Goal: Information Seeking & Learning: Compare options

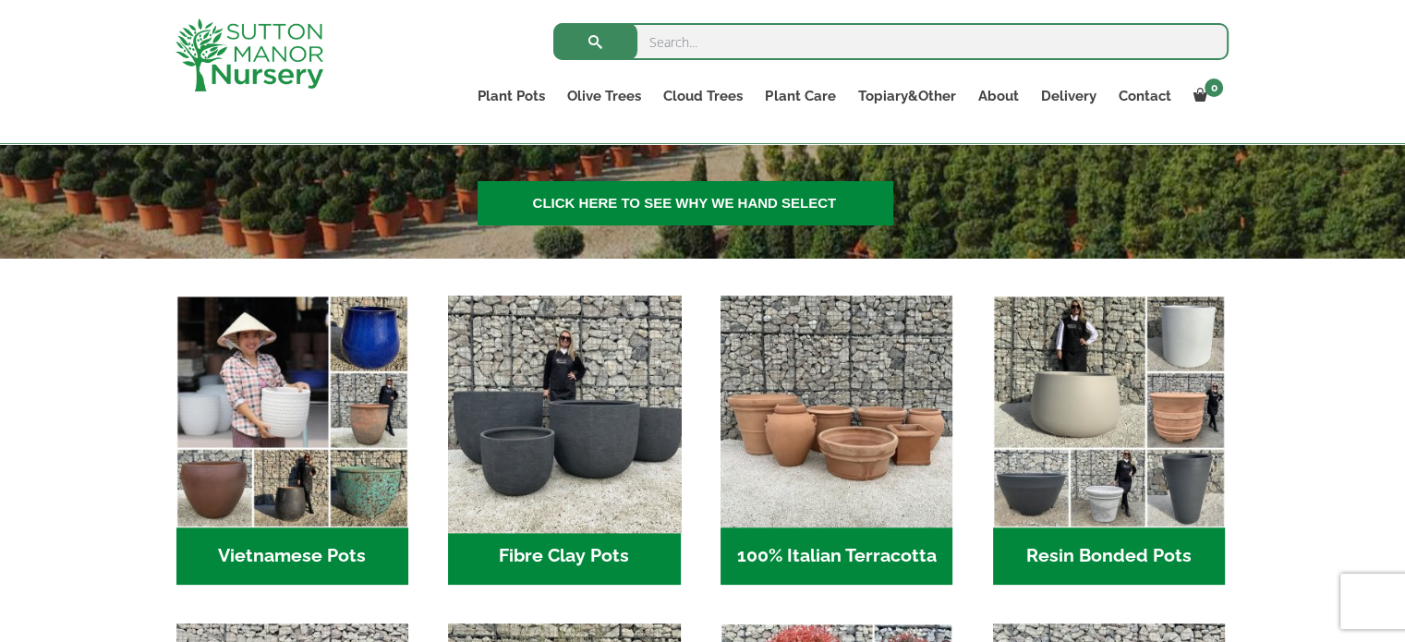
scroll to position [462, 0]
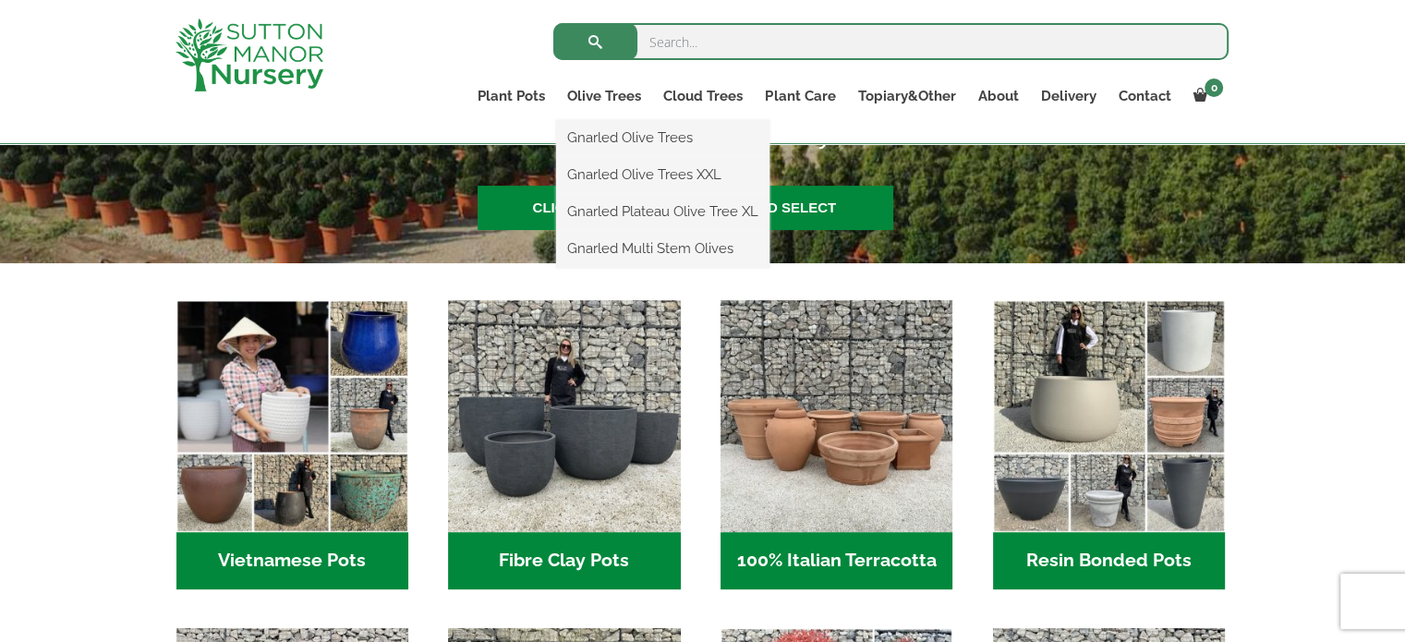
click at [613, 120] on ul "Gnarled Olive Trees Gnarled Olive Trees XXL Gnarled Plateau Olive Tree XL Gnarl…" at bounding box center [662, 194] width 213 height 148
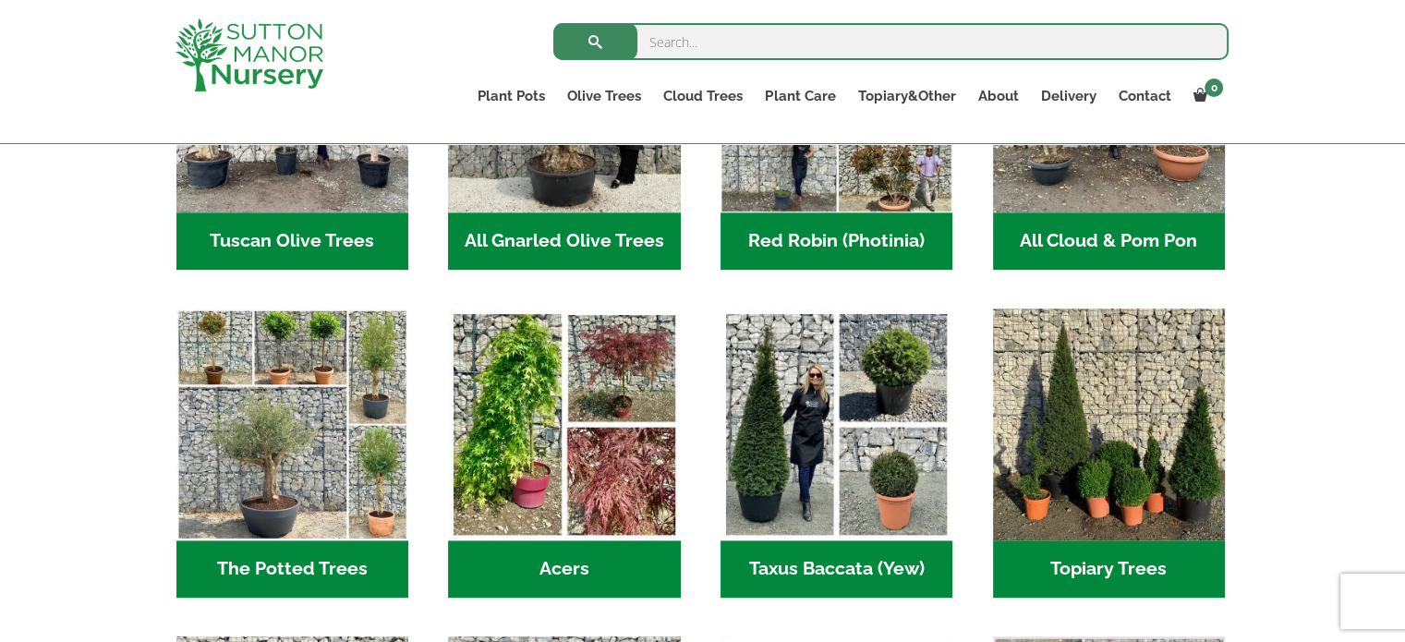
scroll to position [1109, 0]
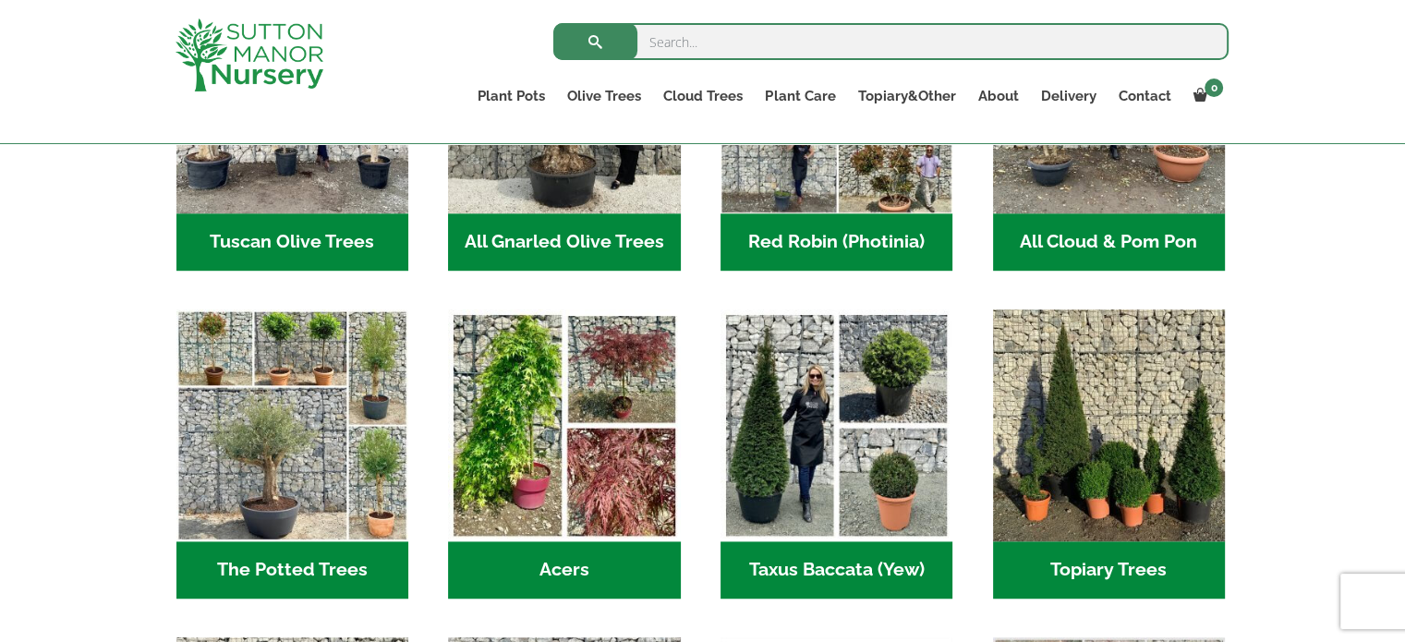
click at [333, 223] on h2 "Tuscan Olive Trees (8)" at bounding box center [292, 241] width 232 height 57
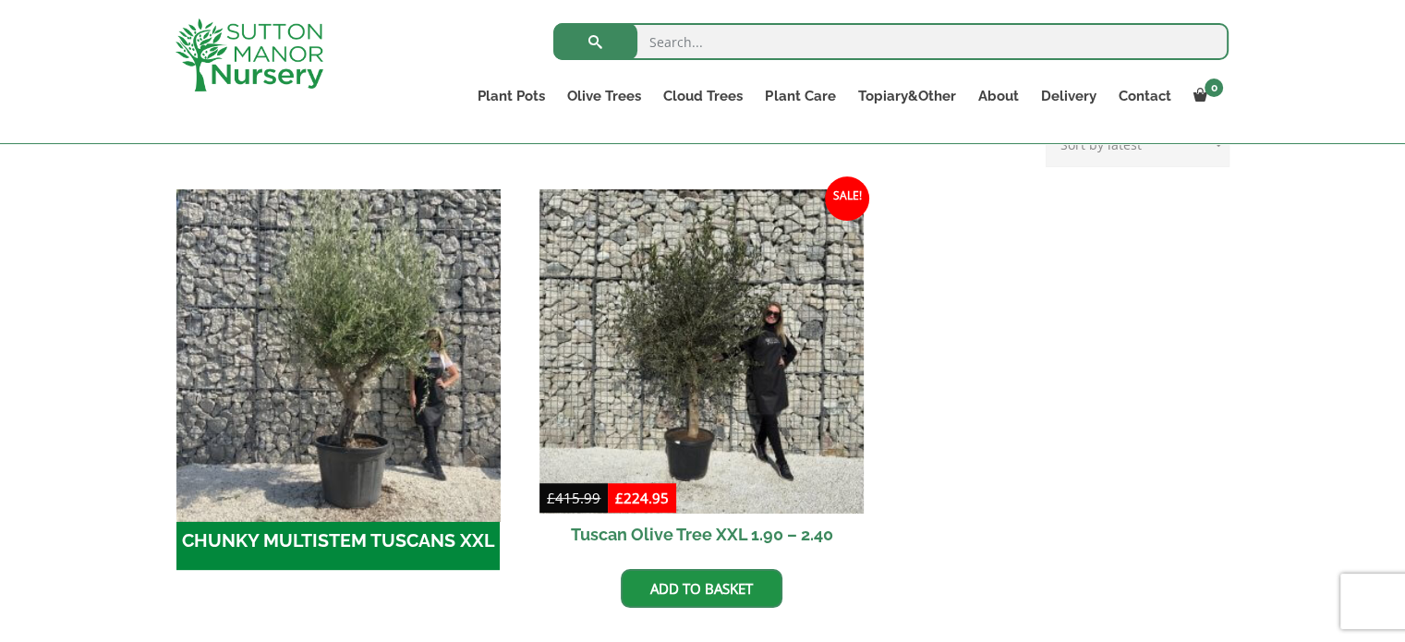
click at [404, 434] on img "Visit product category CHUNKY MULTISTEM TUSCANS XXL" at bounding box center [338, 351] width 340 height 340
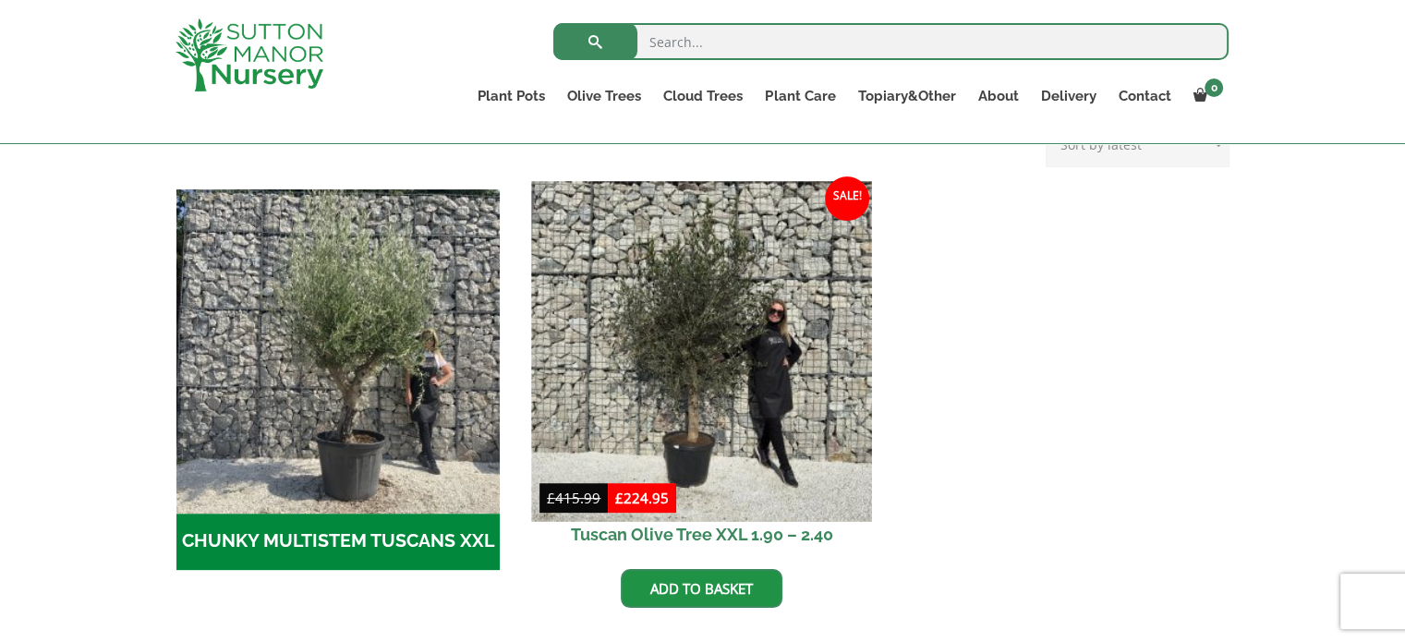
scroll to position [521, 0]
click at [691, 321] on img at bounding box center [702, 351] width 340 height 340
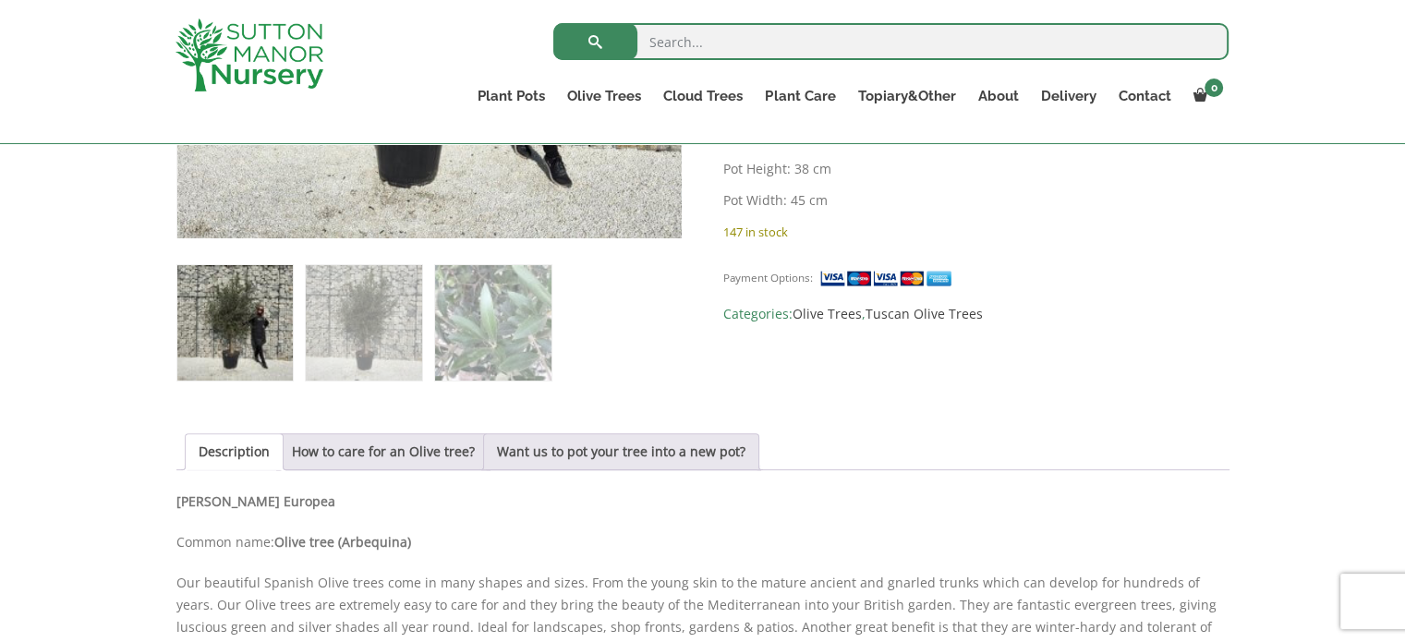
scroll to position [554, 0]
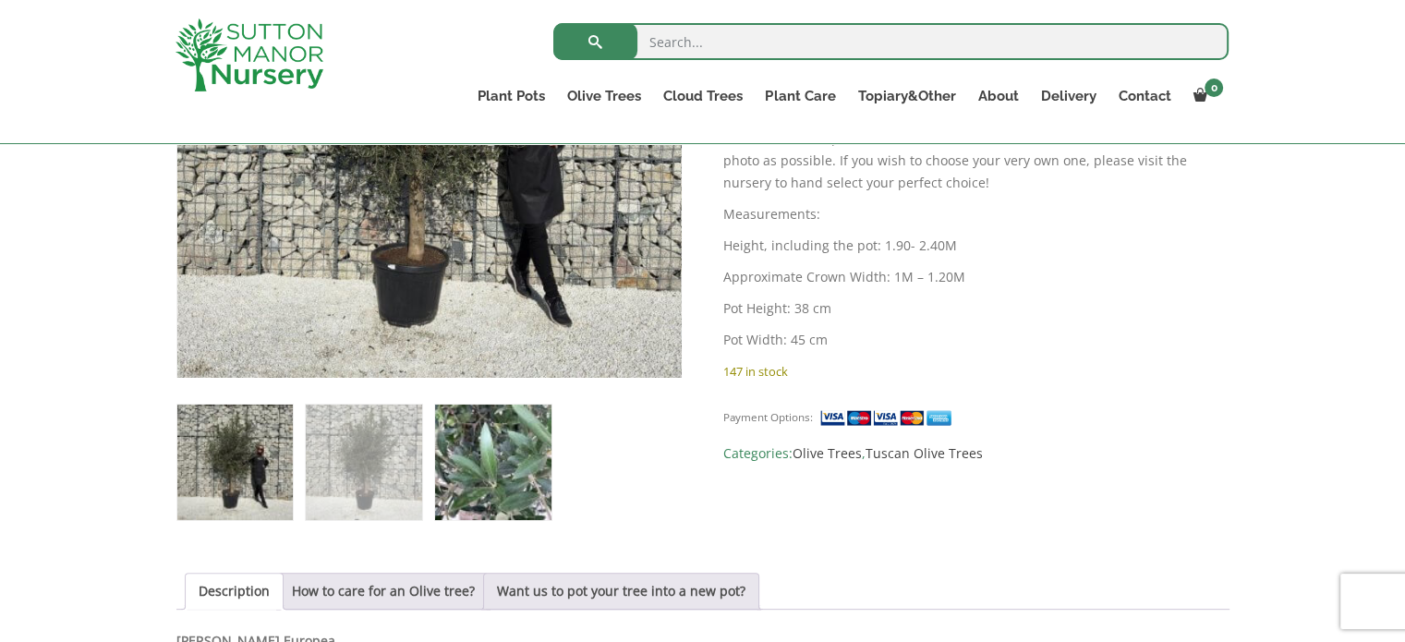
click at [546, 465] on img at bounding box center [492, 462] width 115 height 115
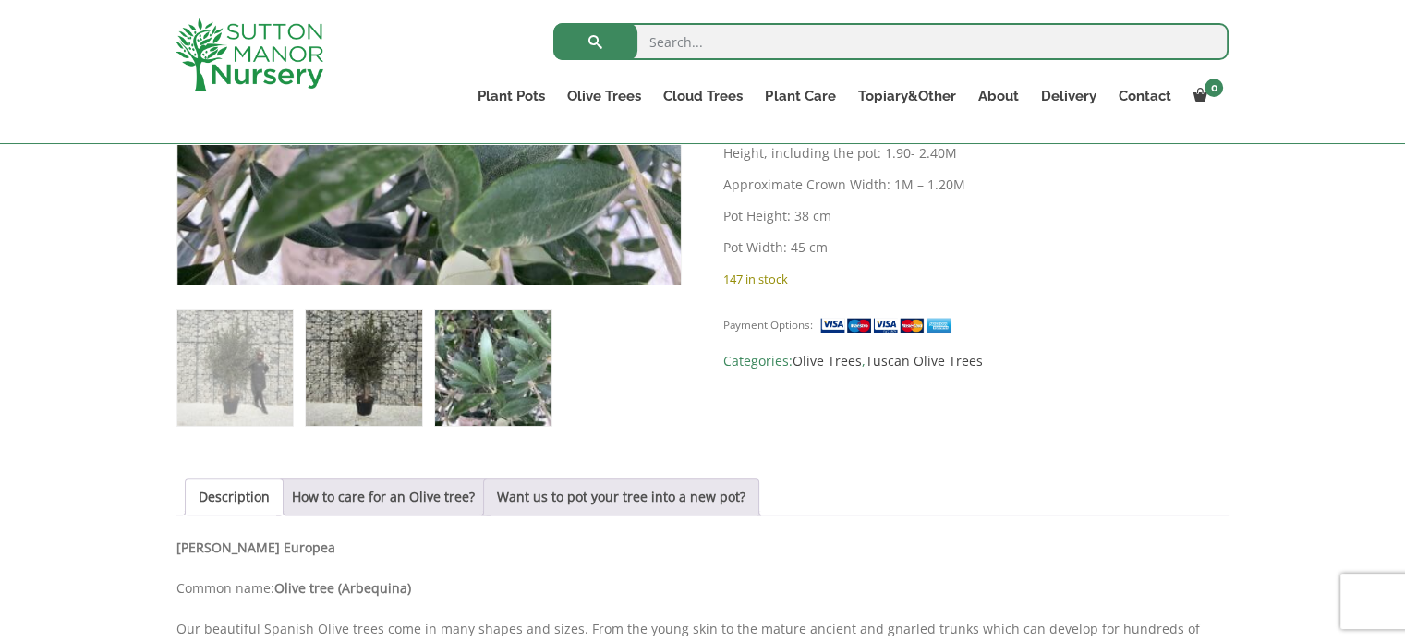
click at [370, 365] on img at bounding box center [363, 367] width 115 height 115
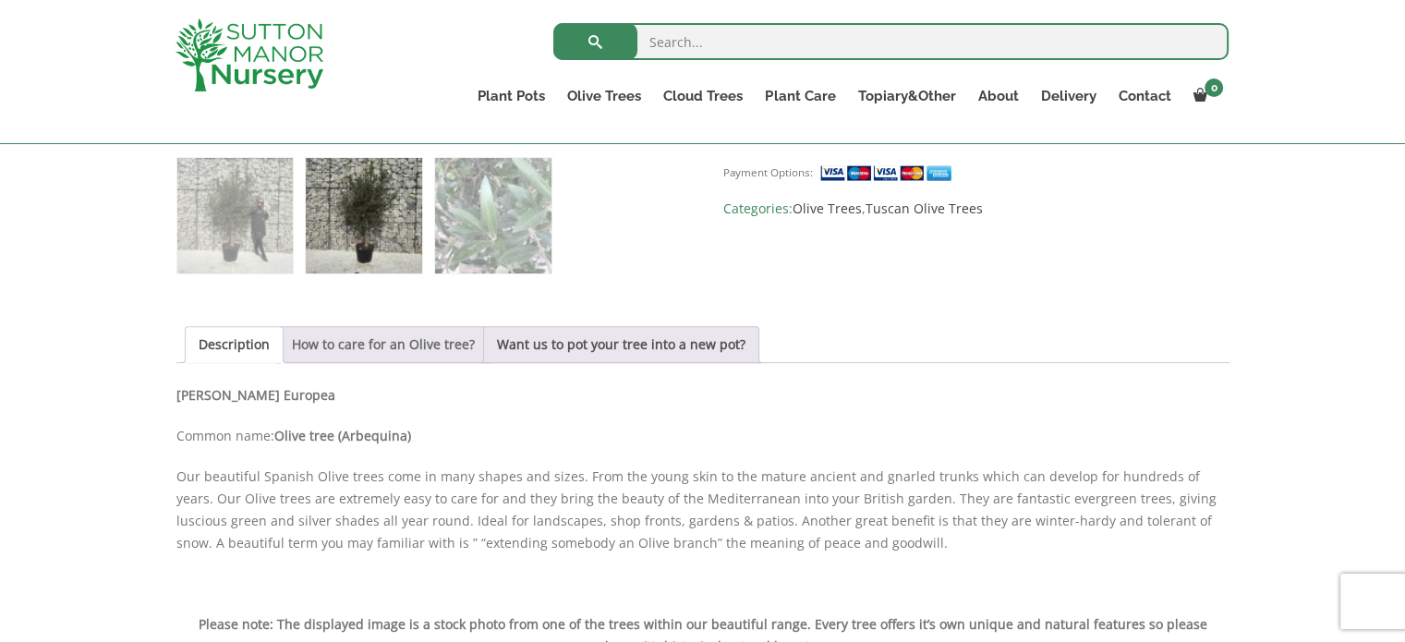
scroll to position [831, 0]
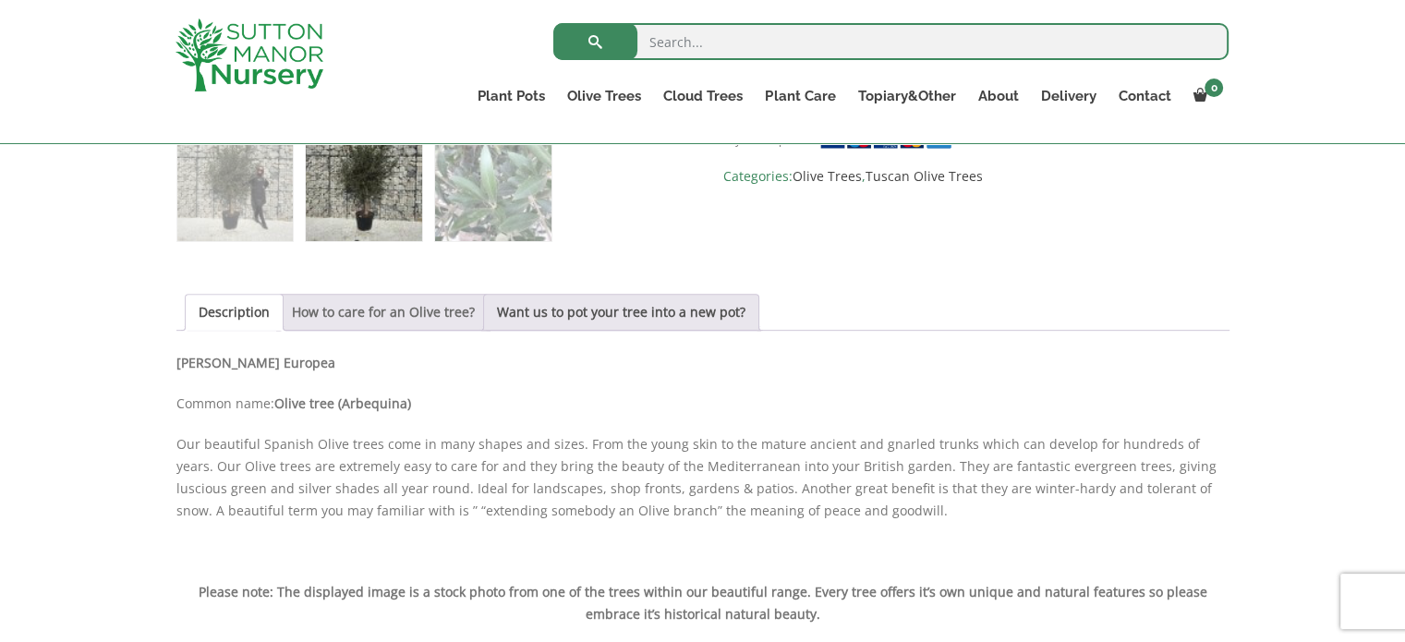
click at [434, 326] on link "How to care for an Olive tree?" at bounding box center [383, 312] width 183 height 35
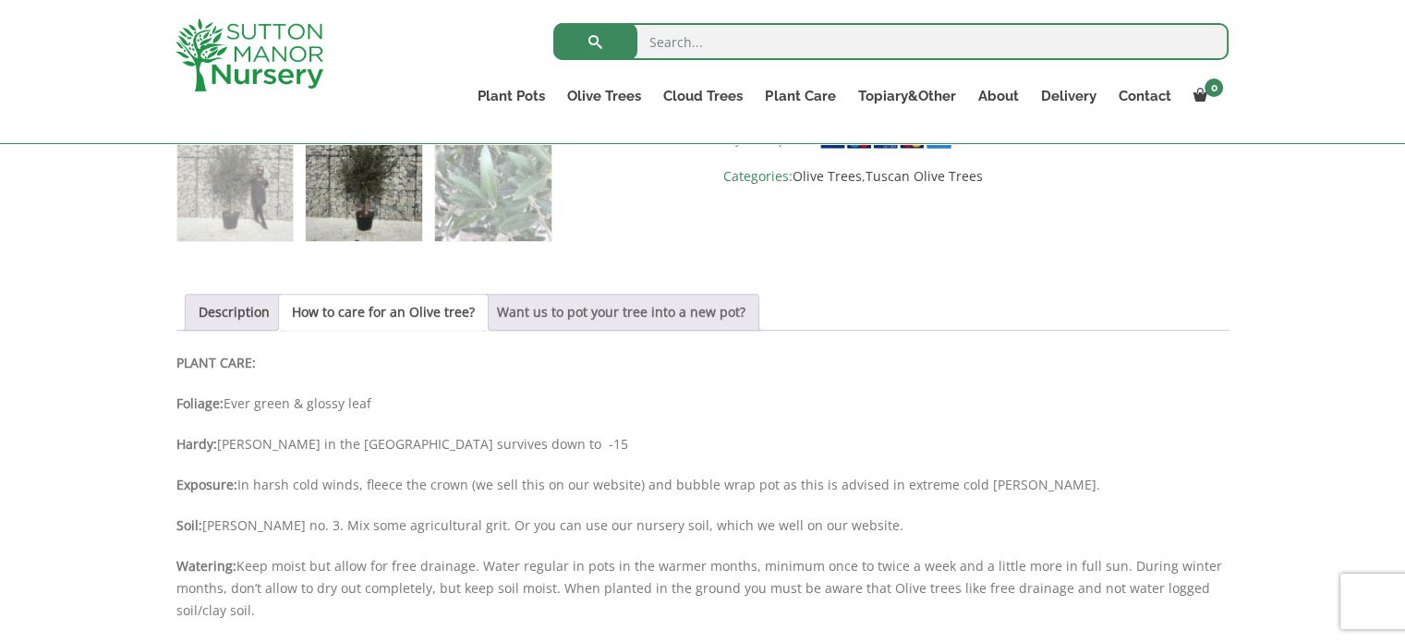
click at [543, 298] on link "Want us to pot your tree into a new pot?" at bounding box center [621, 312] width 249 height 35
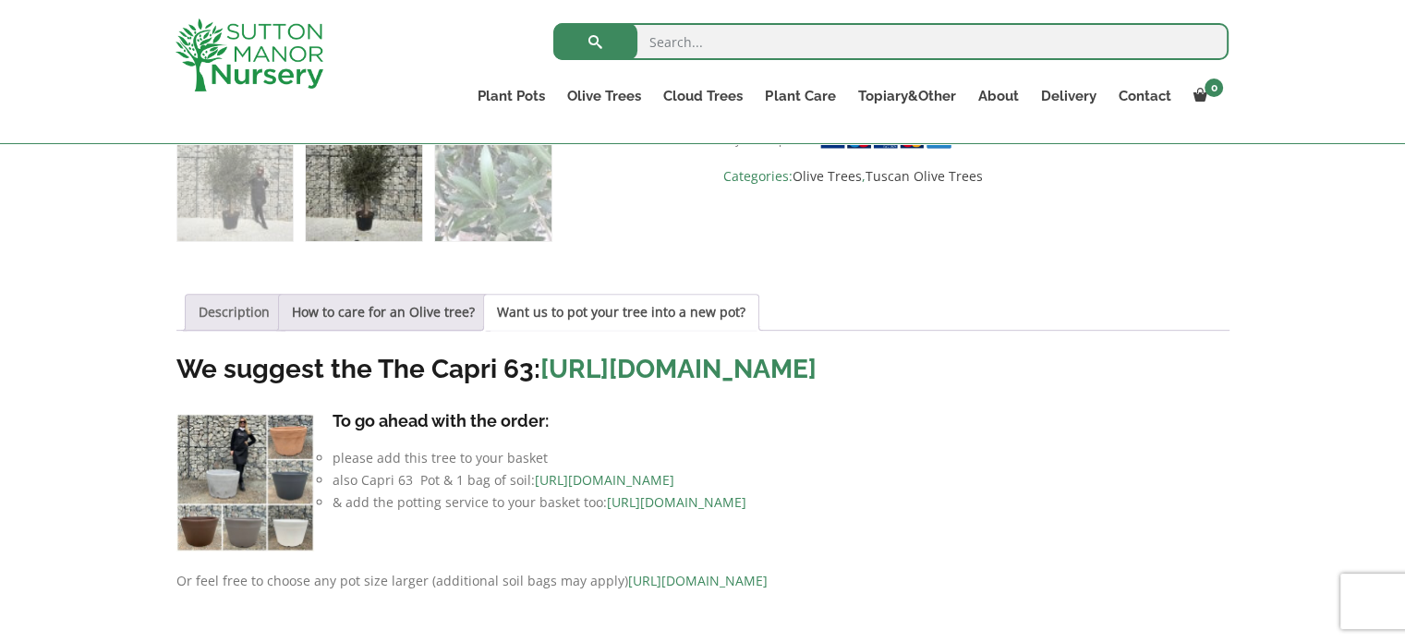
click at [217, 326] on link "Description" at bounding box center [234, 312] width 71 height 35
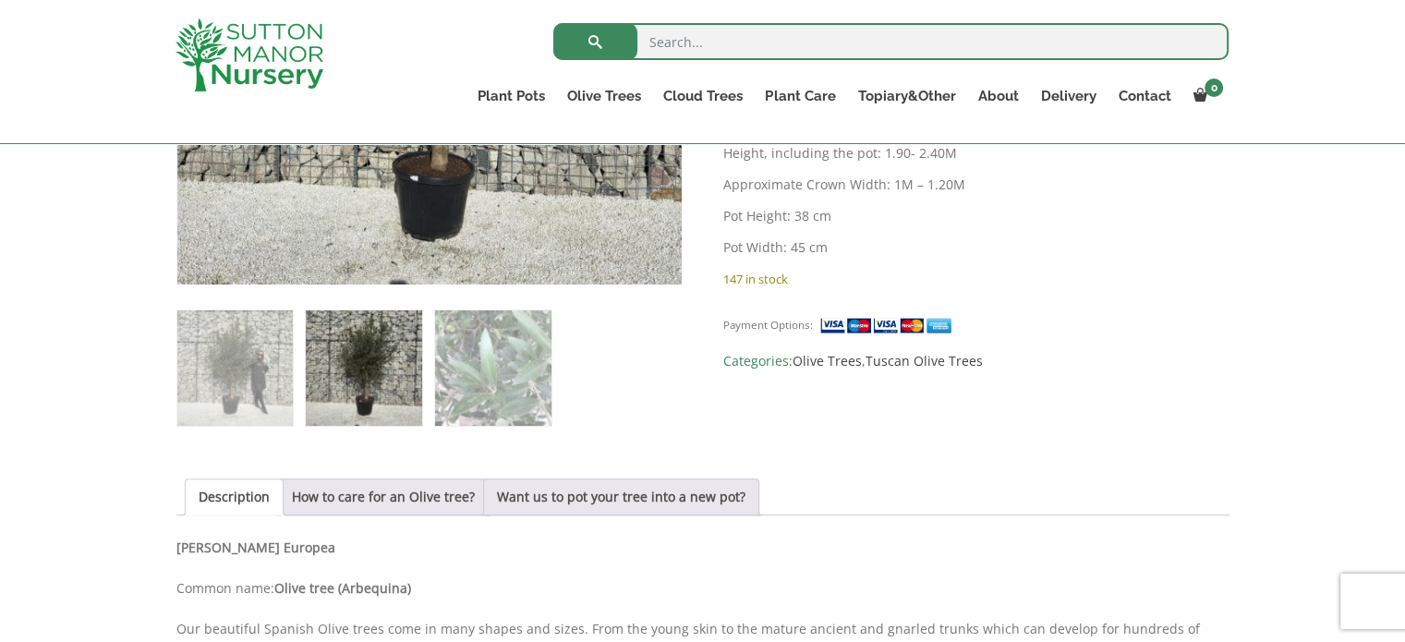
scroll to position [462, 0]
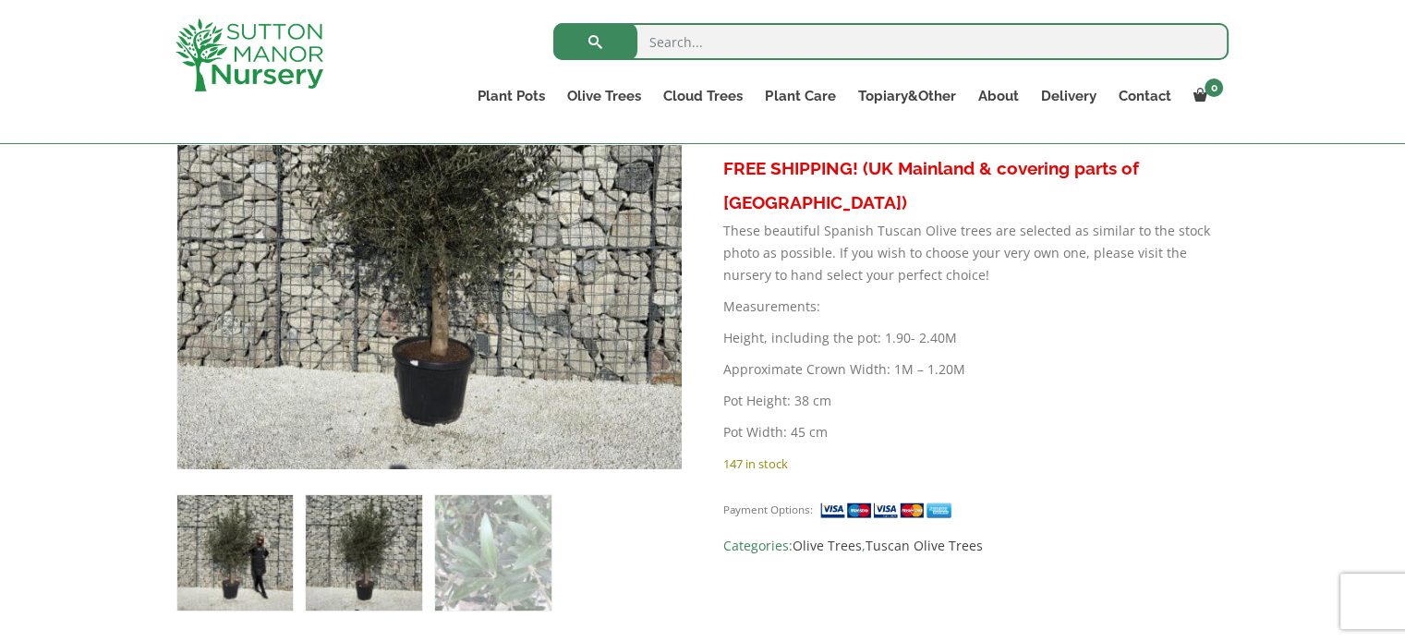
click at [234, 548] on img at bounding box center [234, 552] width 115 height 115
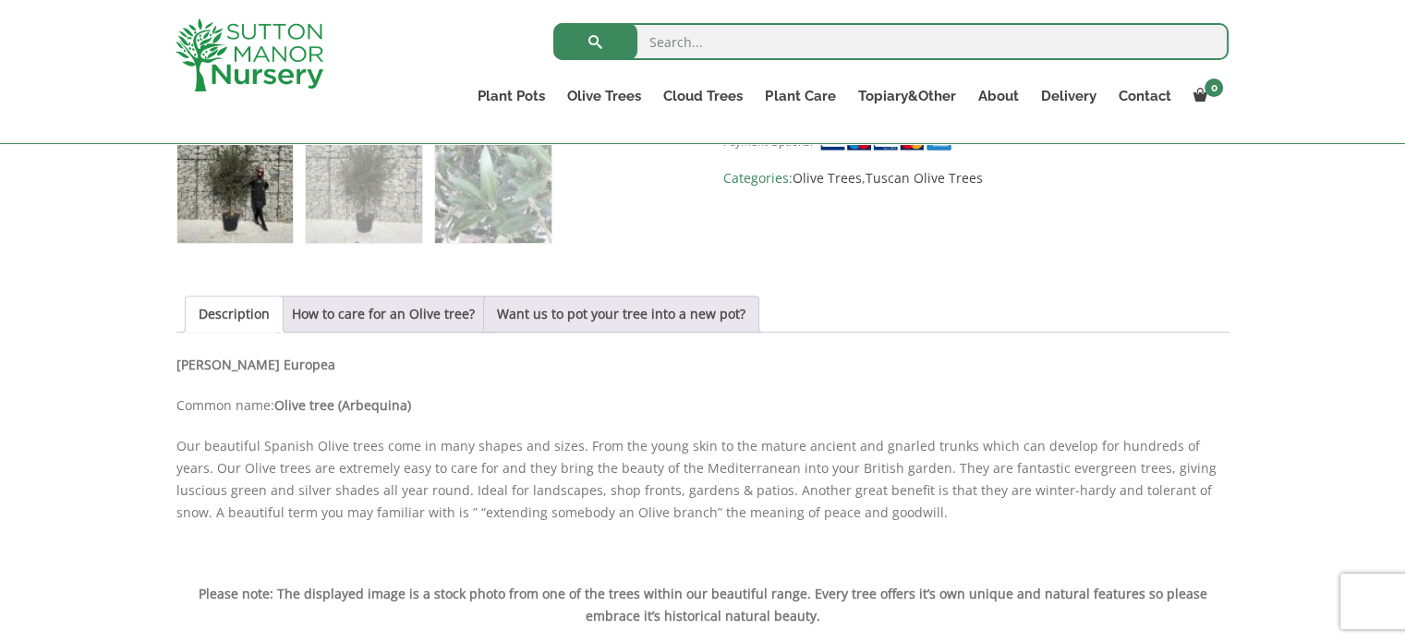
scroll to position [736, 0]
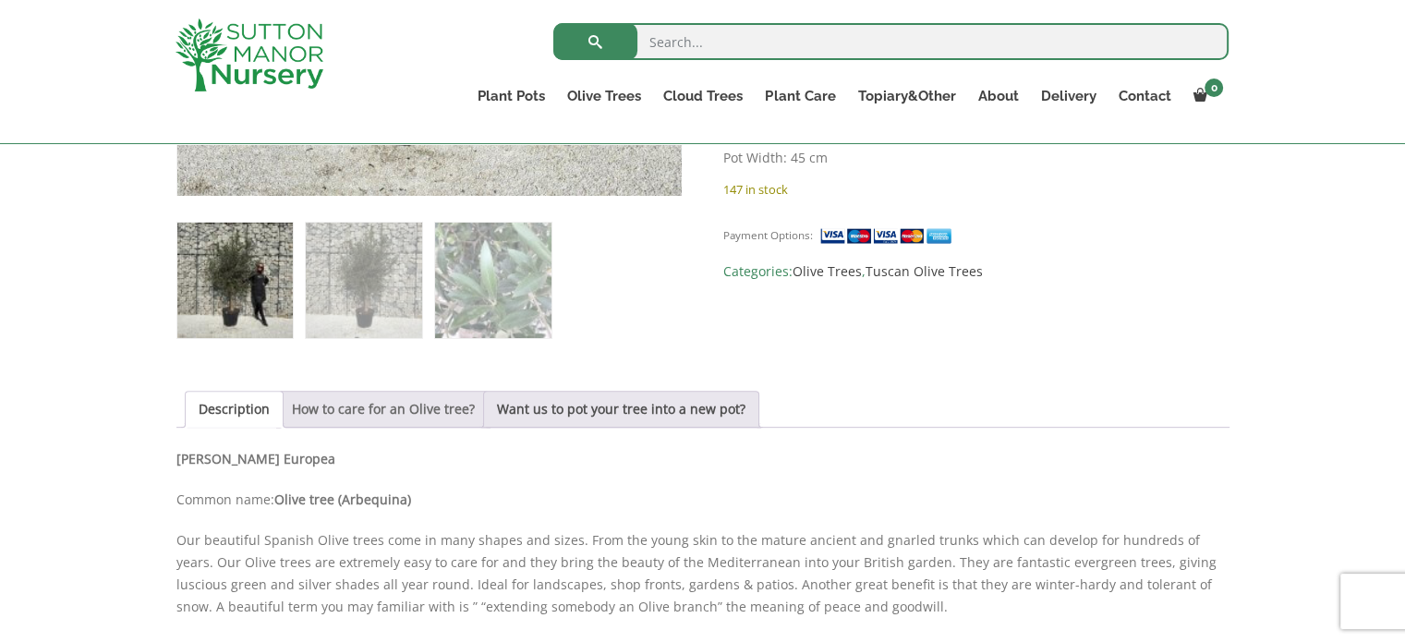
click at [383, 403] on link "How to care for an Olive tree?" at bounding box center [383, 409] width 183 height 35
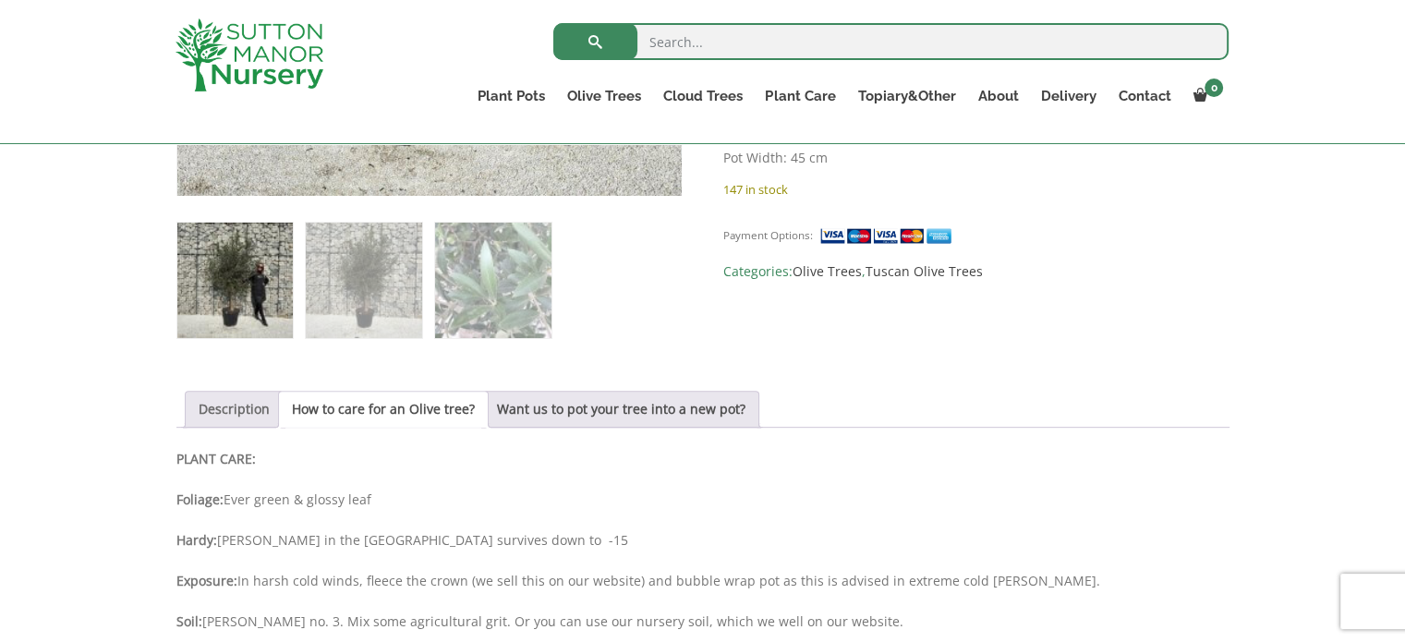
click at [243, 414] on link "Description" at bounding box center [234, 409] width 71 height 35
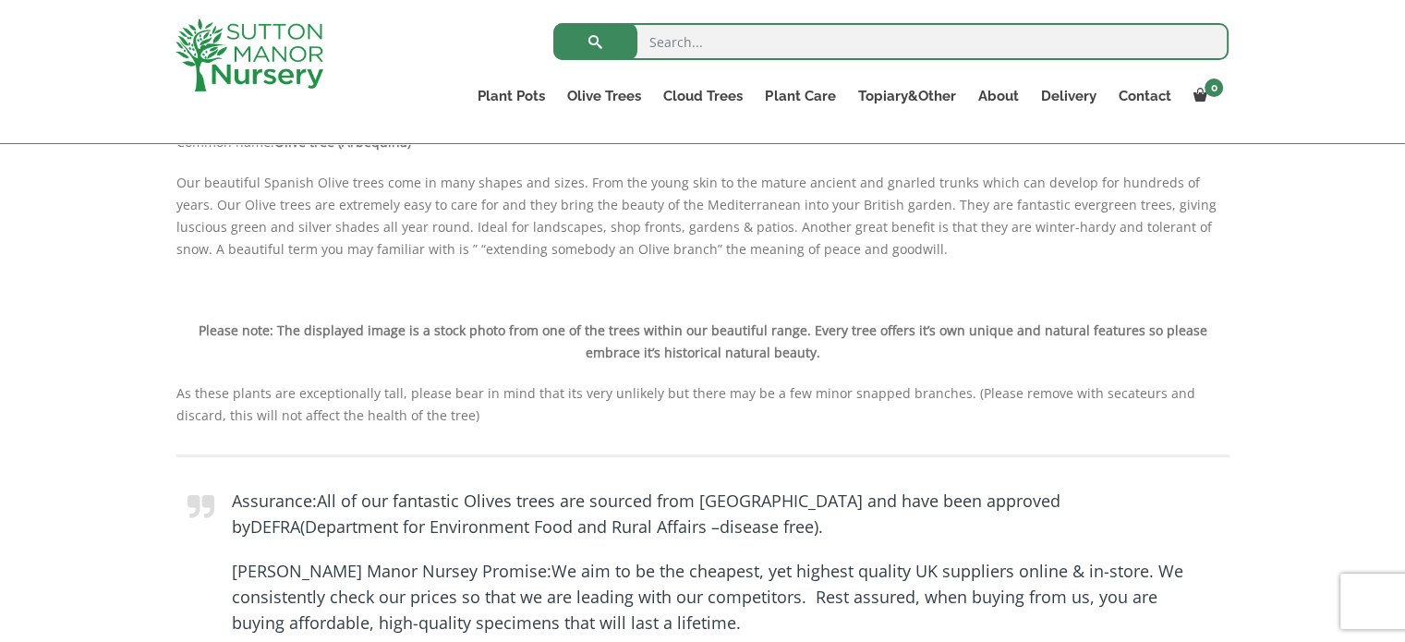
scroll to position [1106, 0]
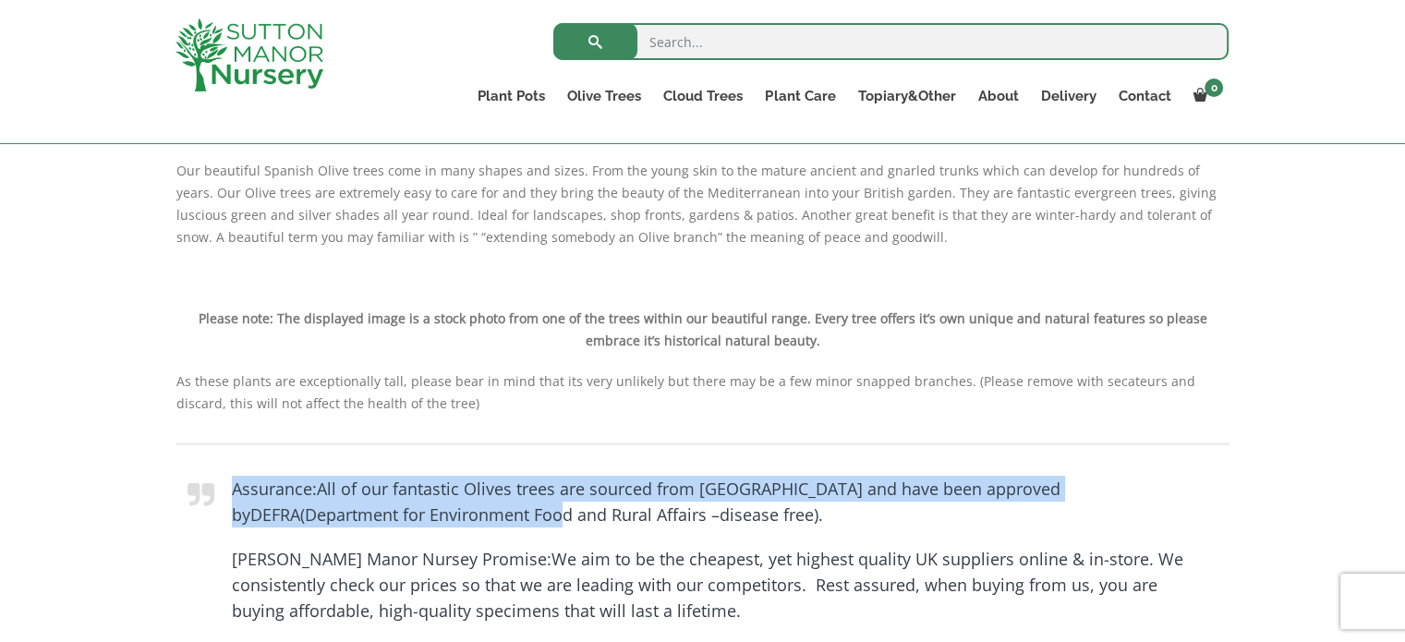
drag, startPoint x: 230, startPoint y: 493, endPoint x: 358, endPoint y: 509, distance: 129.4
click at [356, 509] on blockquote "Assurance: All of our fantastic Olives trees are sourced from Spain and have be…" at bounding box center [702, 555] width 1053 height 224
click at [625, 482] on p "Assurance: All of our fantastic Olives trees are sourced from Spain and have be…" at bounding box center [719, 502] width 975 height 52
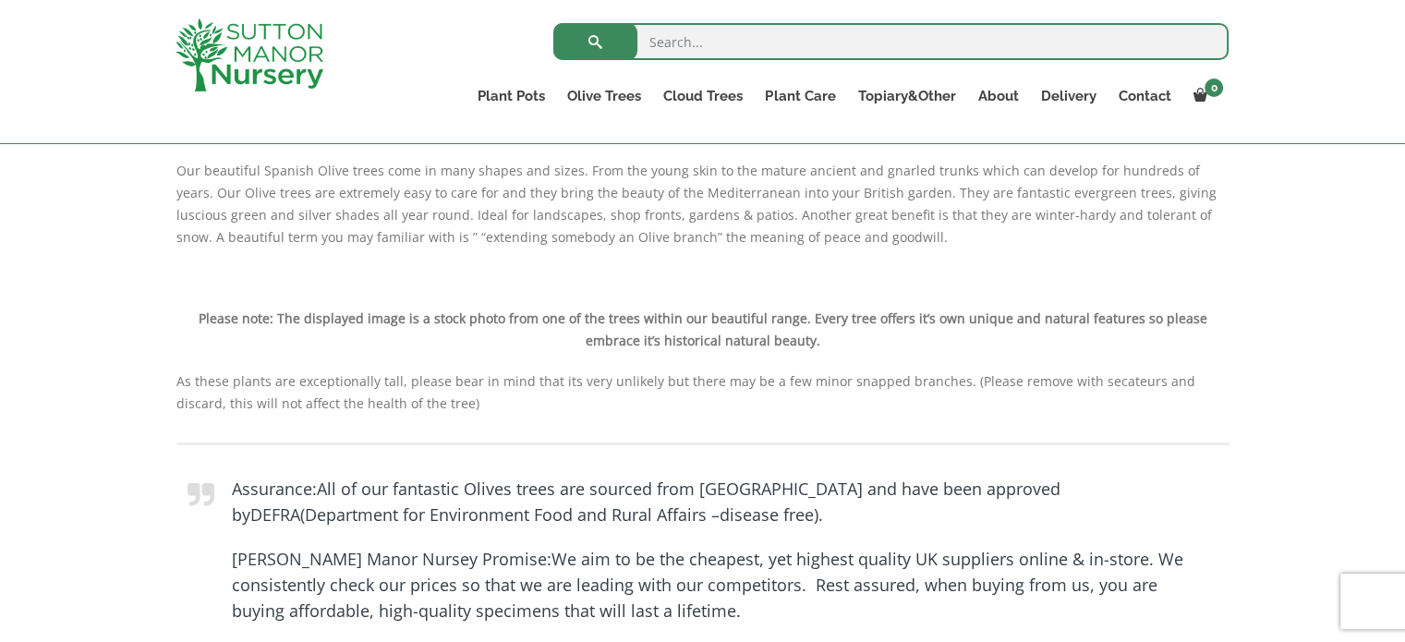
scroll to position [1383, 0]
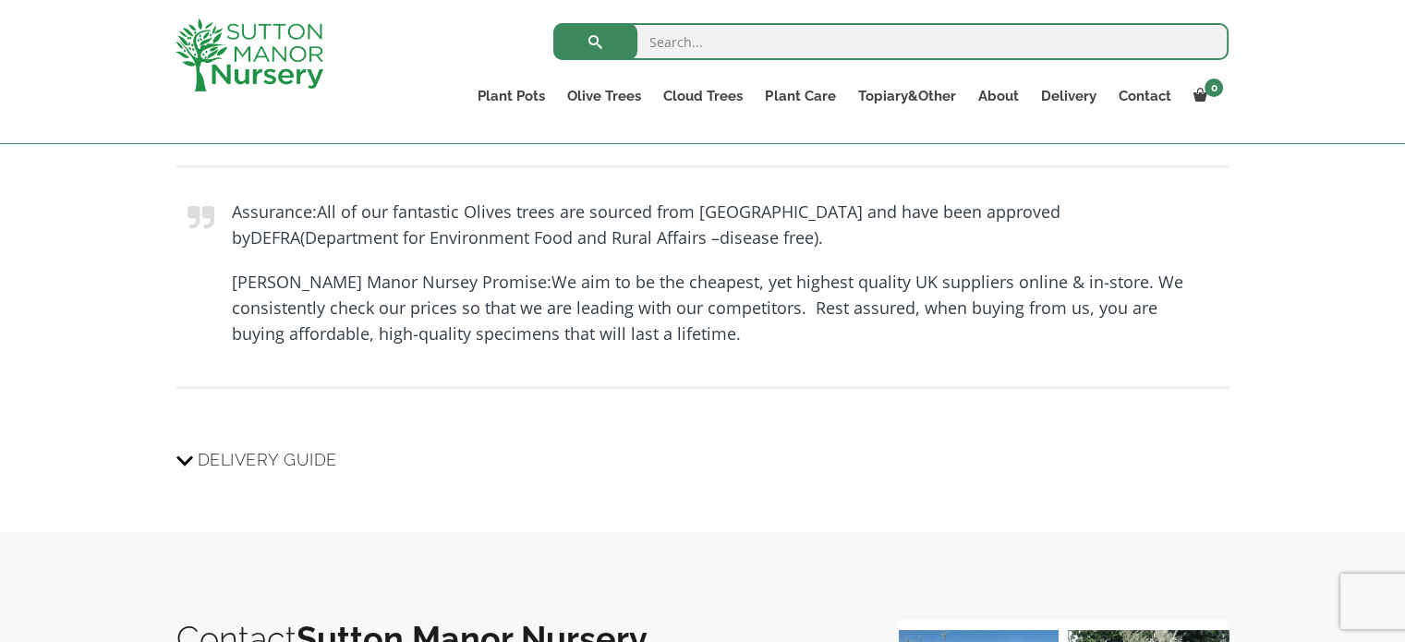
click at [205, 458] on span "Delivery Guide" at bounding box center [268, 460] width 140 height 34
click at [0, 0] on input "Delivery Guide" at bounding box center [0, 0] width 0 height 0
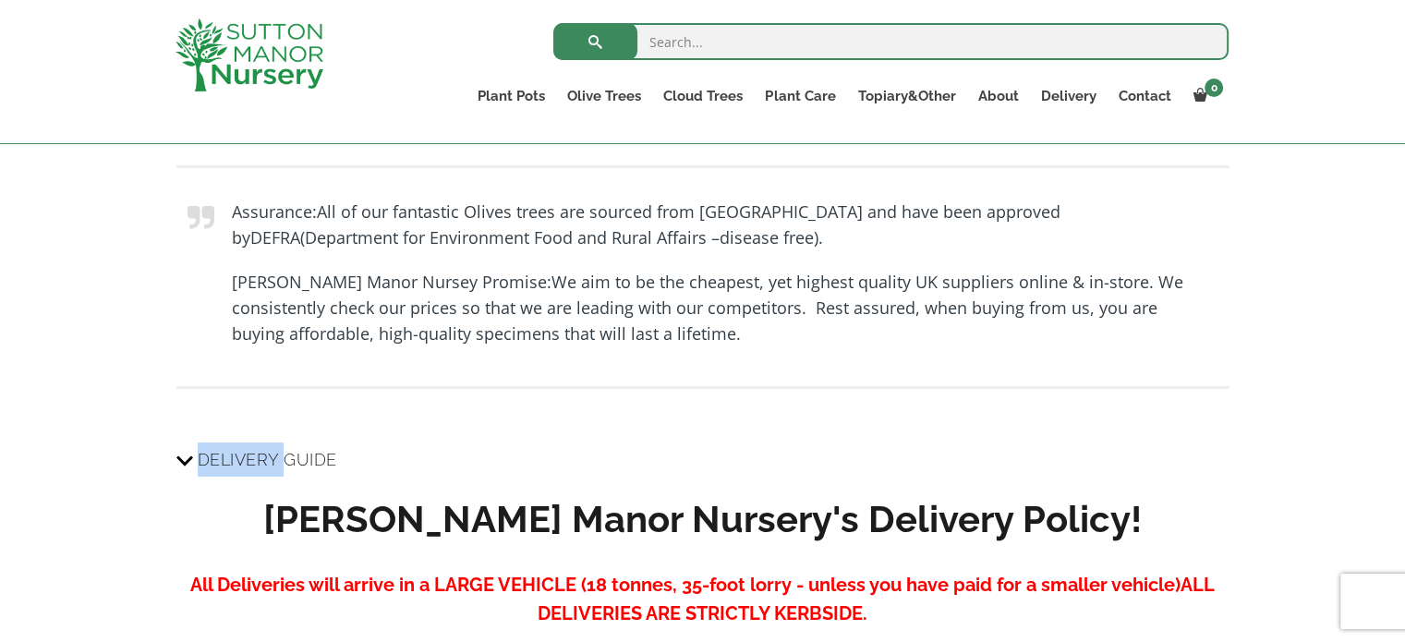
click at [205, 458] on span "Delivery Guide" at bounding box center [268, 460] width 140 height 34
click at [0, 0] on input "Delivery Guide" at bounding box center [0, 0] width 0 height 0
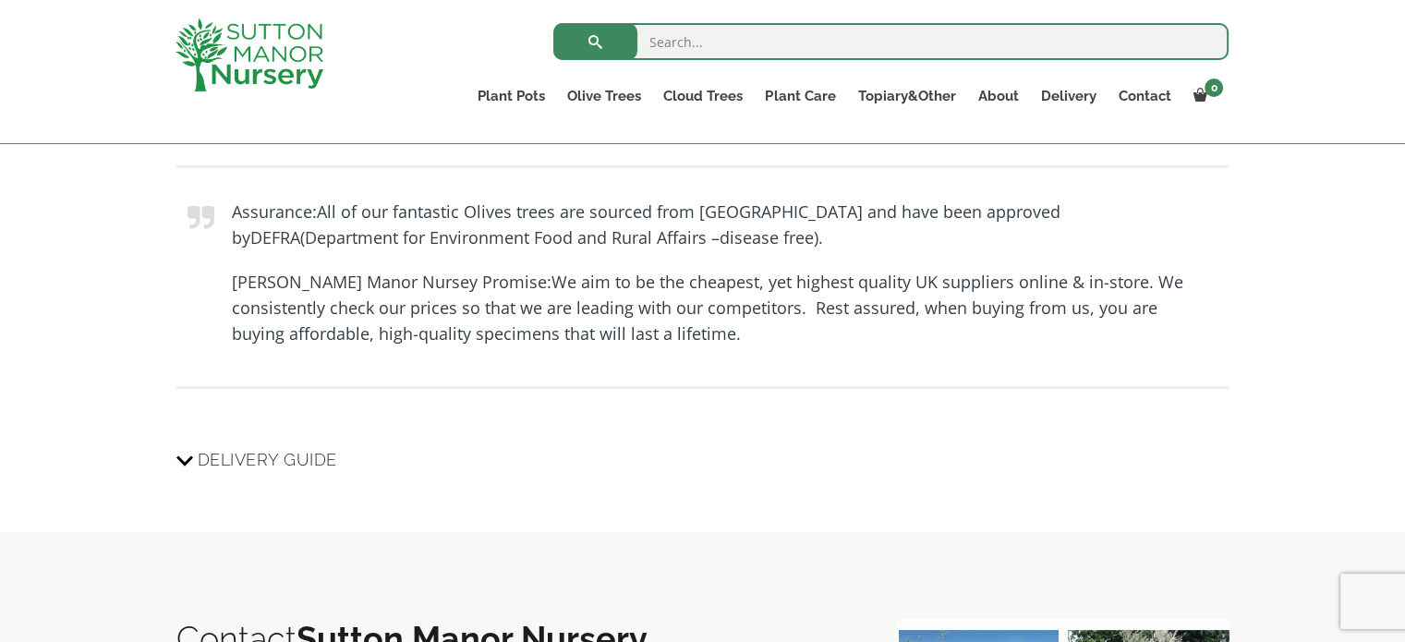
click at [586, 364] on blockquote "Assurance: All of our fantastic Olives trees are sourced from Spain and have be…" at bounding box center [702, 277] width 1053 height 224
drag, startPoint x: 593, startPoint y: 354, endPoint x: 298, endPoint y: 273, distance: 305.5
click at [313, 285] on blockquote "Assurance: All of our fantastic Olives trees are sourced from Spain and have be…" at bounding box center [702, 277] width 1053 height 224
click at [269, 245] on p "Assurance: All of our fantastic Olives trees are sourced from Spain and have be…" at bounding box center [719, 225] width 975 height 52
drag, startPoint x: 605, startPoint y: 339, endPoint x: 333, endPoint y: 249, distance: 287.2
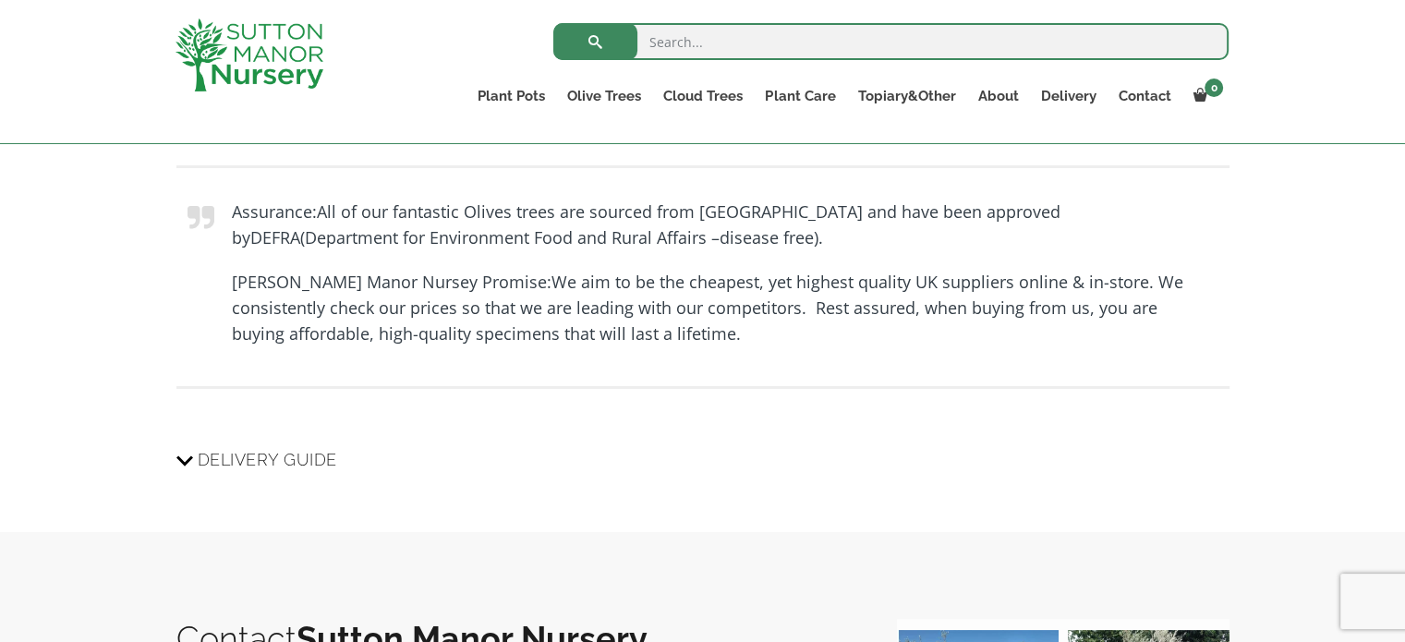
click at [363, 262] on blockquote "Assurance: All of our fantastic Olives trees are sourced from Spain and have be…" at bounding box center [702, 277] width 1053 height 224
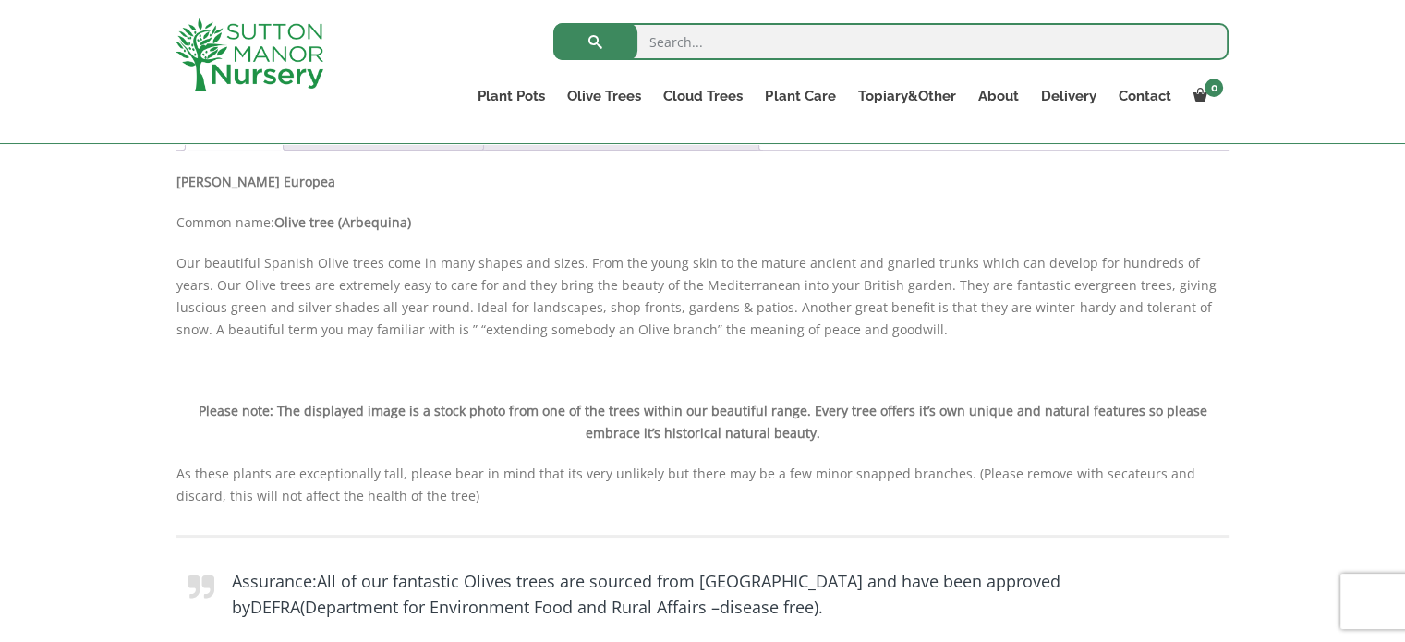
click at [710, 346] on div "Description Olea Europea Common name: Olive tree (Arbequina) Our beautiful Span…" at bounding box center [702, 478] width 1053 height 615
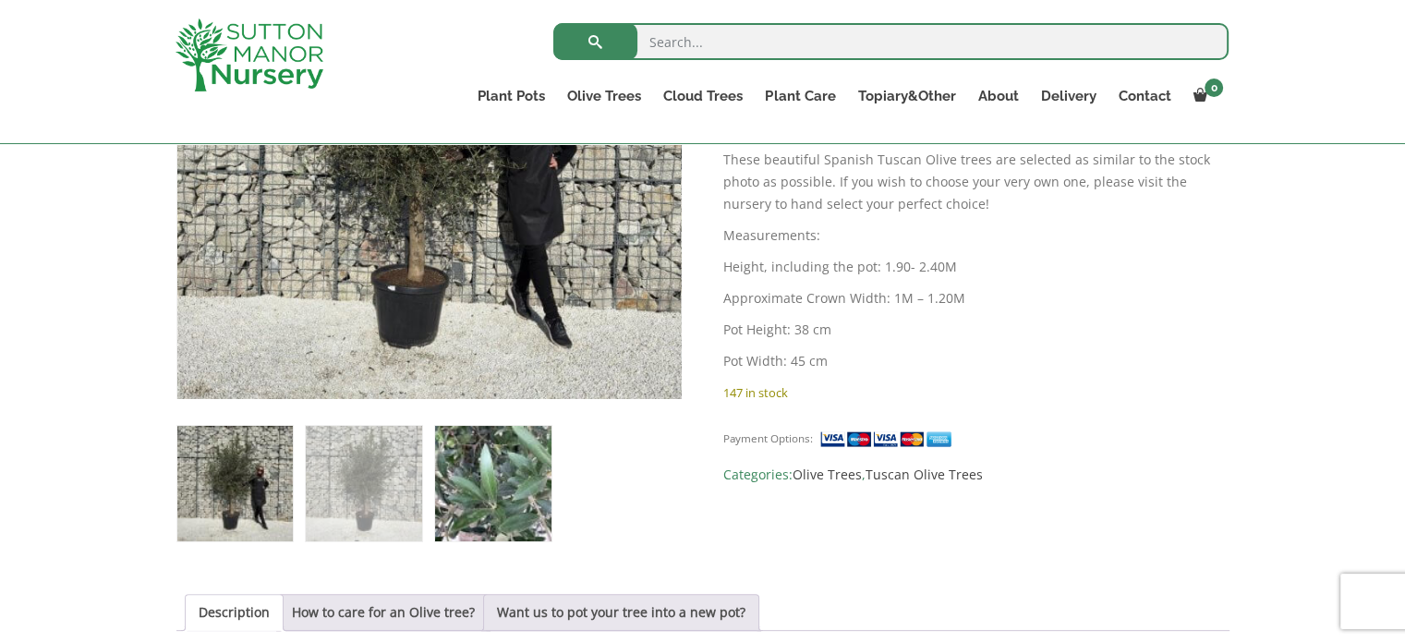
scroll to position [554, 0]
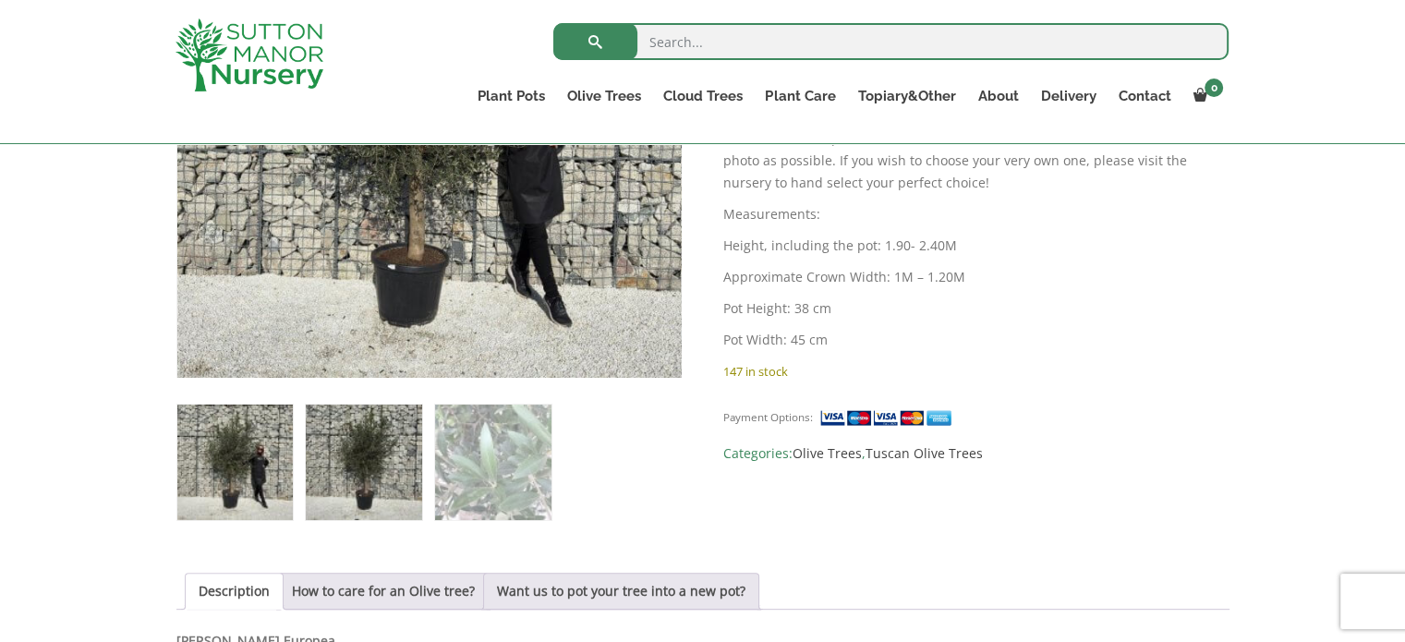
click at [374, 477] on img at bounding box center [363, 462] width 115 height 115
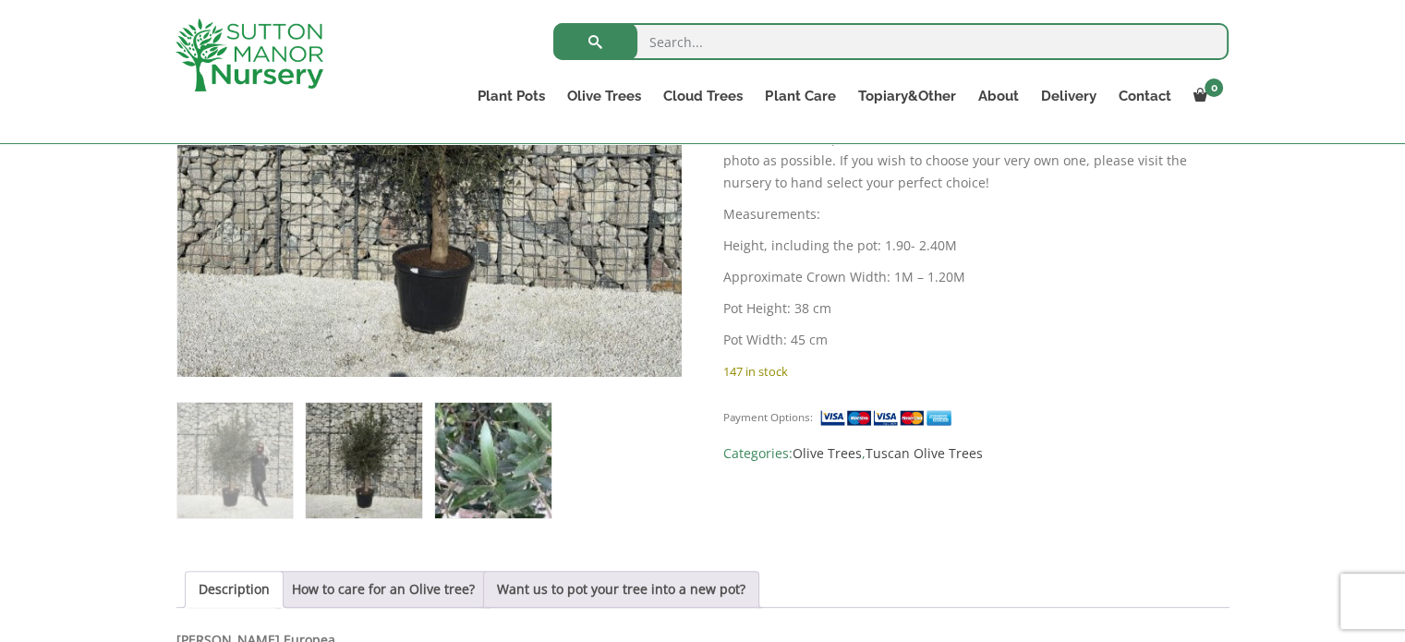
click at [533, 463] on img at bounding box center [492, 460] width 115 height 115
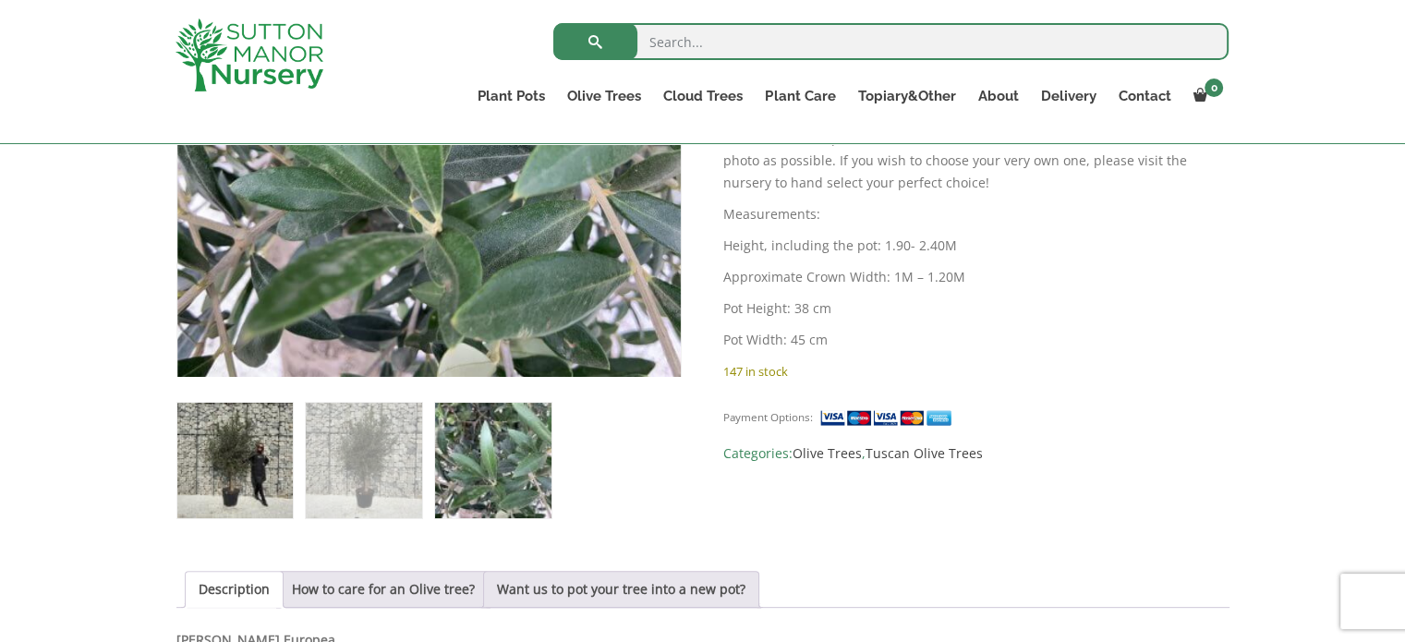
click at [279, 455] on img at bounding box center [234, 460] width 115 height 115
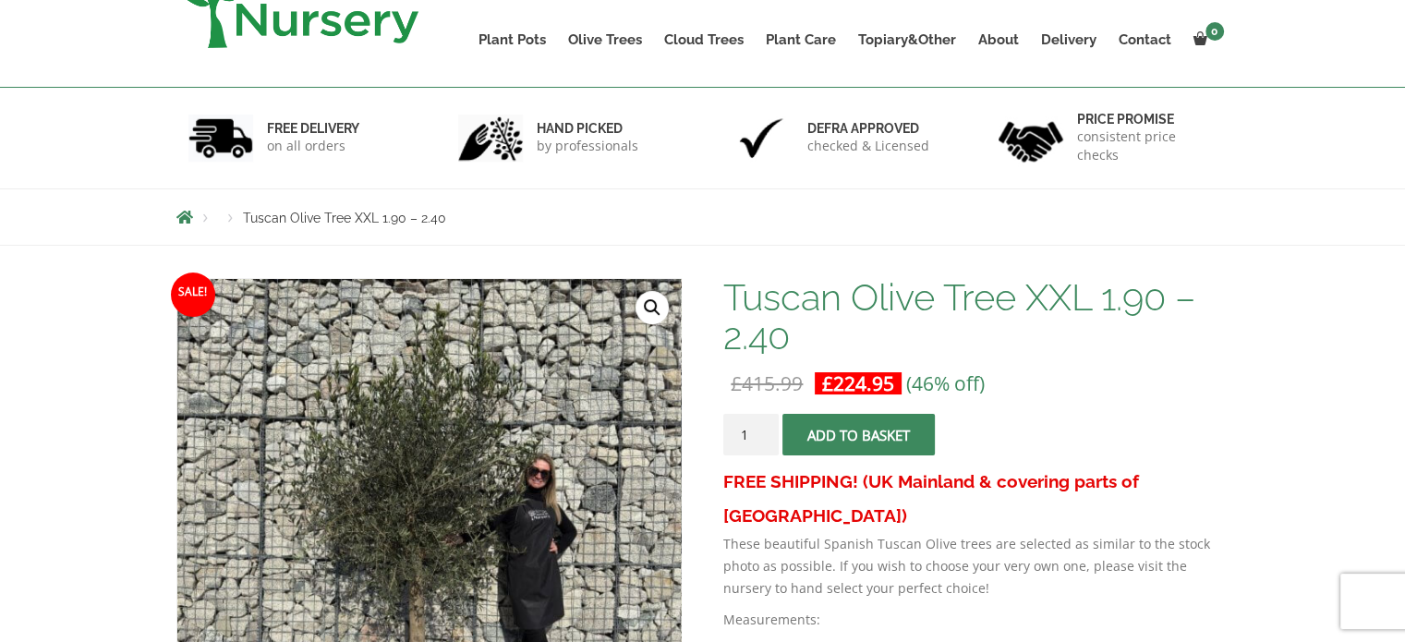
scroll to position [185, 0]
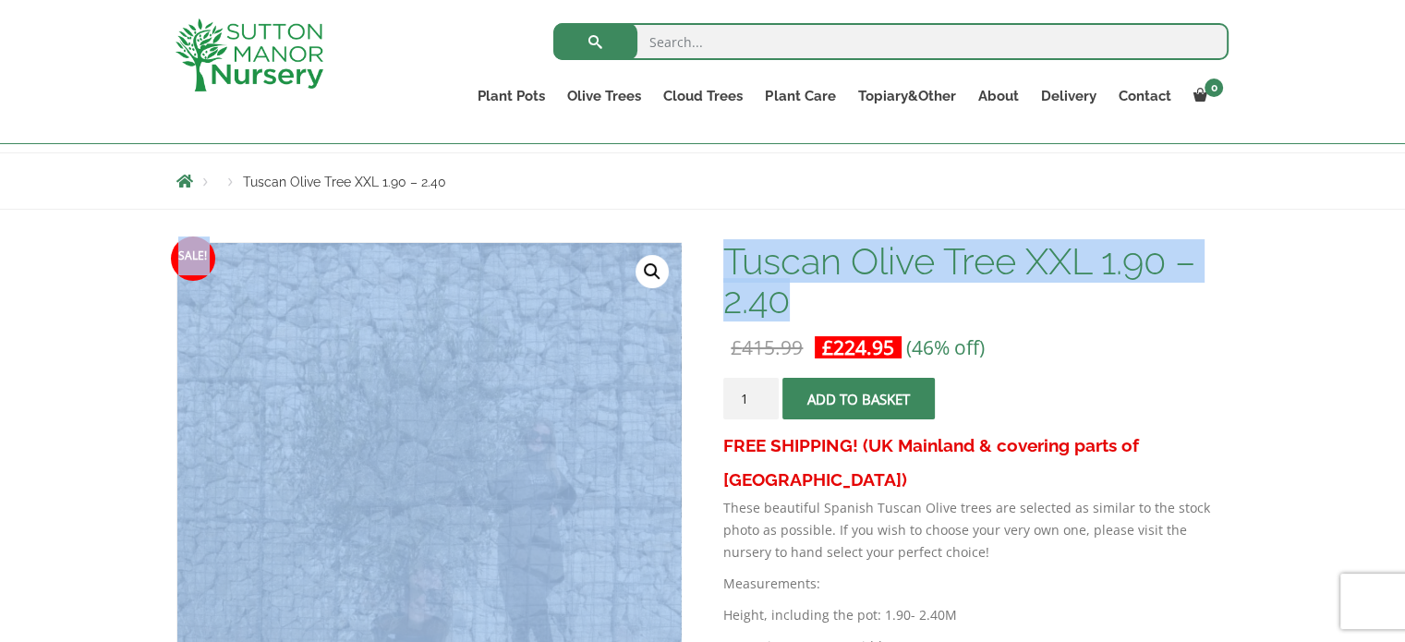
drag, startPoint x: 811, startPoint y: 309, endPoint x: 651, endPoint y: 225, distance: 181.0
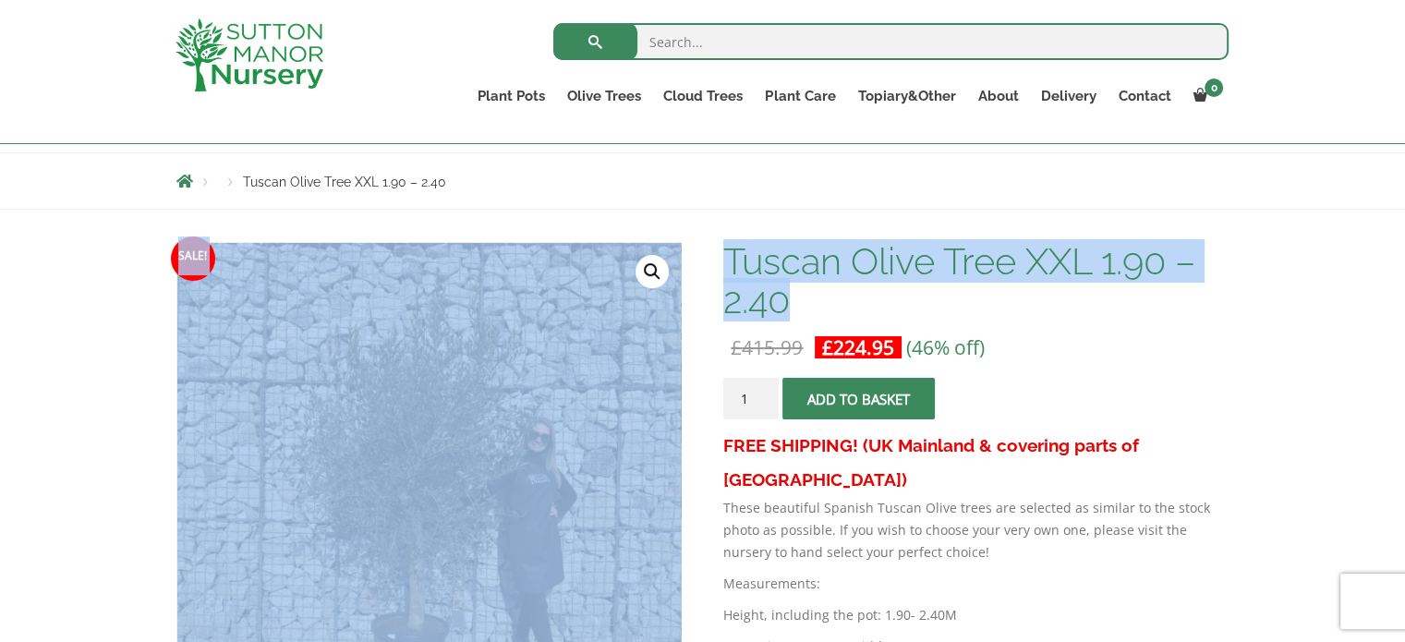
click at [876, 253] on h1 "Tuscan Olive Tree XXL 1.90 – 2.40" at bounding box center [975, 281] width 505 height 78
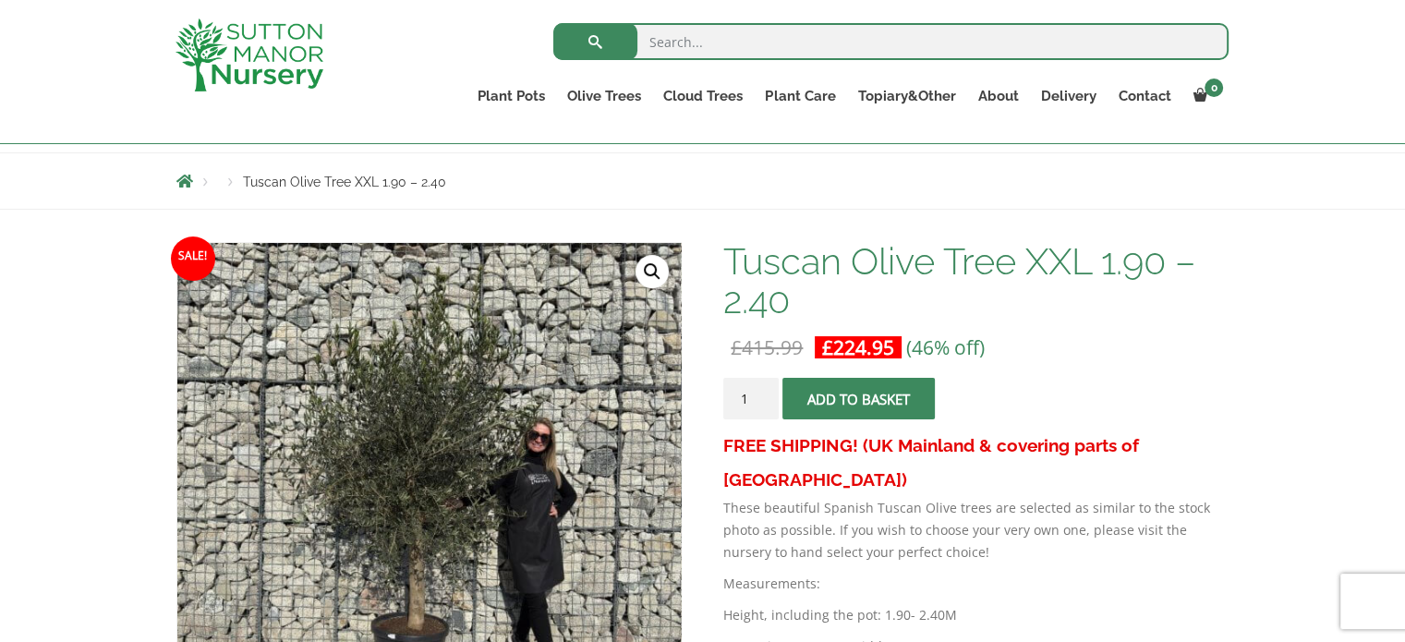
click at [861, 287] on h1 "Tuscan Olive Tree XXL 1.90 – 2.40" at bounding box center [975, 281] width 505 height 78
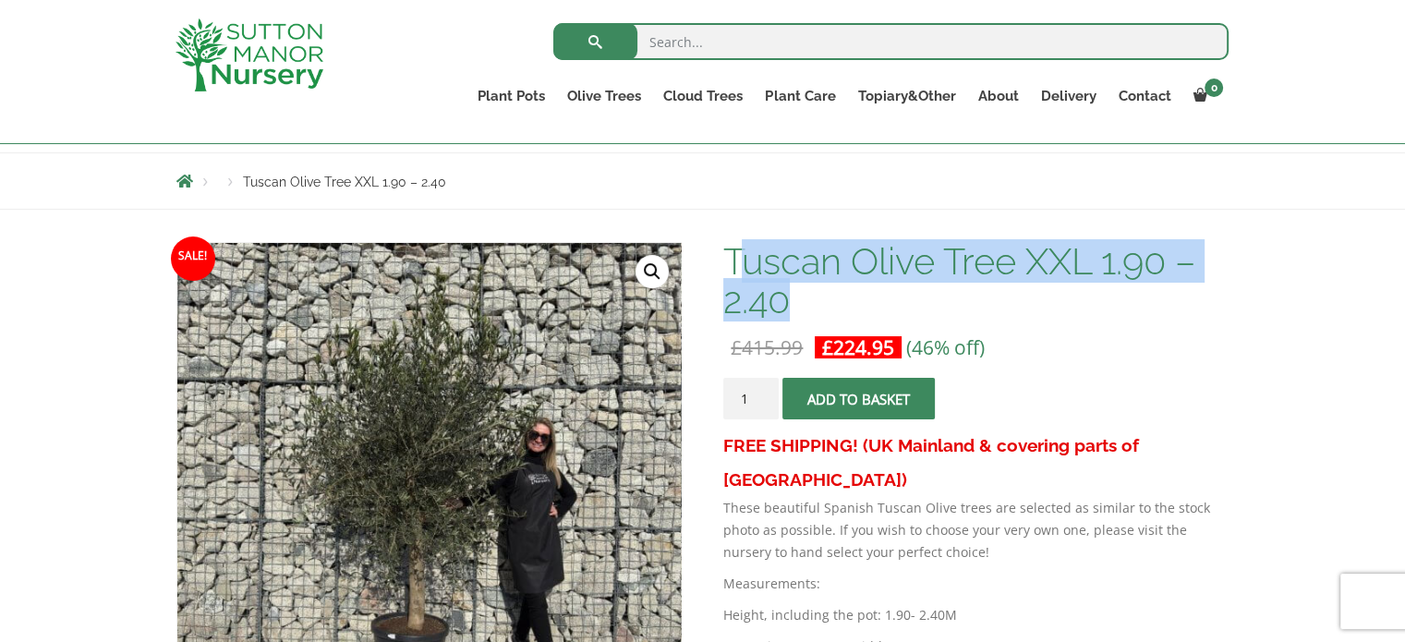
drag, startPoint x: 844, startPoint y: 305, endPoint x: 734, endPoint y: 255, distance: 121.6
click at [734, 255] on h1 "Tuscan Olive Tree XXL 1.90 – 2.40" at bounding box center [975, 281] width 505 height 78
click at [758, 268] on h1 "Tuscan Olive Tree XXL 1.90 – 2.40" at bounding box center [975, 281] width 505 height 78
drag, startPoint x: 727, startPoint y: 241, endPoint x: 801, endPoint y: 308, distance: 99.4
click at [801, 308] on h1 "Tuscan Olive Tree XXL 1.90 – 2.40" at bounding box center [975, 281] width 505 height 78
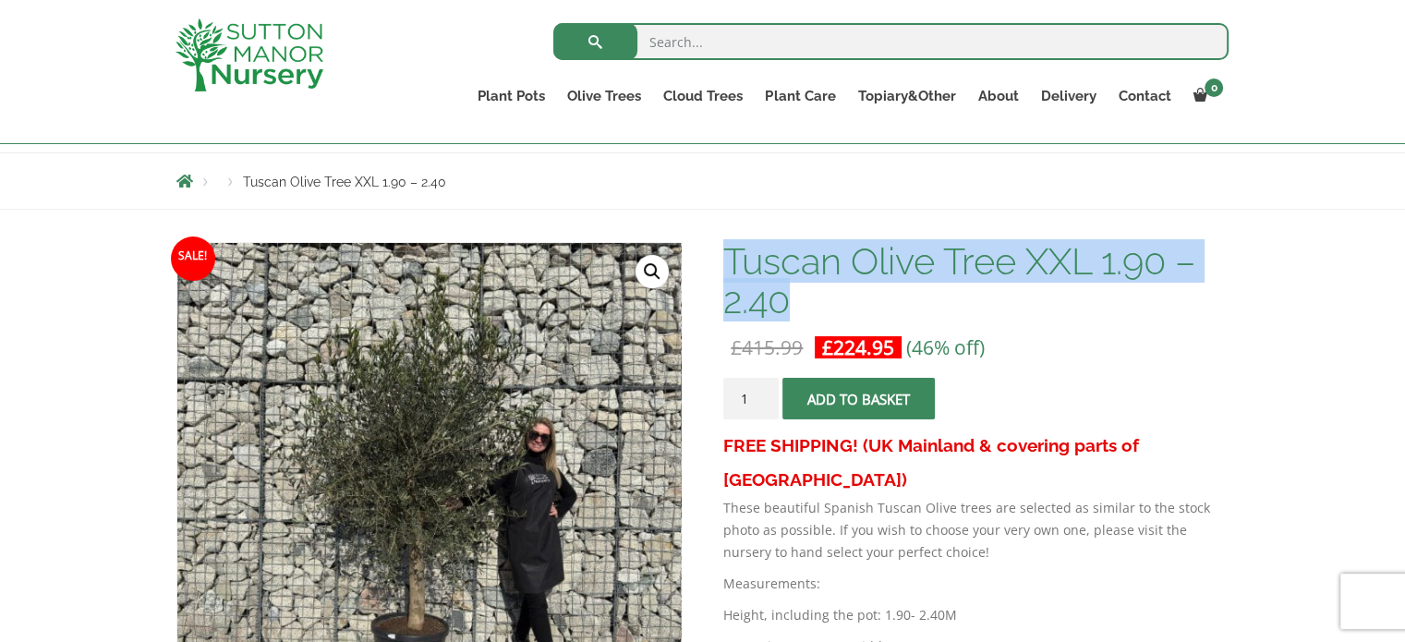
click at [801, 308] on h1 "Tuscan Olive Tree XXL 1.90 – 2.40" at bounding box center [975, 281] width 505 height 78
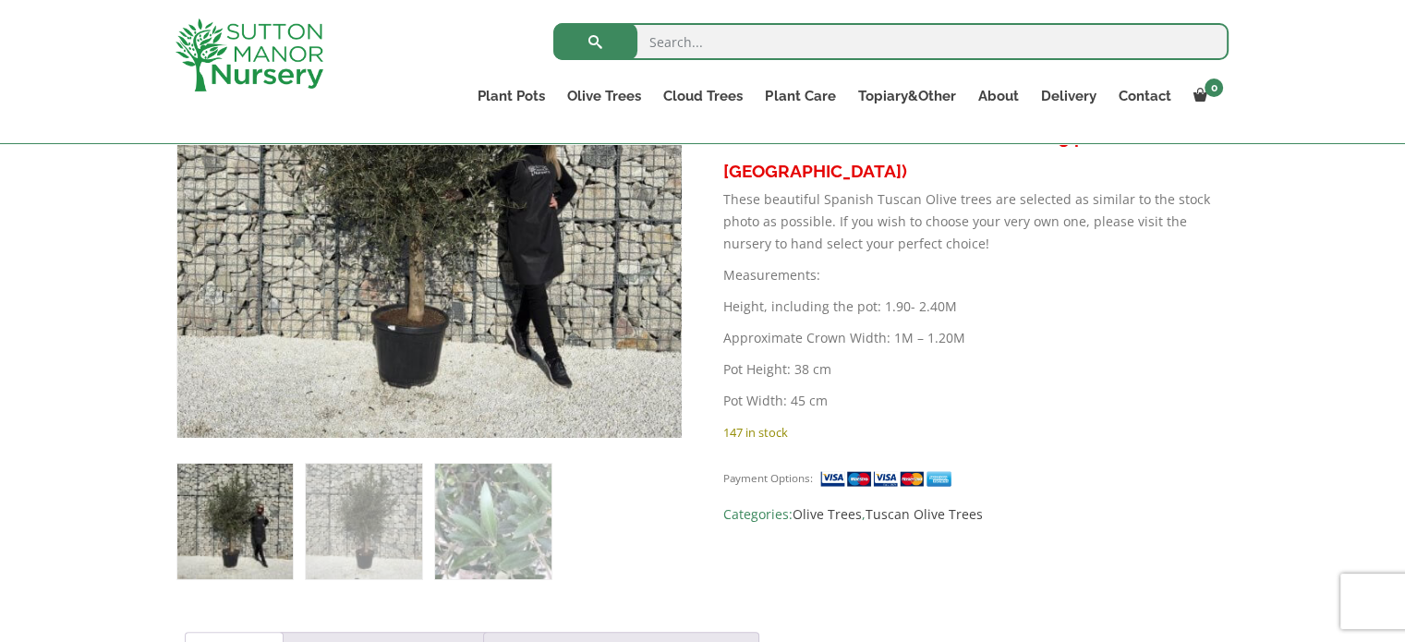
scroll to position [462, 0]
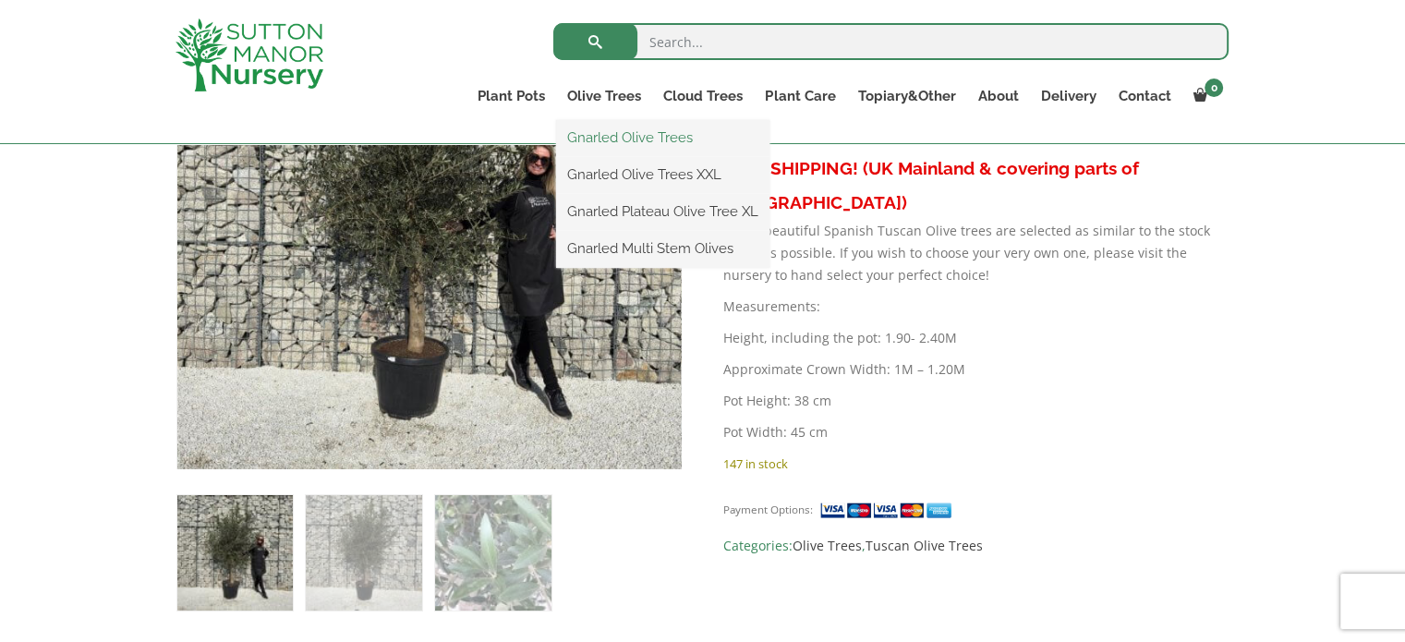
click at [666, 136] on link "Gnarled Olive Trees" at bounding box center [662, 138] width 213 height 28
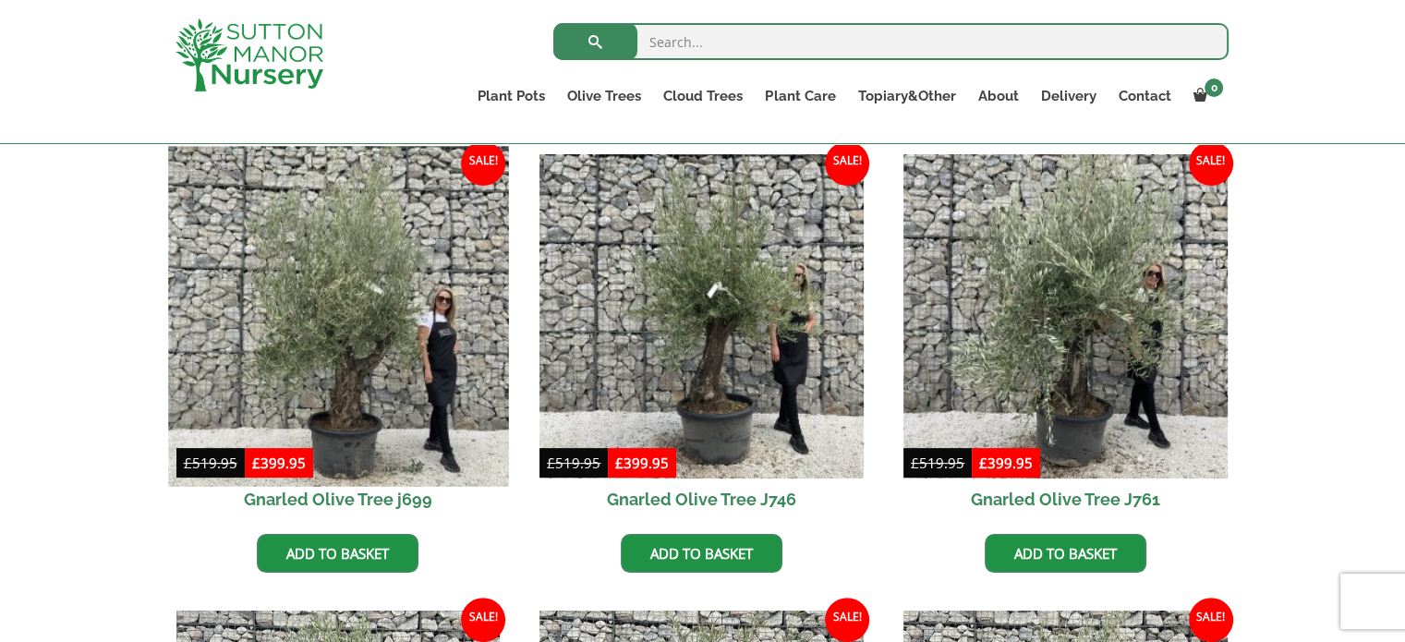
click at [270, 400] on img at bounding box center [338, 316] width 340 height 340
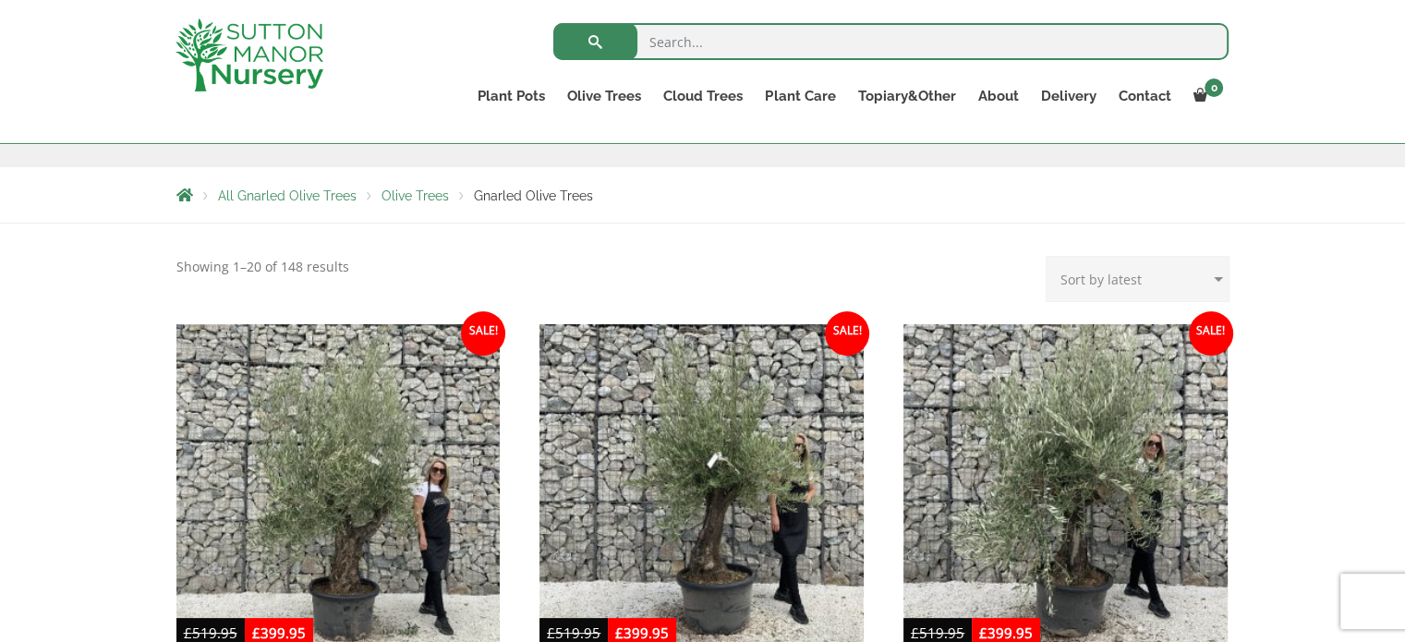
scroll to position [185, 0]
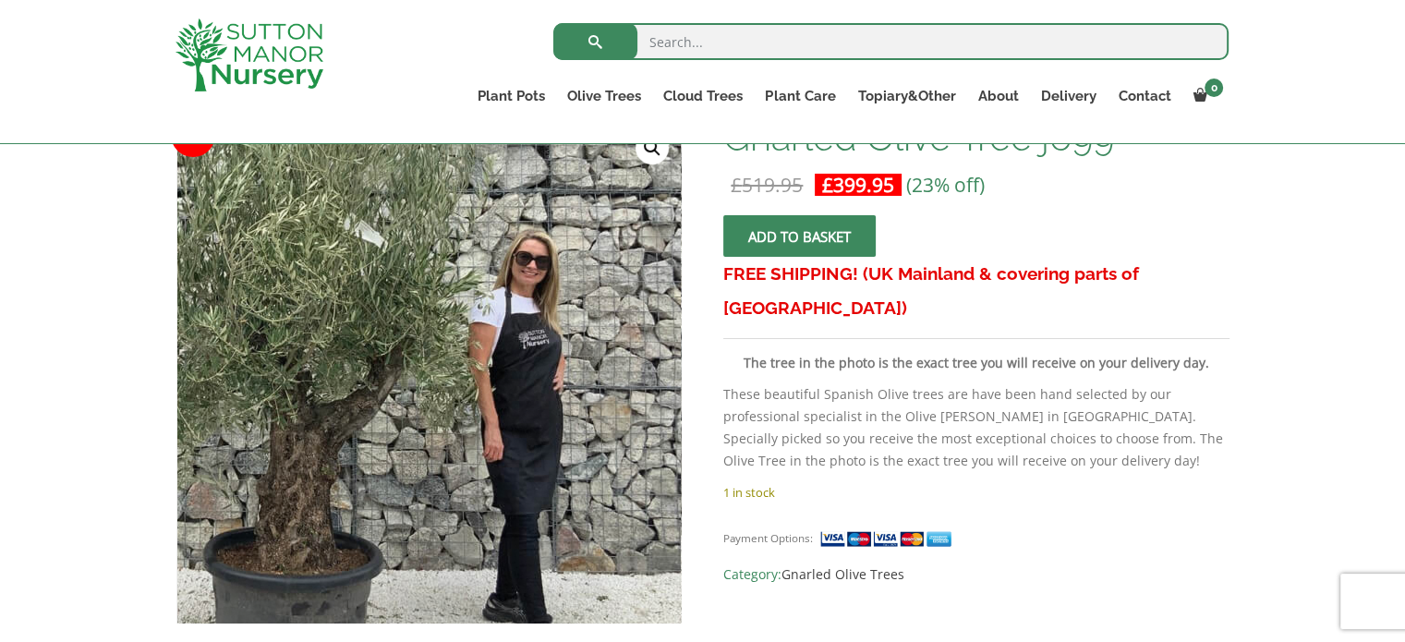
scroll to position [277, 0]
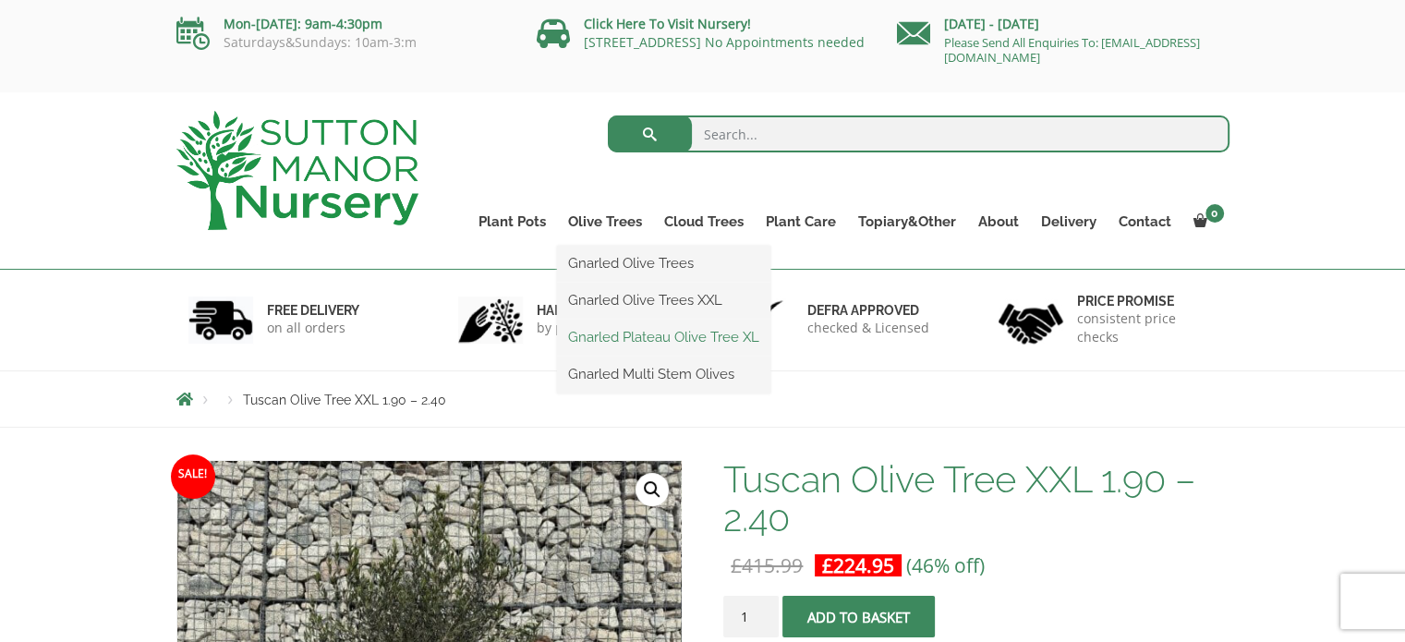
click at [691, 337] on link "Gnarled Plateau Olive Tree XL" at bounding box center [663, 337] width 213 height 28
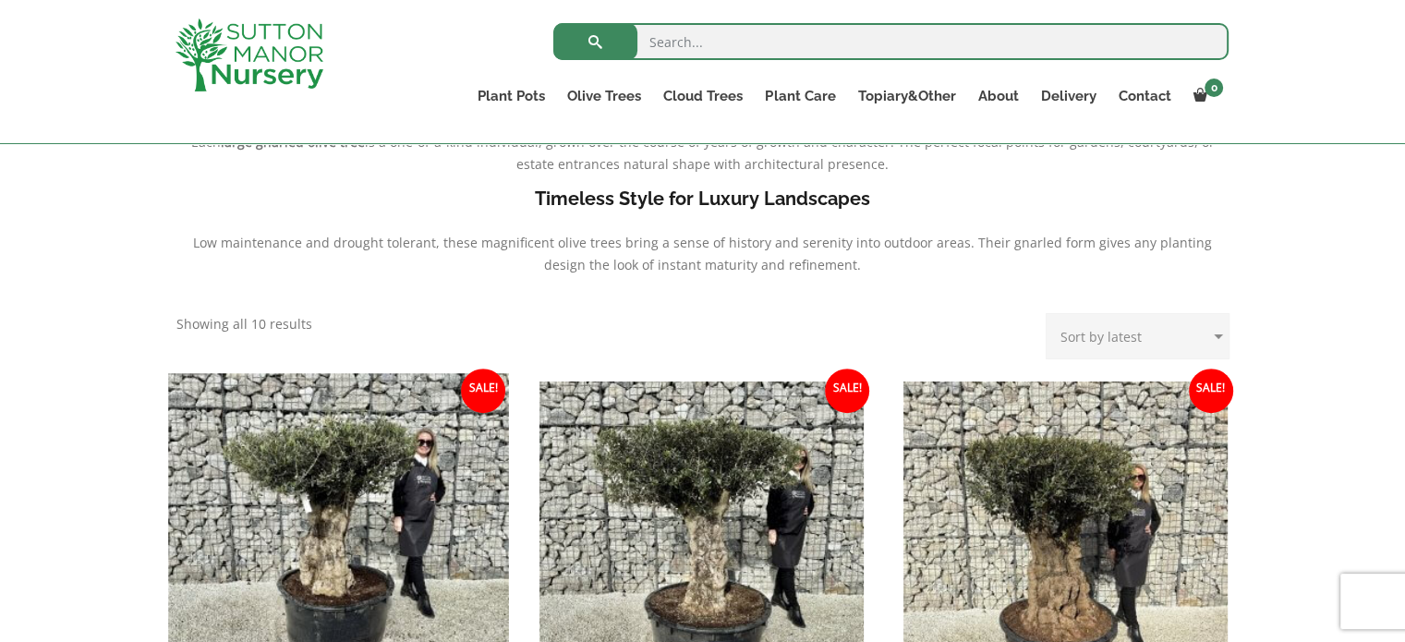
scroll to position [739, 0]
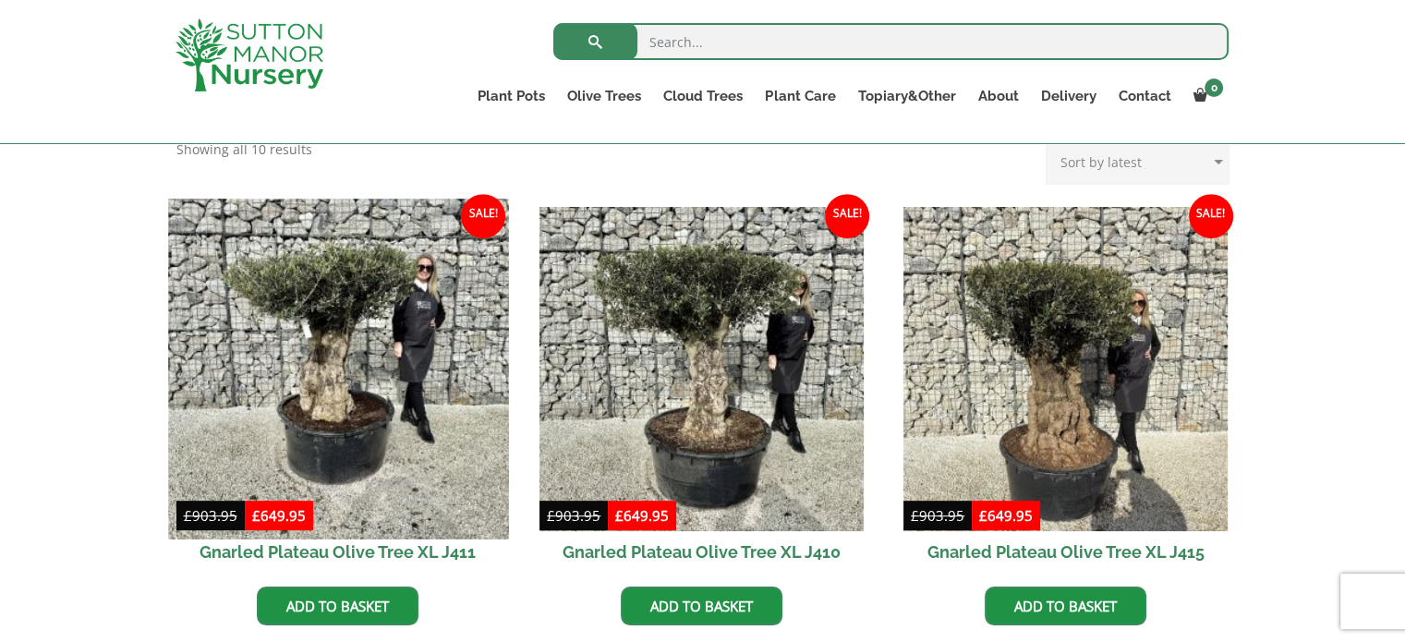
click at [377, 461] on img at bounding box center [338, 369] width 340 height 340
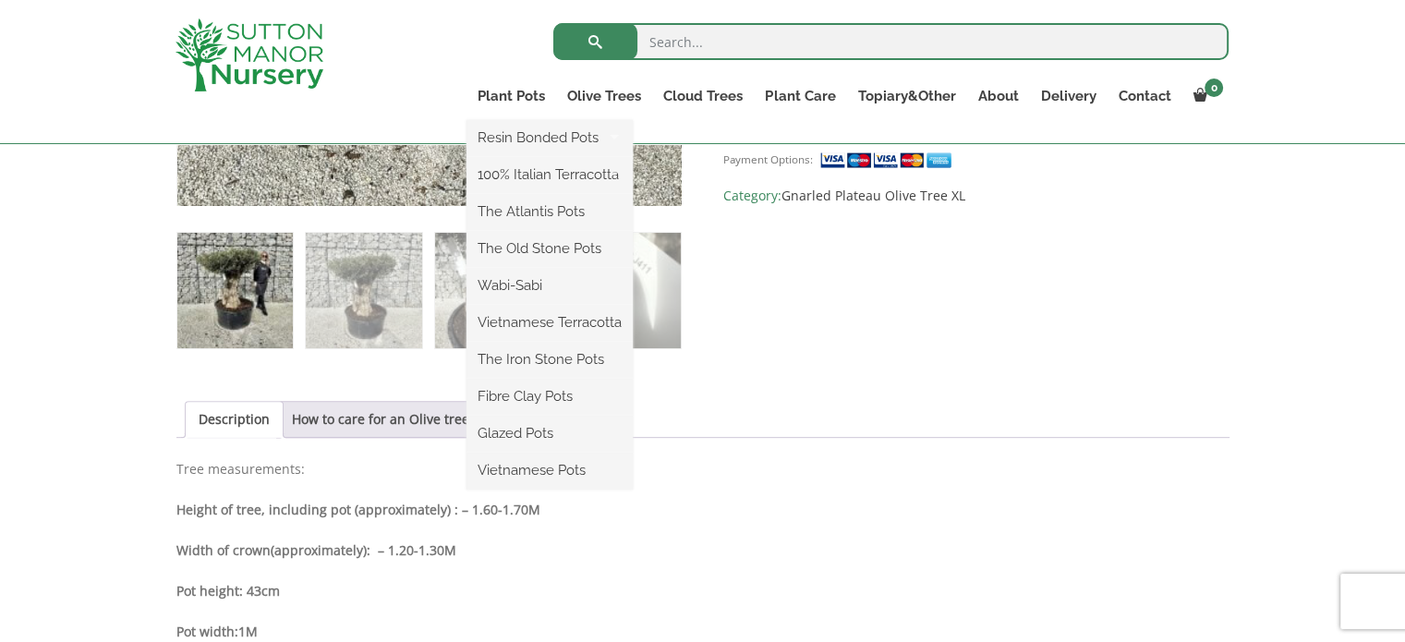
scroll to position [647, 0]
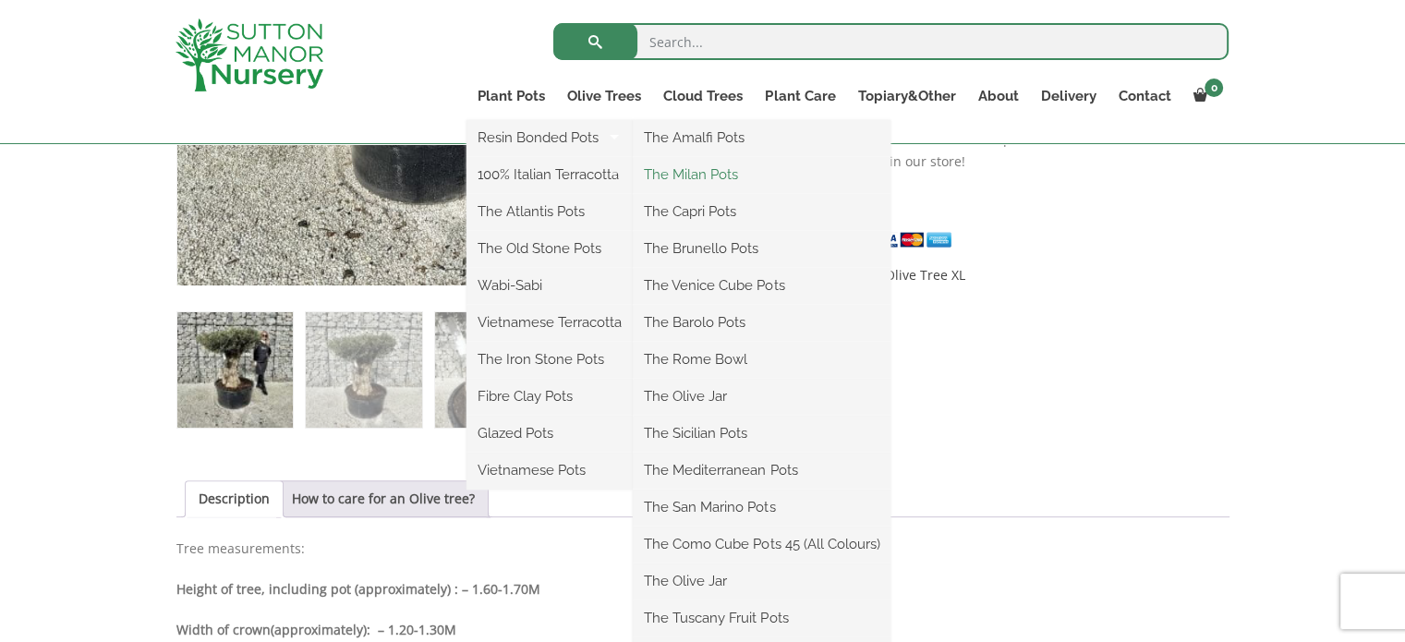
click at [710, 172] on link "The Milan Pots" at bounding box center [762, 175] width 258 height 28
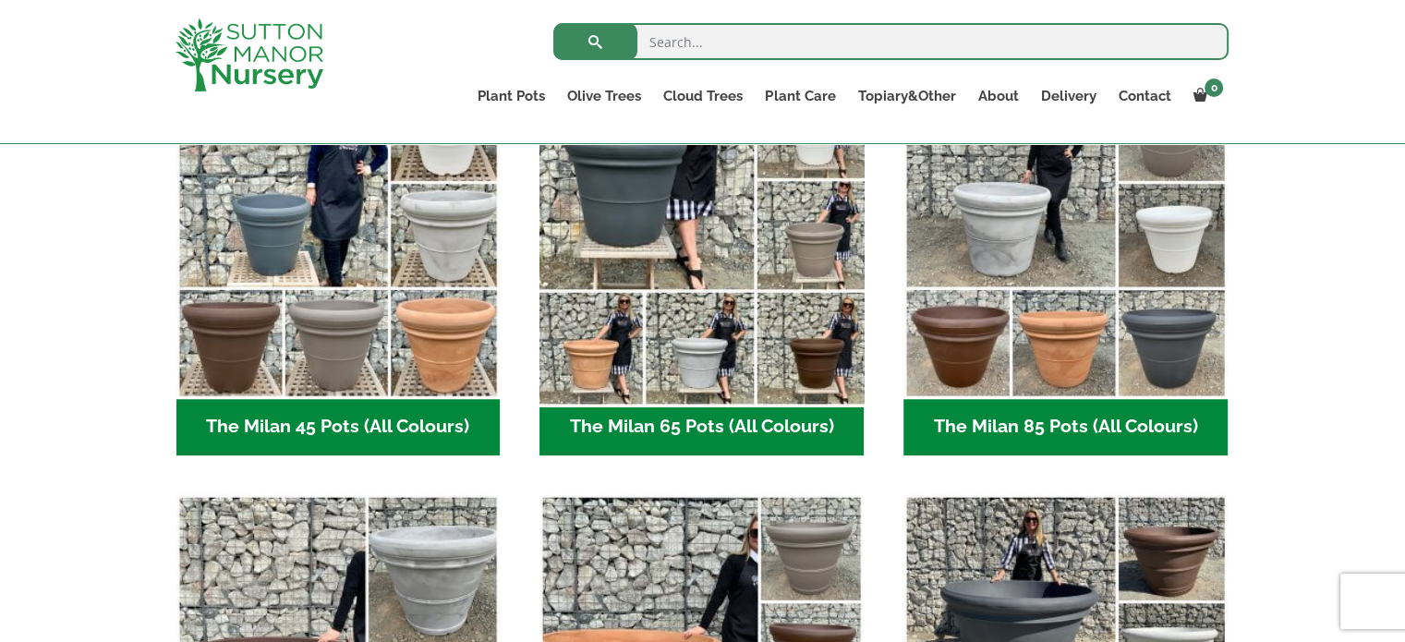
click at [702, 382] on img "Visit product category The Milan 65 Pots (All Colours)" at bounding box center [702, 237] width 340 height 340
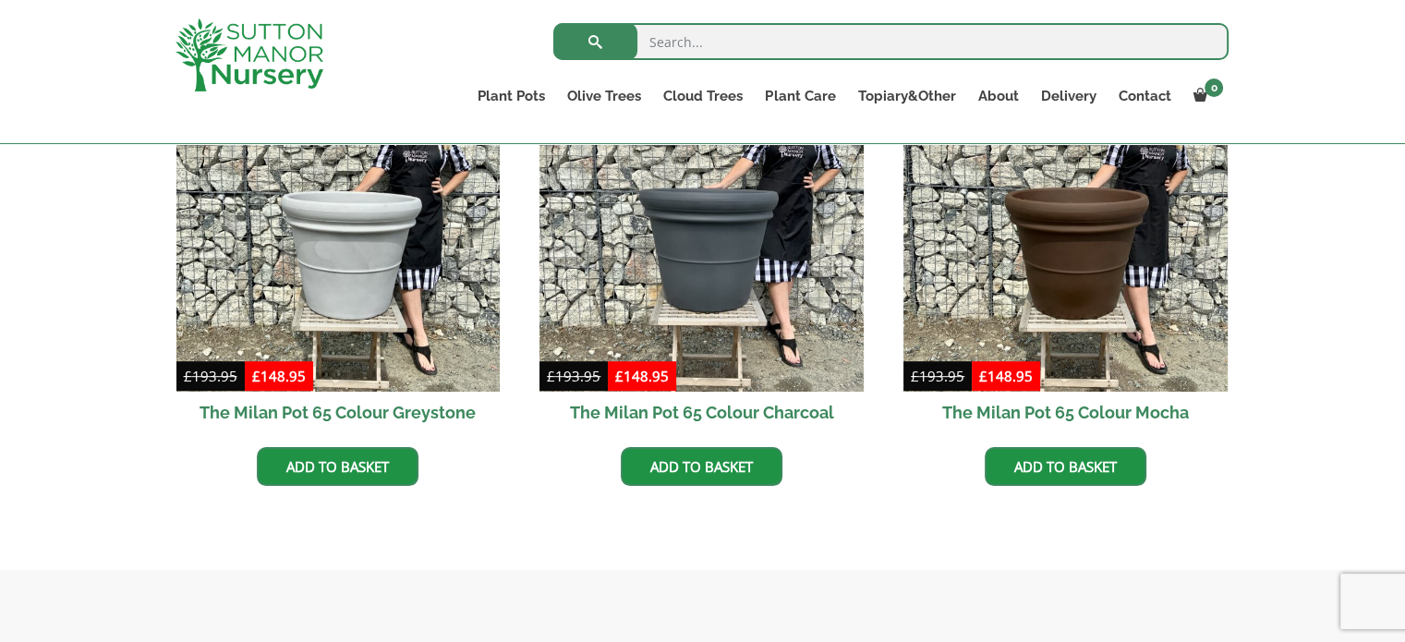
scroll to position [1016, 0]
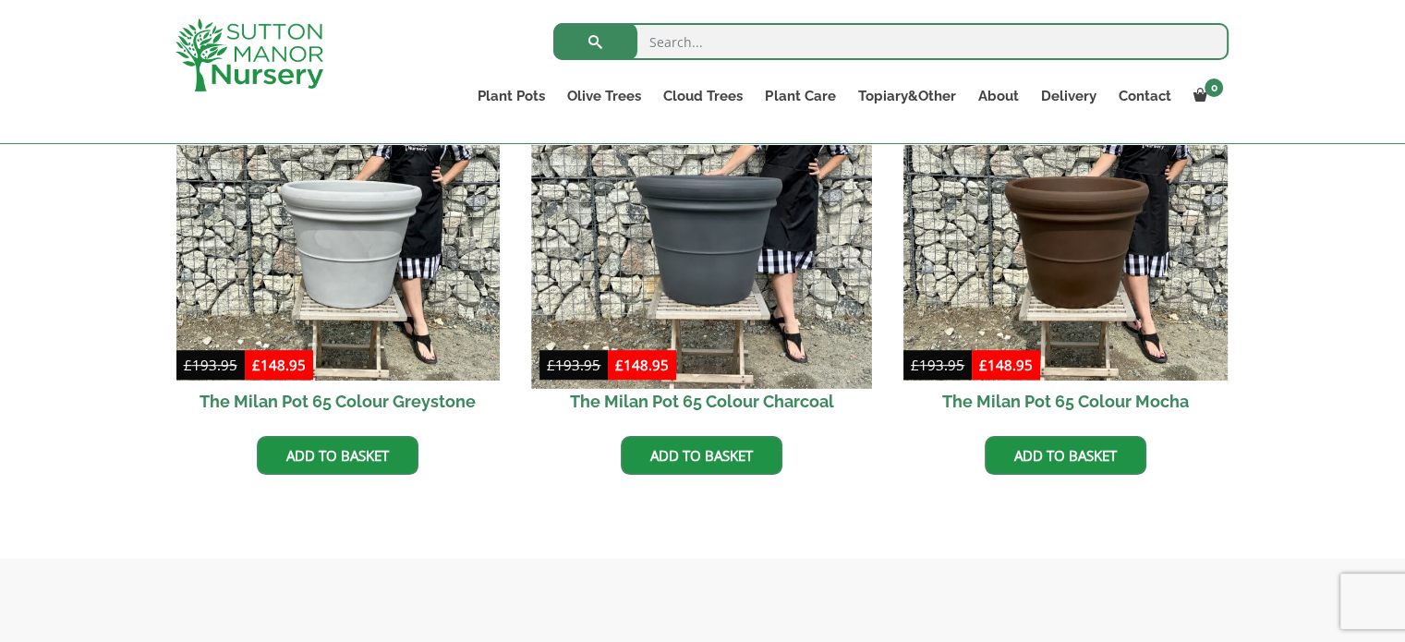
click at [746, 302] on img at bounding box center [702, 219] width 340 height 340
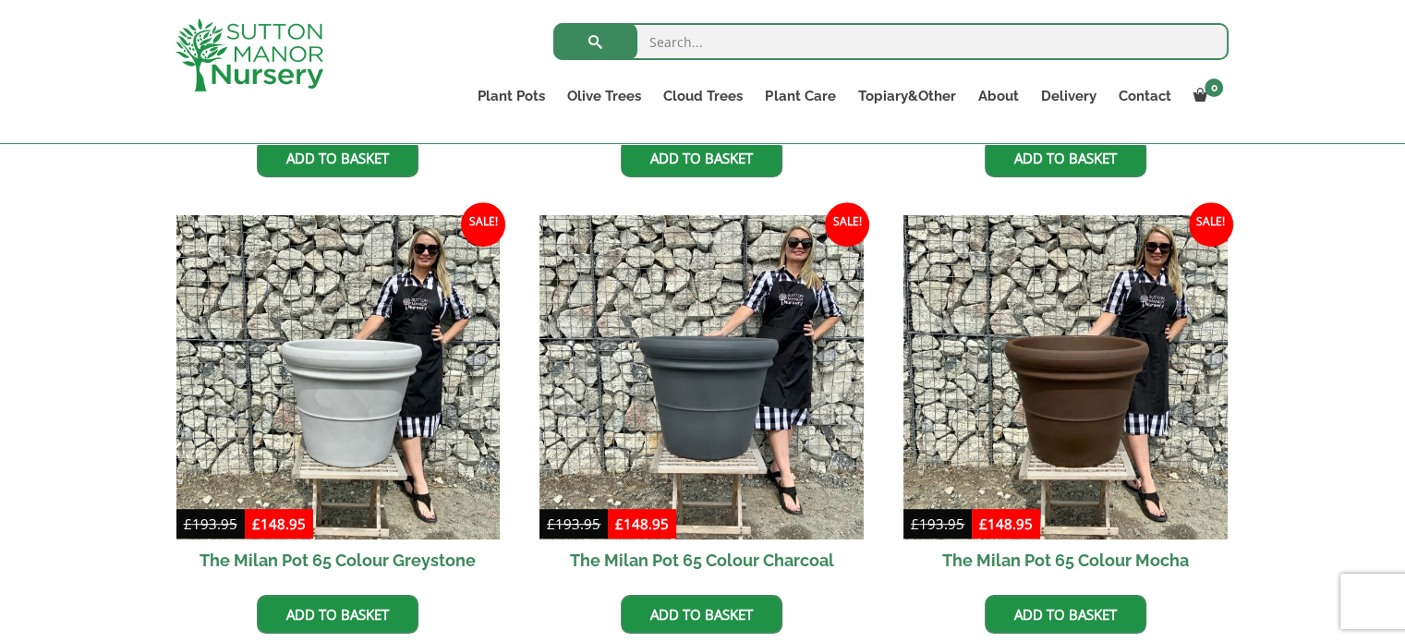
scroll to position [739, 0]
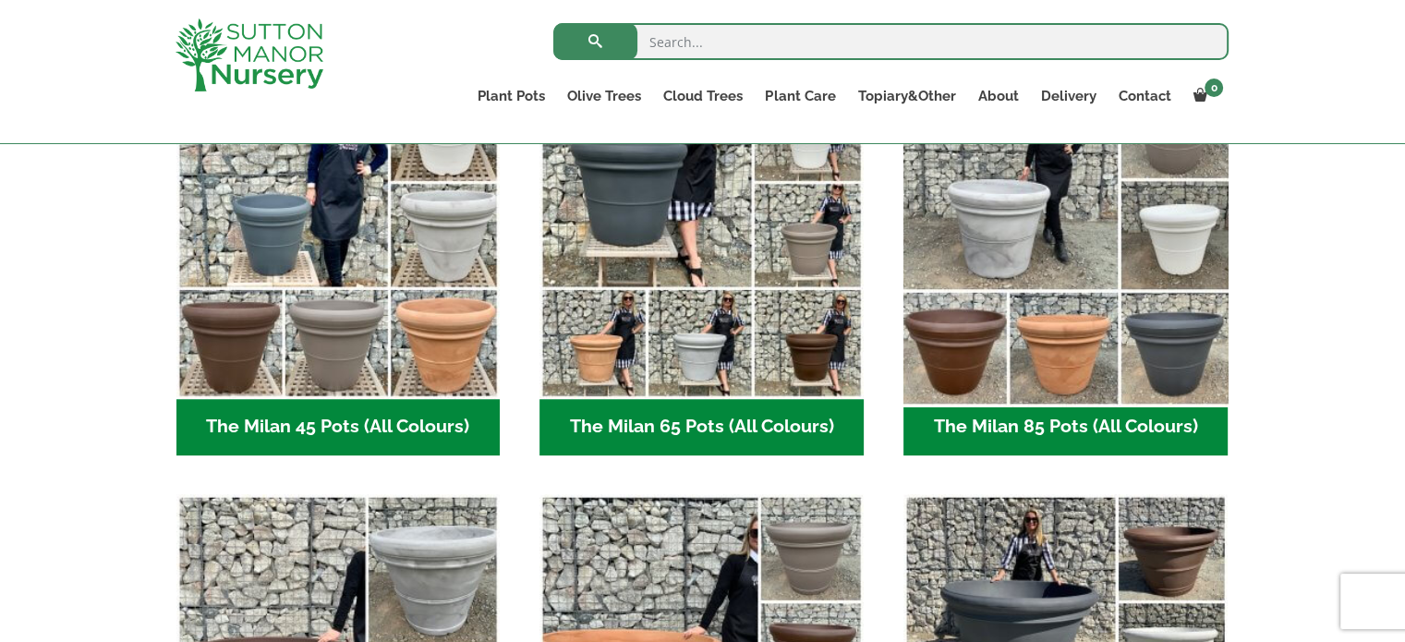
click at [1135, 341] on img "Visit product category The Milan 85 Pots (All Colours)" at bounding box center [1065, 237] width 340 height 340
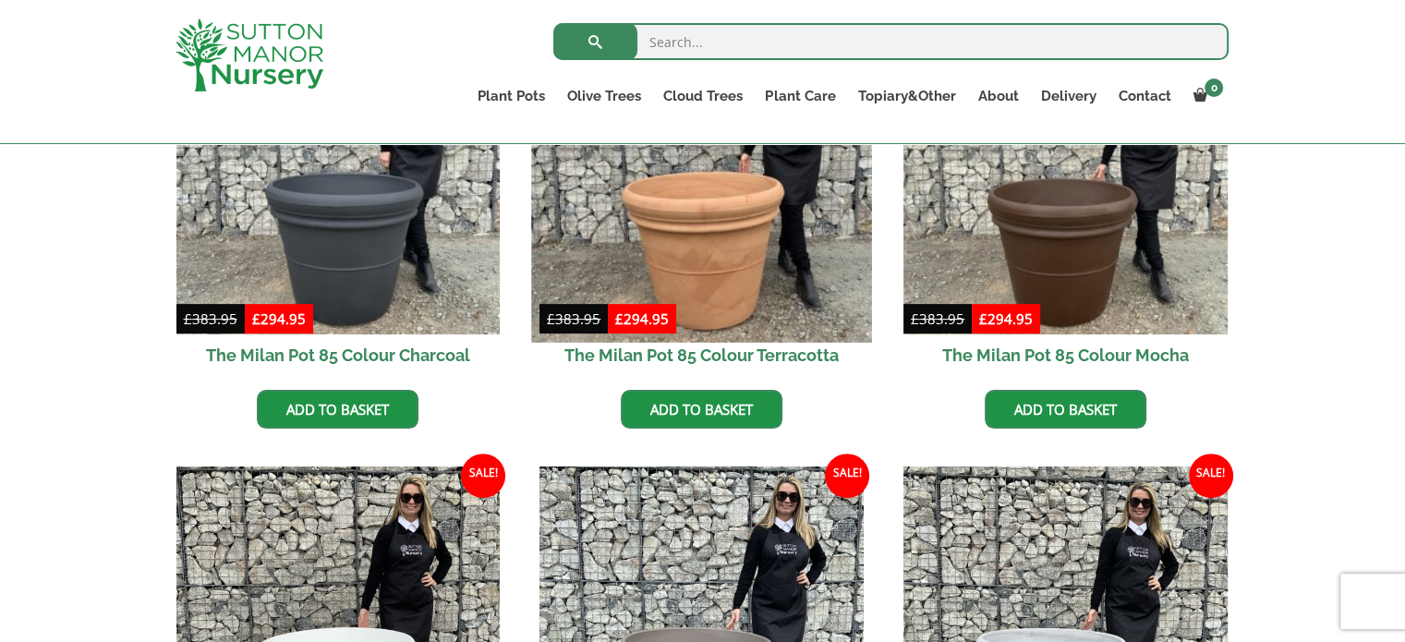
scroll to position [554, 0]
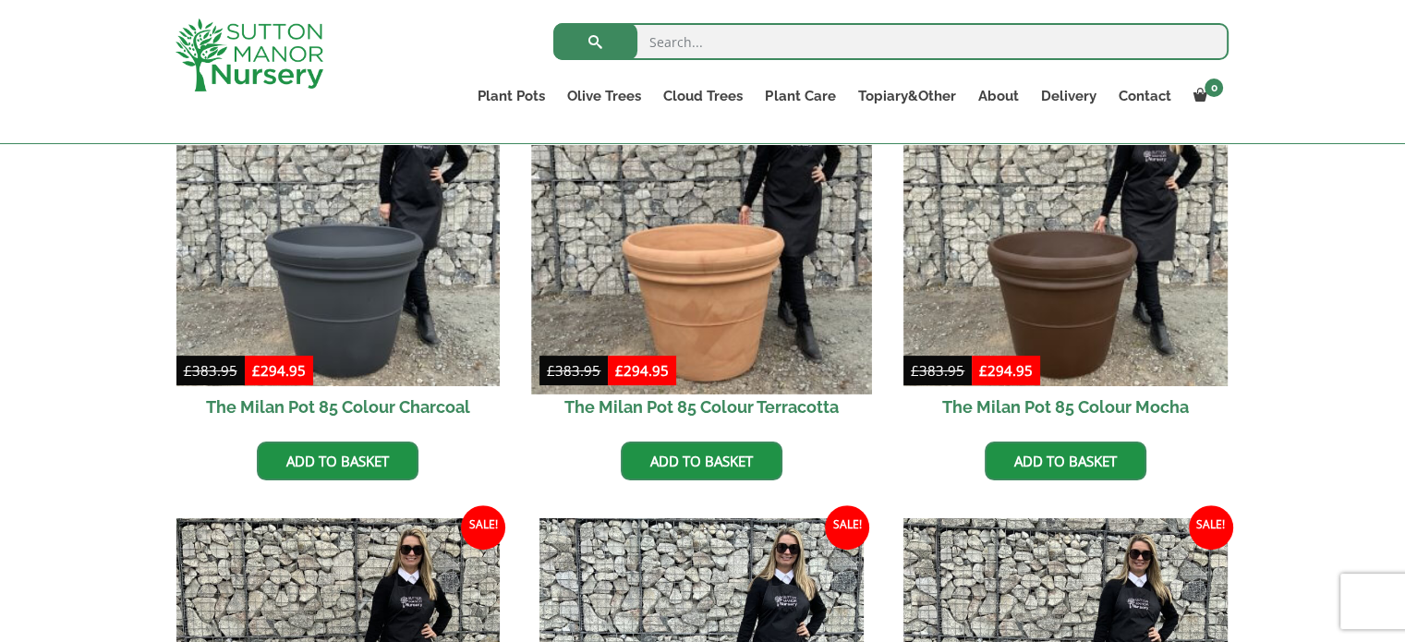
click at [814, 326] on img at bounding box center [702, 224] width 340 height 340
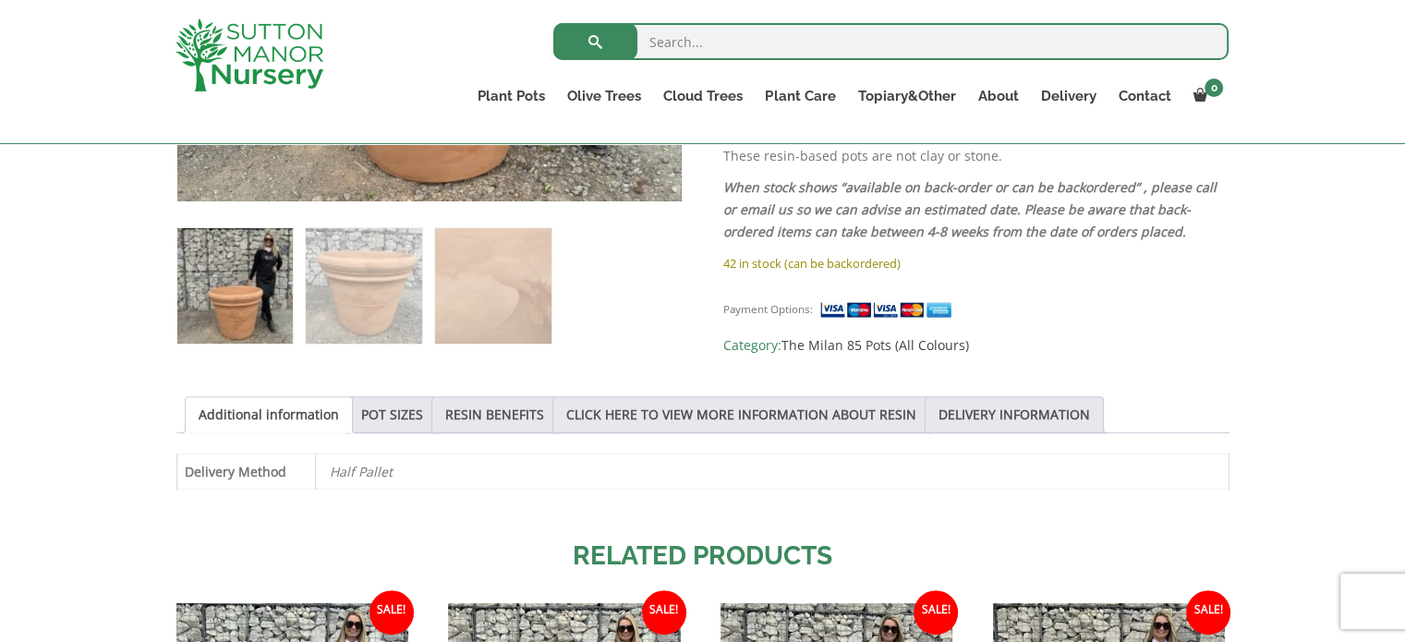
scroll to position [831, 0]
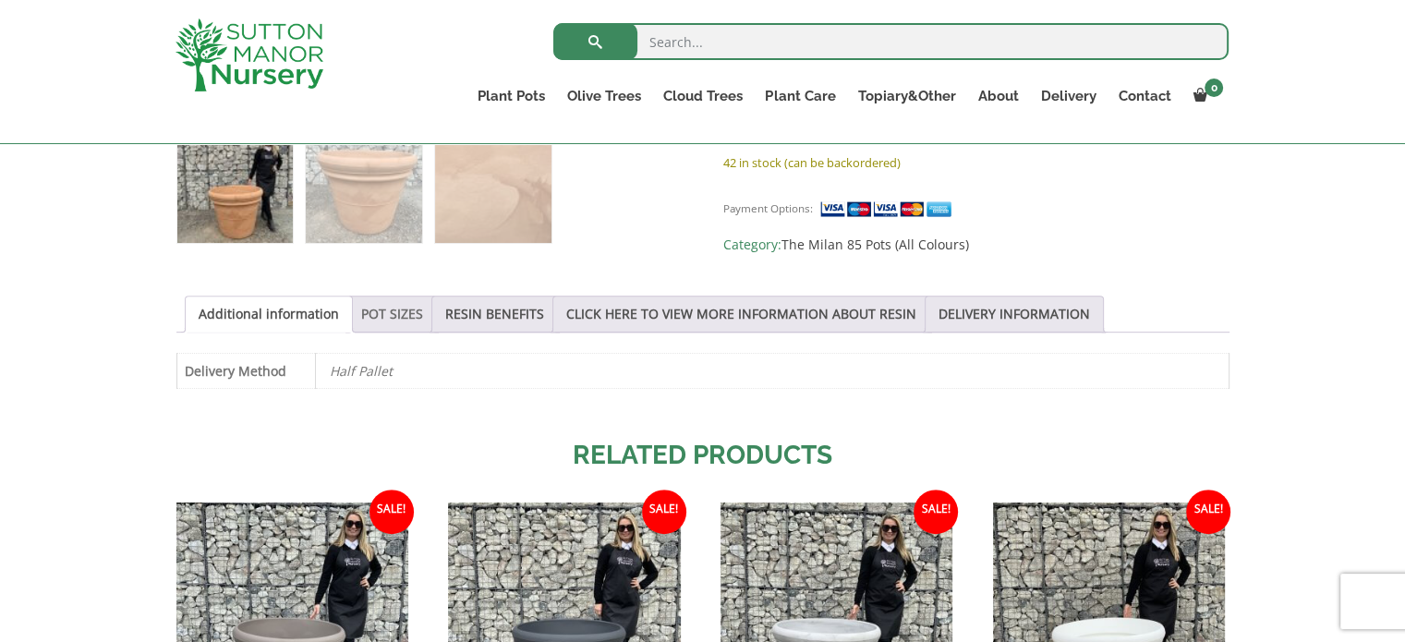
click at [381, 316] on link "POT SIZES" at bounding box center [392, 314] width 62 height 35
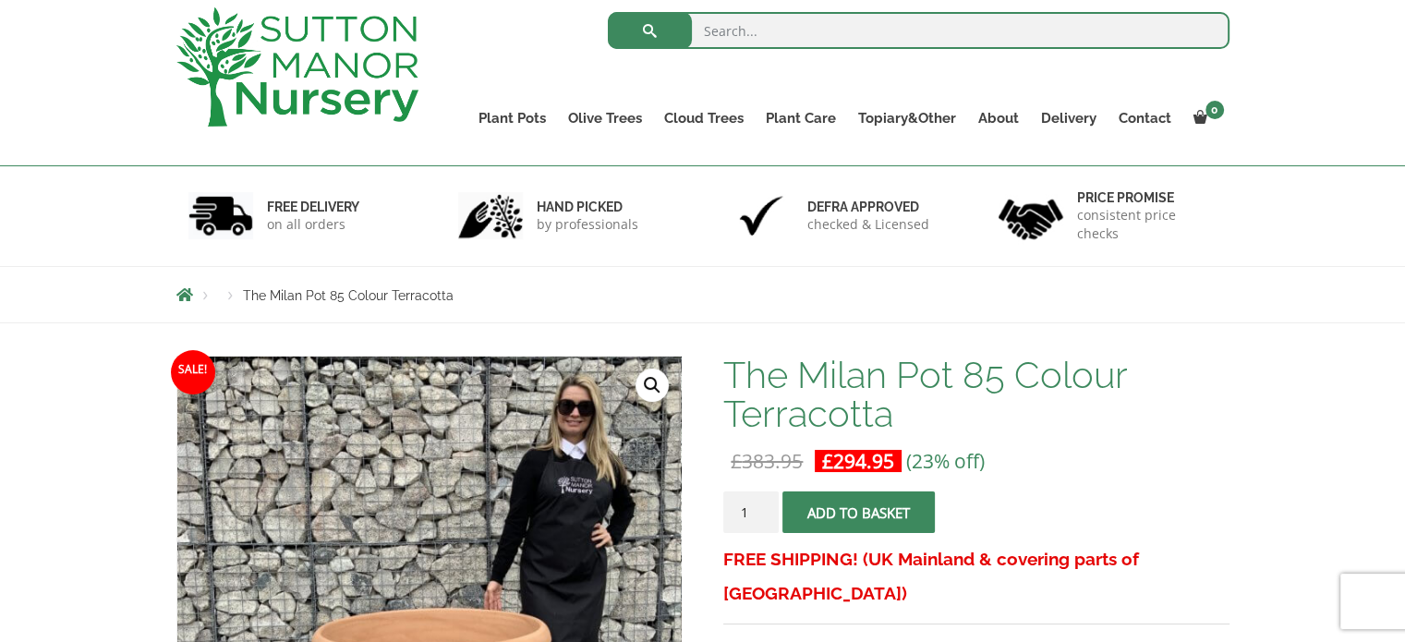
scroll to position [92, 0]
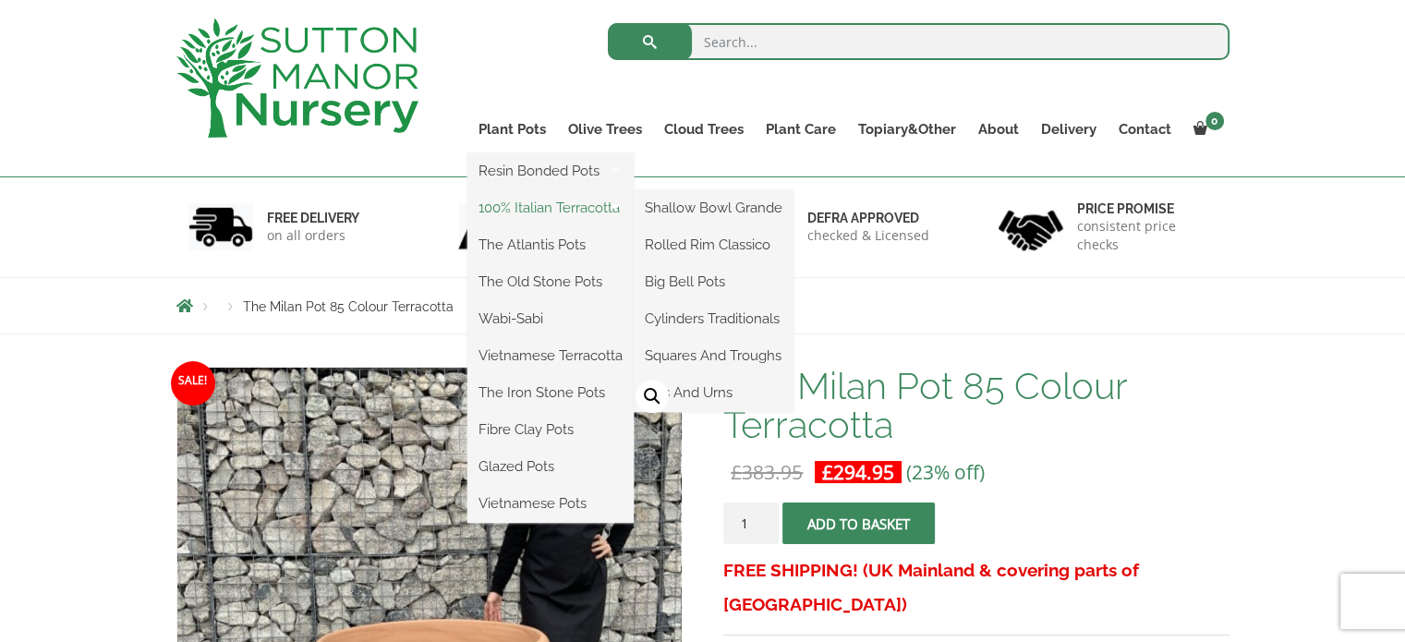
click at [562, 212] on link "100% Italian Terracotta" at bounding box center [550, 208] width 166 height 28
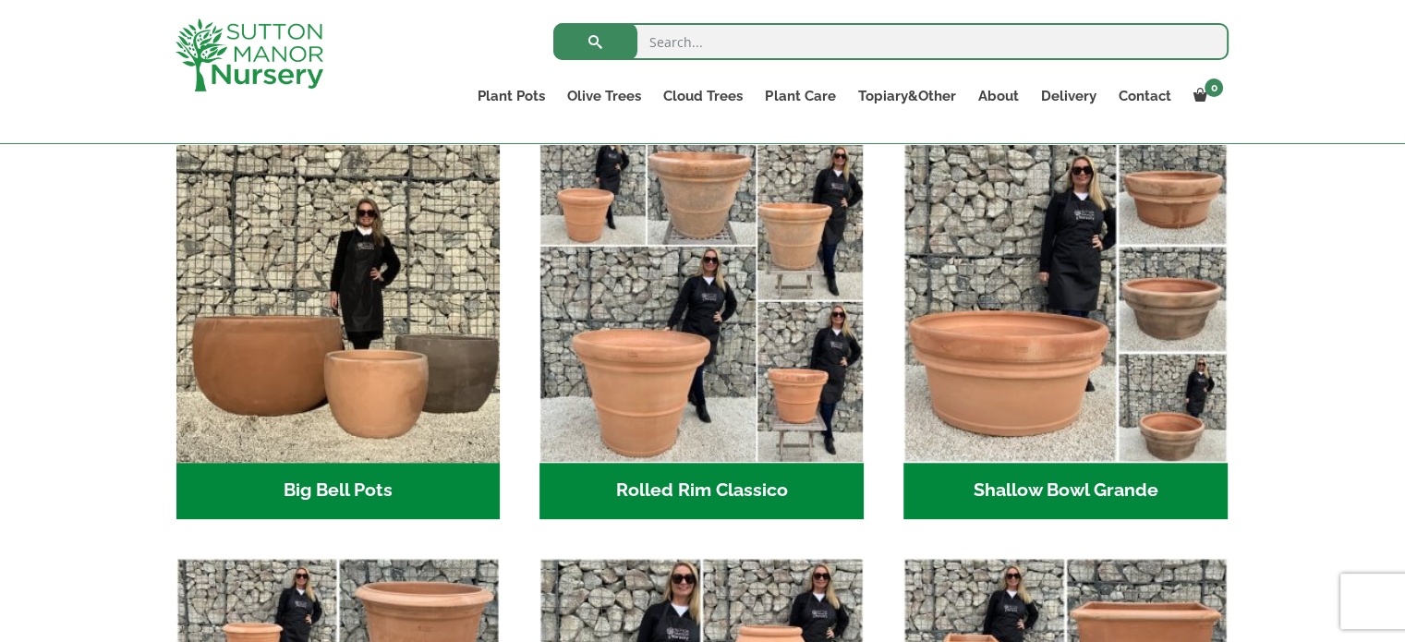
scroll to position [575, 0]
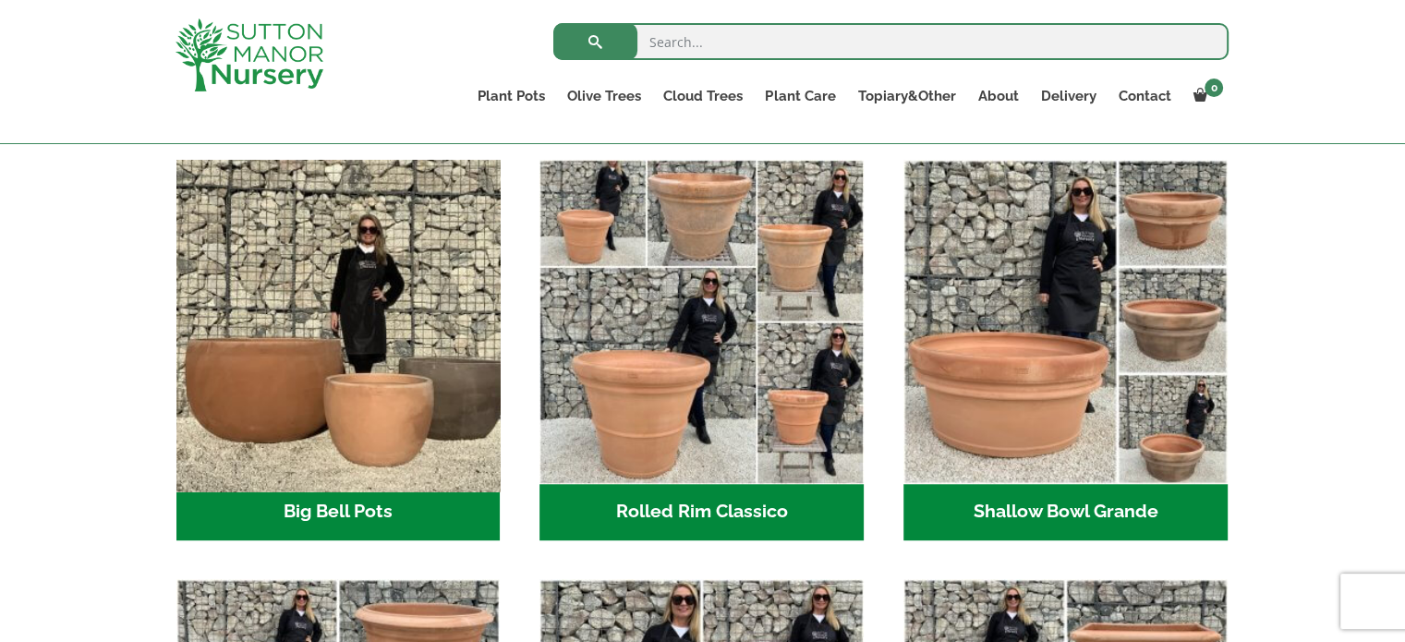
click at [365, 449] on img "Visit product category Big Bell Pots" at bounding box center [338, 322] width 340 height 340
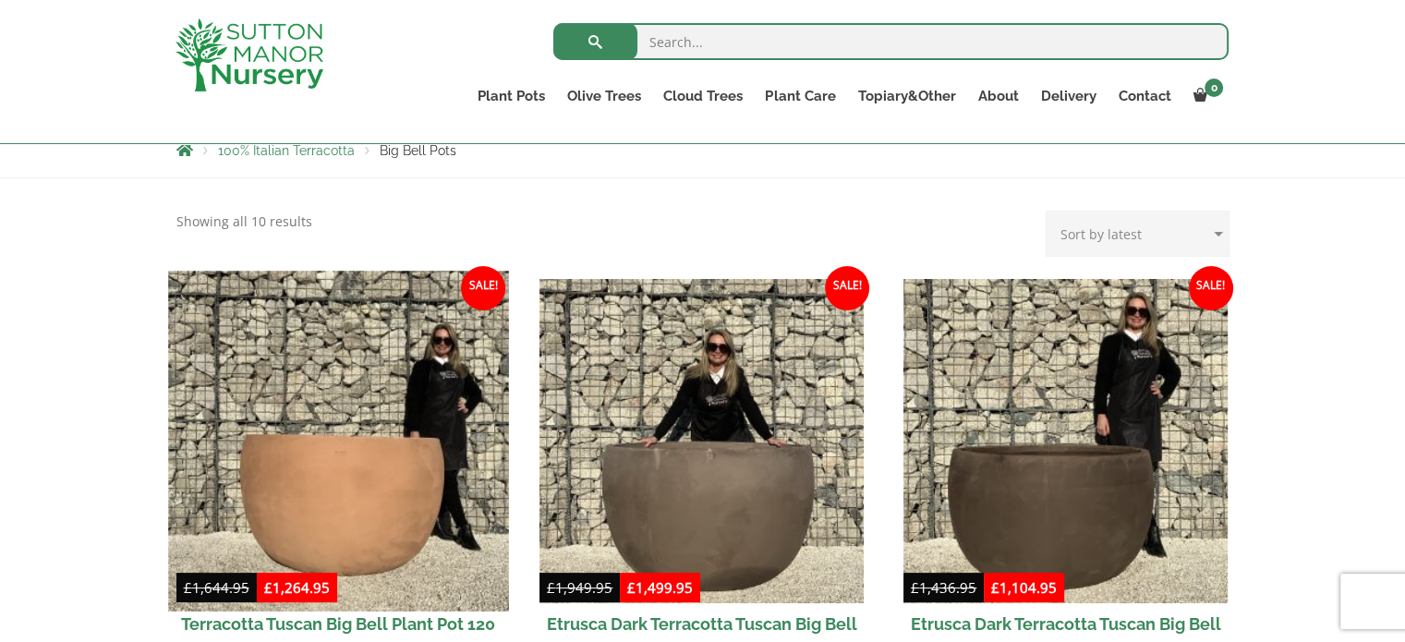
scroll to position [370, 0]
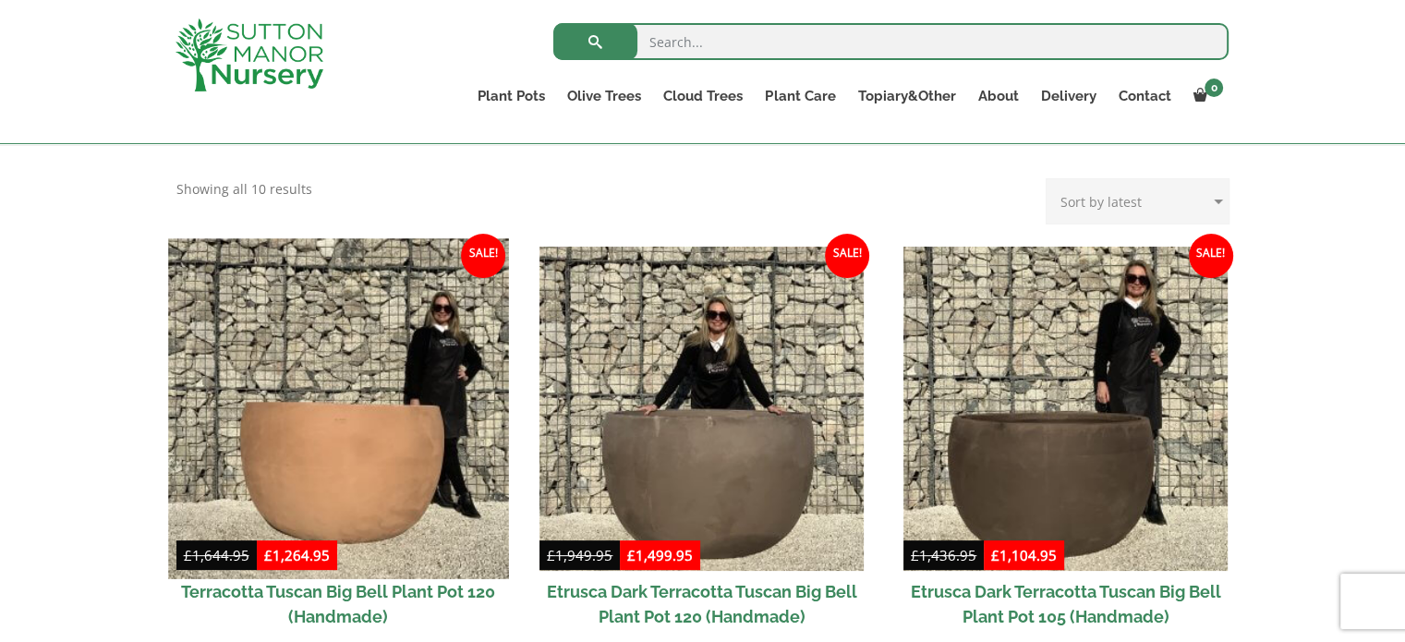
click at [408, 415] on img at bounding box center [338, 408] width 340 height 340
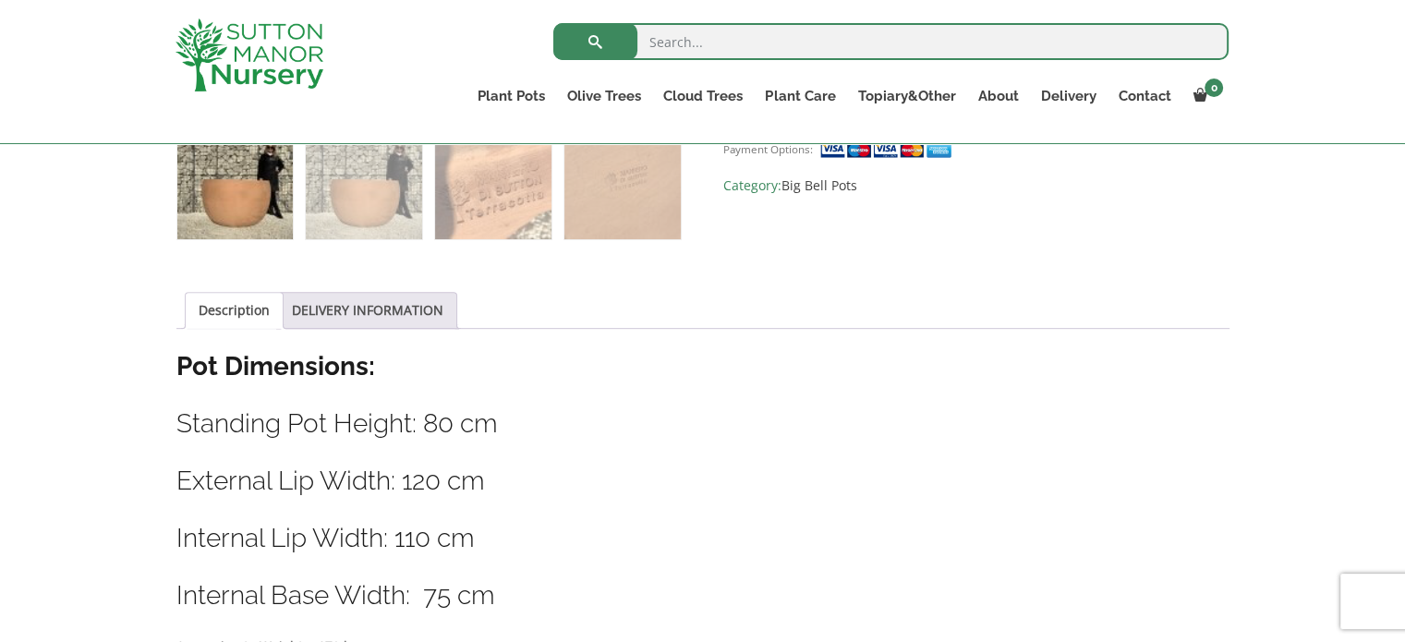
scroll to position [831, 0]
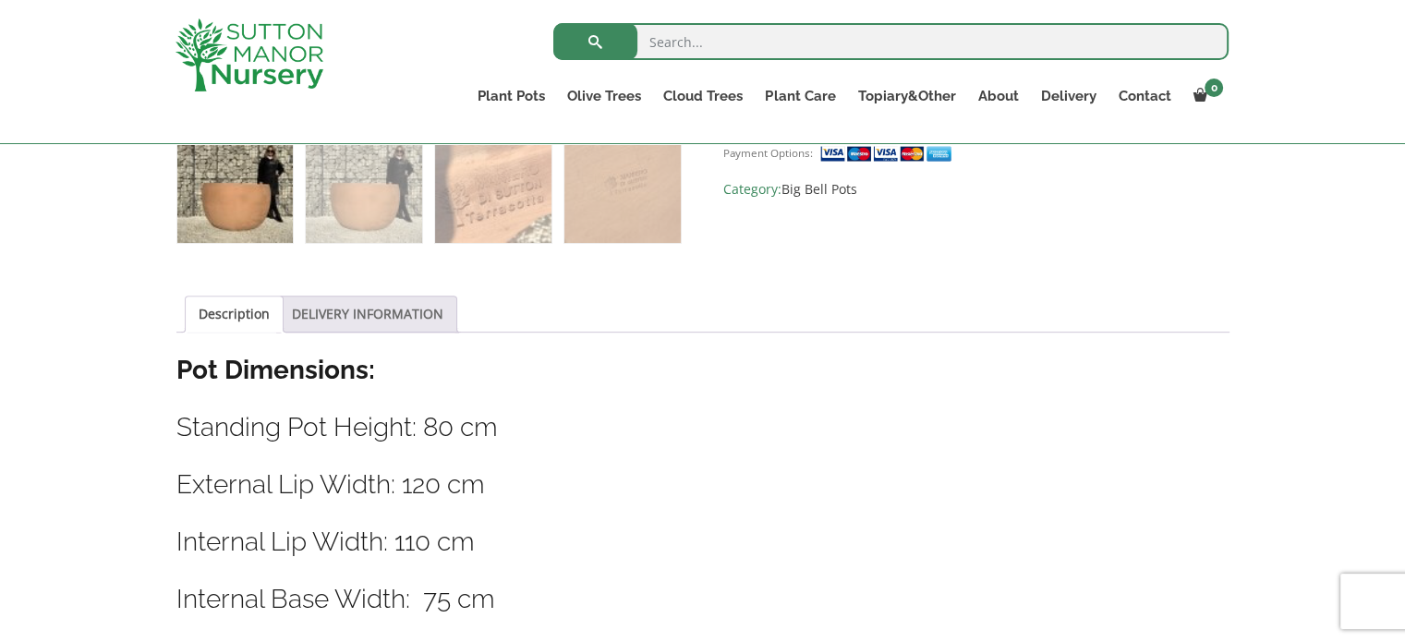
click at [394, 309] on link "DELIVERY INFORMATION" at bounding box center [368, 314] width 152 height 35
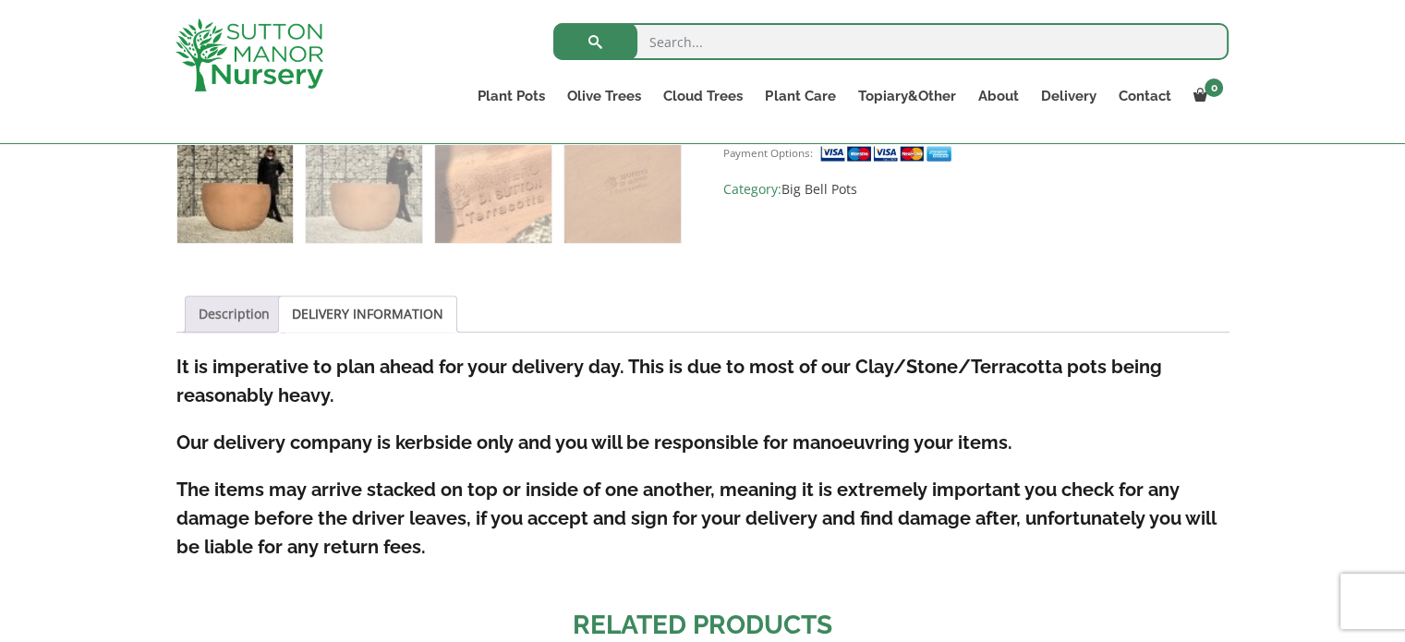
click at [224, 312] on link "Description" at bounding box center [234, 314] width 71 height 35
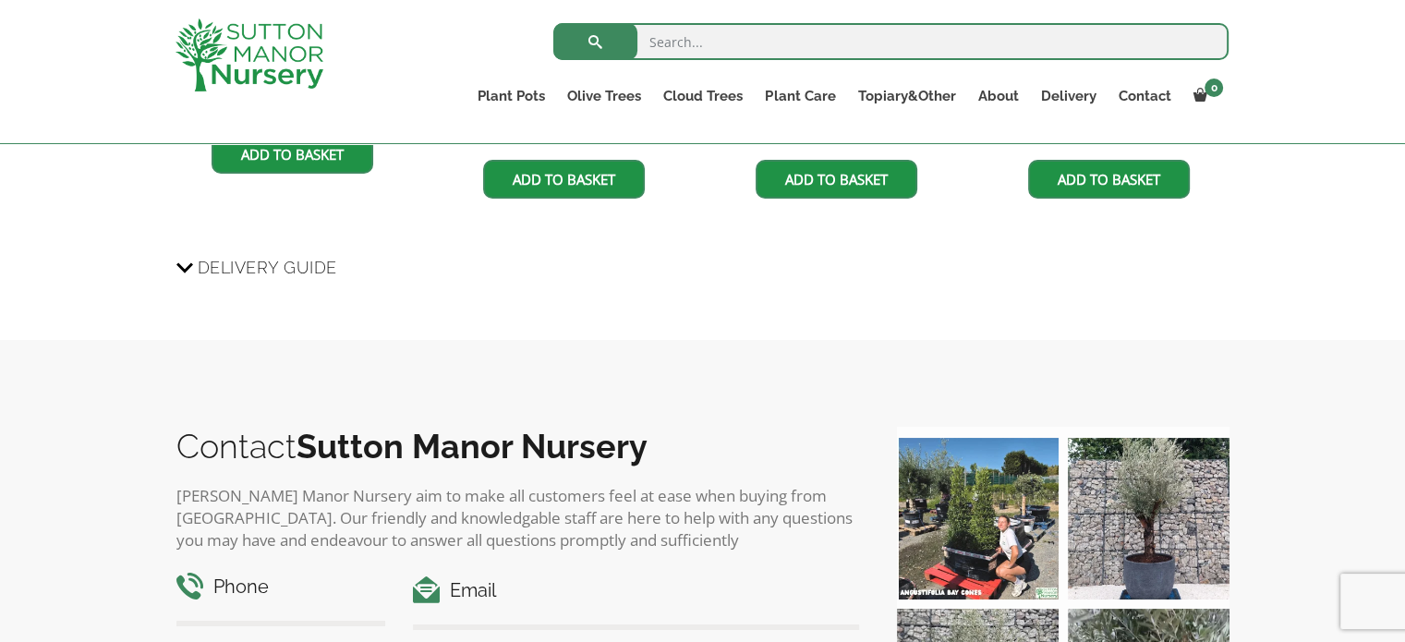
scroll to position [2033, 0]
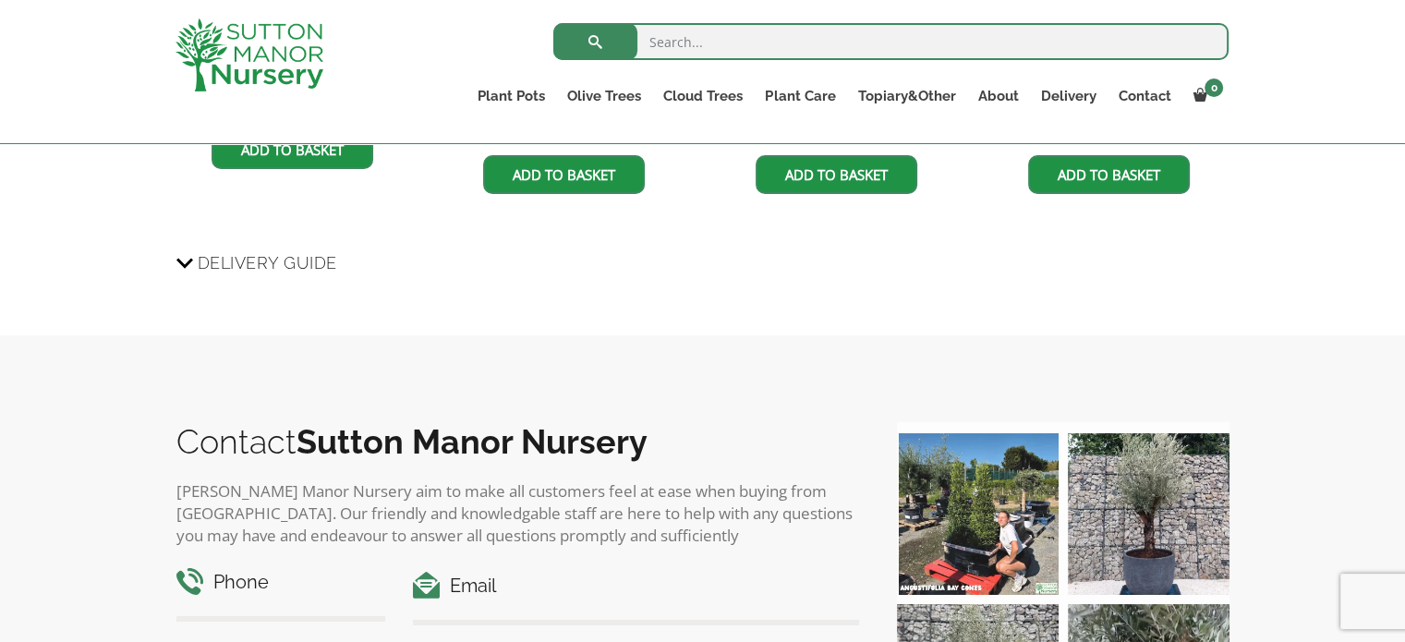
click at [299, 259] on span "Delivery Guide" at bounding box center [268, 263] width 140 height 34
click at [0, 0] on input "Delivery Guide" at bounding box center [0, 0] width 0 height 0
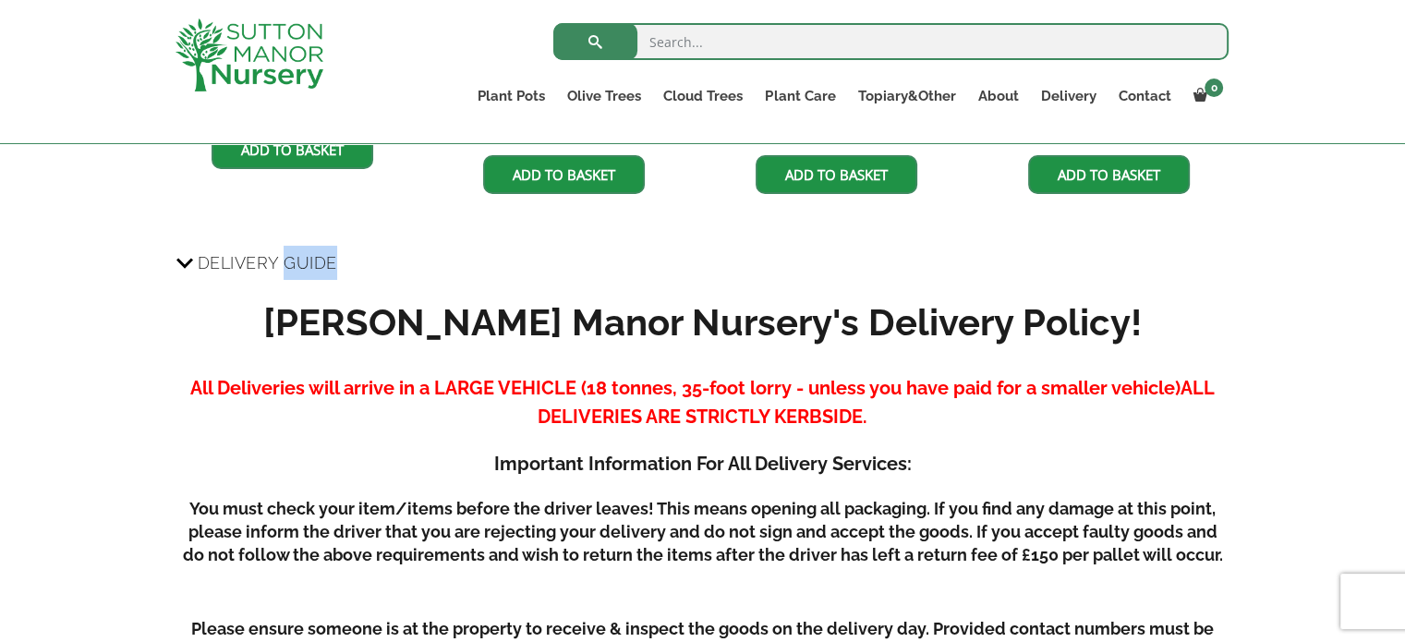
click at [299, 259] on span "Delivery Guide" at bounding box center [268, 263] width 140 height 34
click at [0, 0] on input "Delivery Guide" at bounding box center [0, 0] width 0 height 0
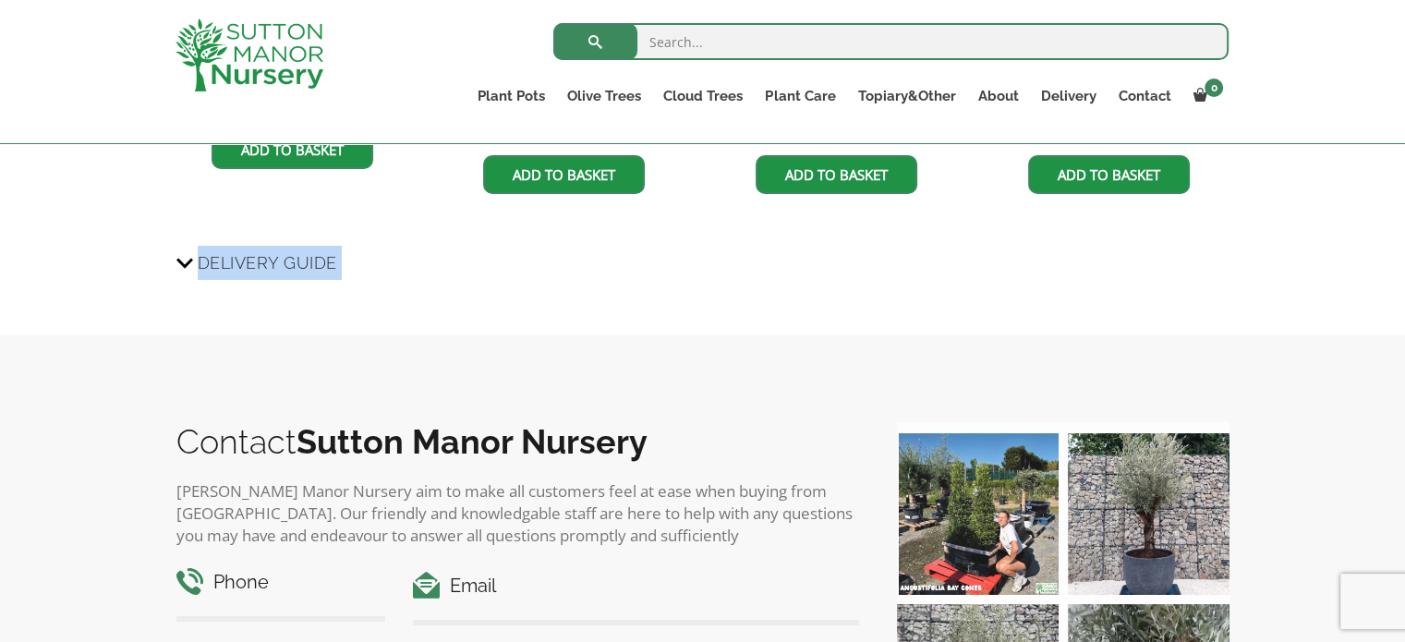
drag, startPoint x: 299, startPoint y: 259, endPoint x: 310, endPoint y: 273, distance: 17.7
click at [310, 273] on span "Delivery Guide" at bounding box center [268, 263] width 140 height 34
click at [0, 0] on input "Delivery Guide" at bounding box center [0, 0] width 0 height 0
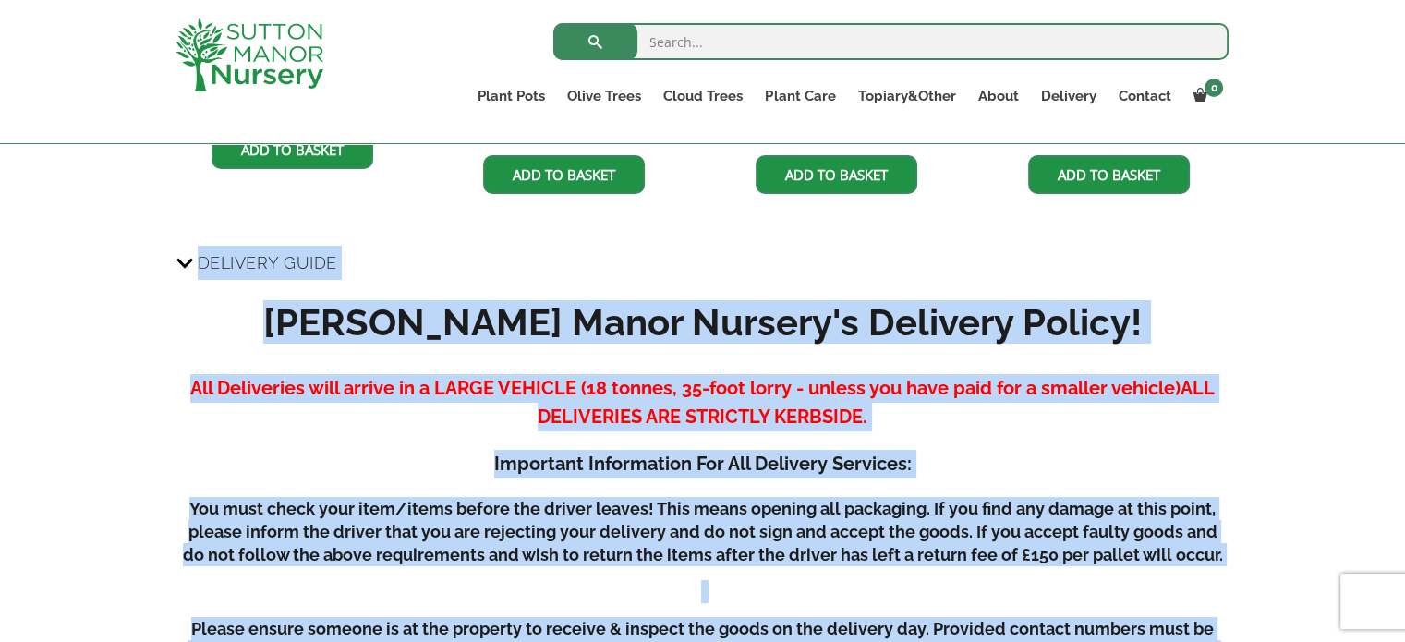
click at [318, 273] on span "Delivery Guide" at bounding box center [268, 263] width 140 height 34
click at [0, 0] on input "Delivery Guide" at bounding box center [0, 0] width 0 height 0
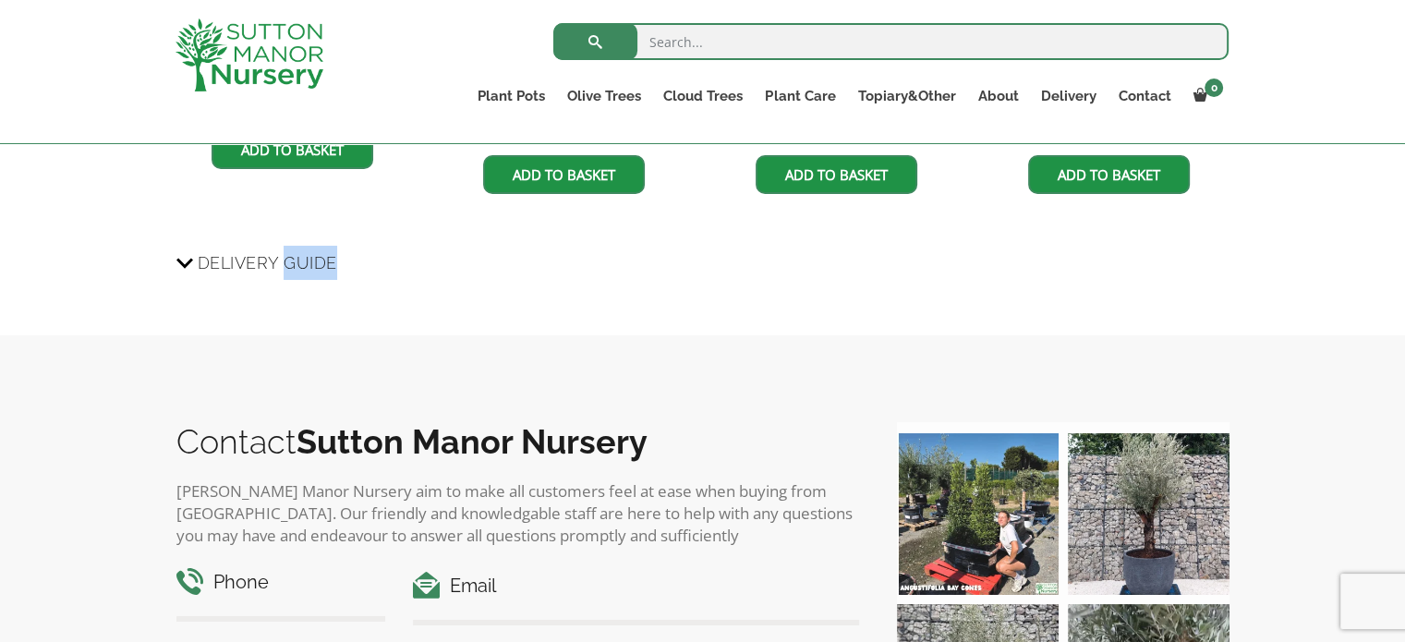
click at [318, 273] on span "Delivery Guide" at bounding box center [268, 263] width 140 height 34
click at [0, 0] on input "Delivery Guide" at bounding box center [0, 0] width 0 height 0
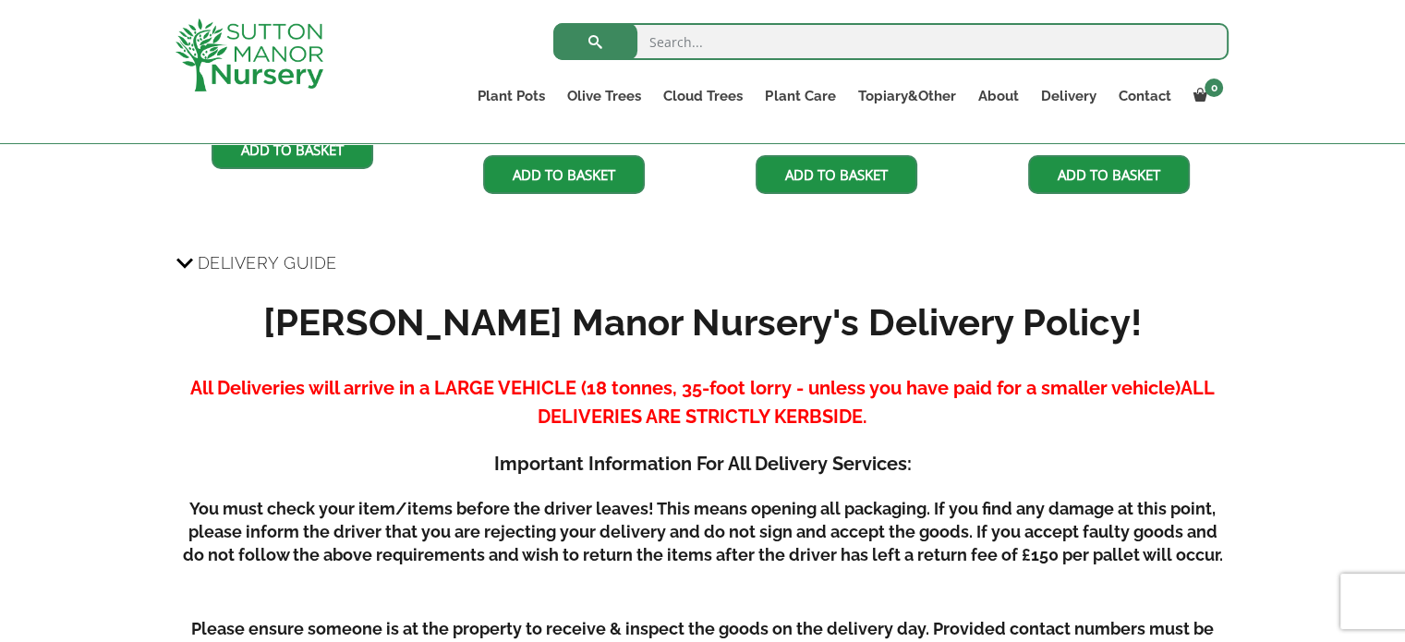
click at [255, 258] on span "Delivery Guide" at bounding box center [268, 263] width 140 height 34
click at [0, 0] on input "Delivery Guide" at bounding box center [0, 0] width 0 height 0
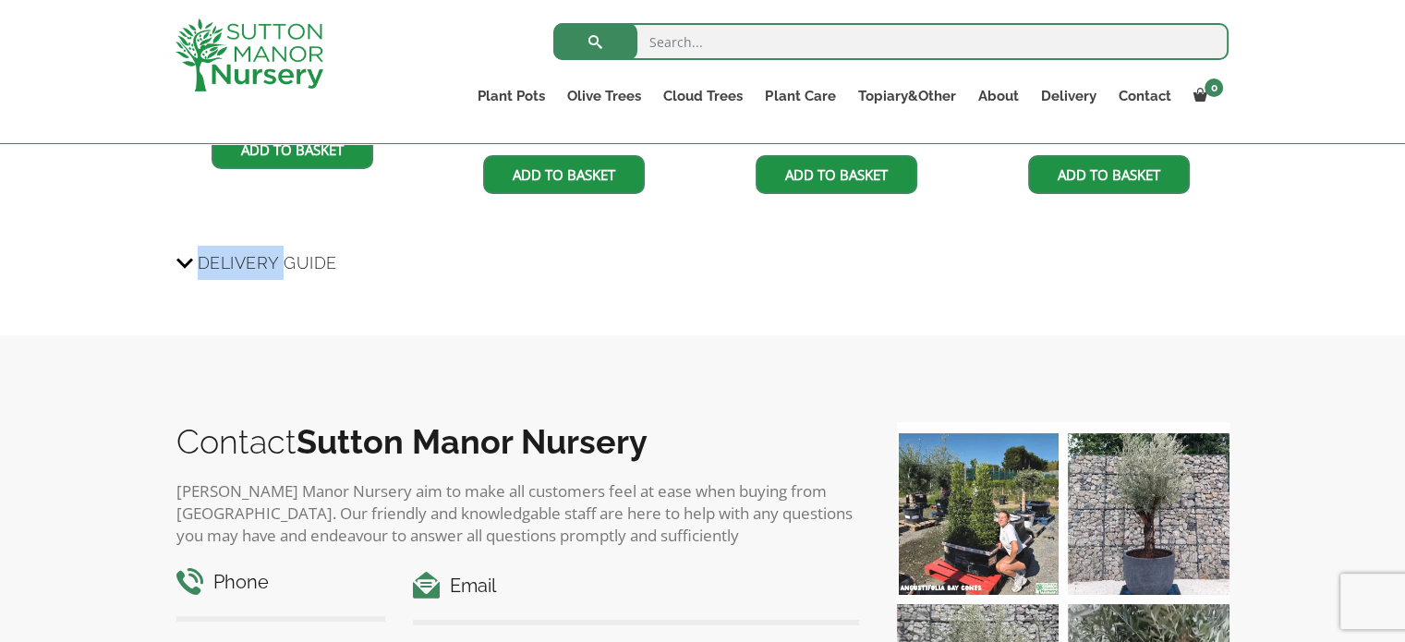
click at [255, 258] on span "Delivery Guide" at bounding box center [268, 263] width 140 height 34
click at [0, 0] on input "Delivery Guide" at bounding box center [0, 0] width 0 height 0
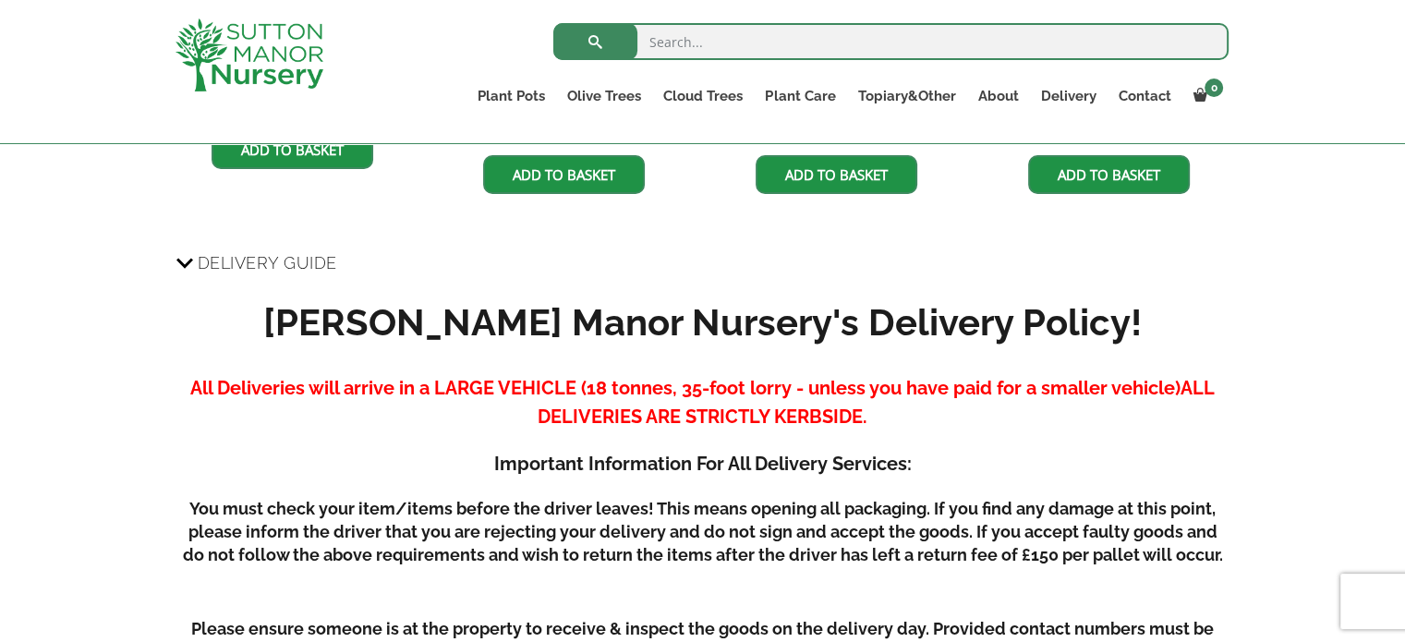
click at [167, 280] on div "Sale! 🔍 Terracotta Tuscan Big Bell Plant Pot 120 (Handmade) £ 1,644.95 Original…" at bounding box center [703, 630] width 1081 height 4501
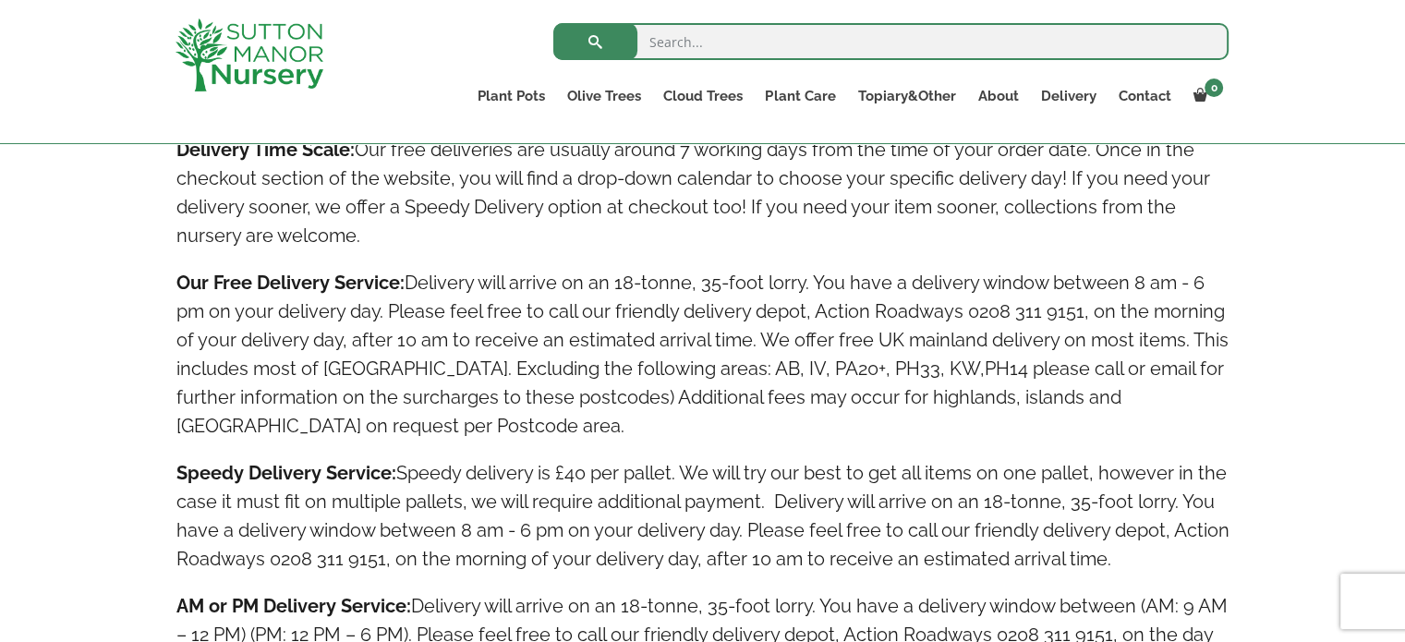
scroll to position [2679, 0]
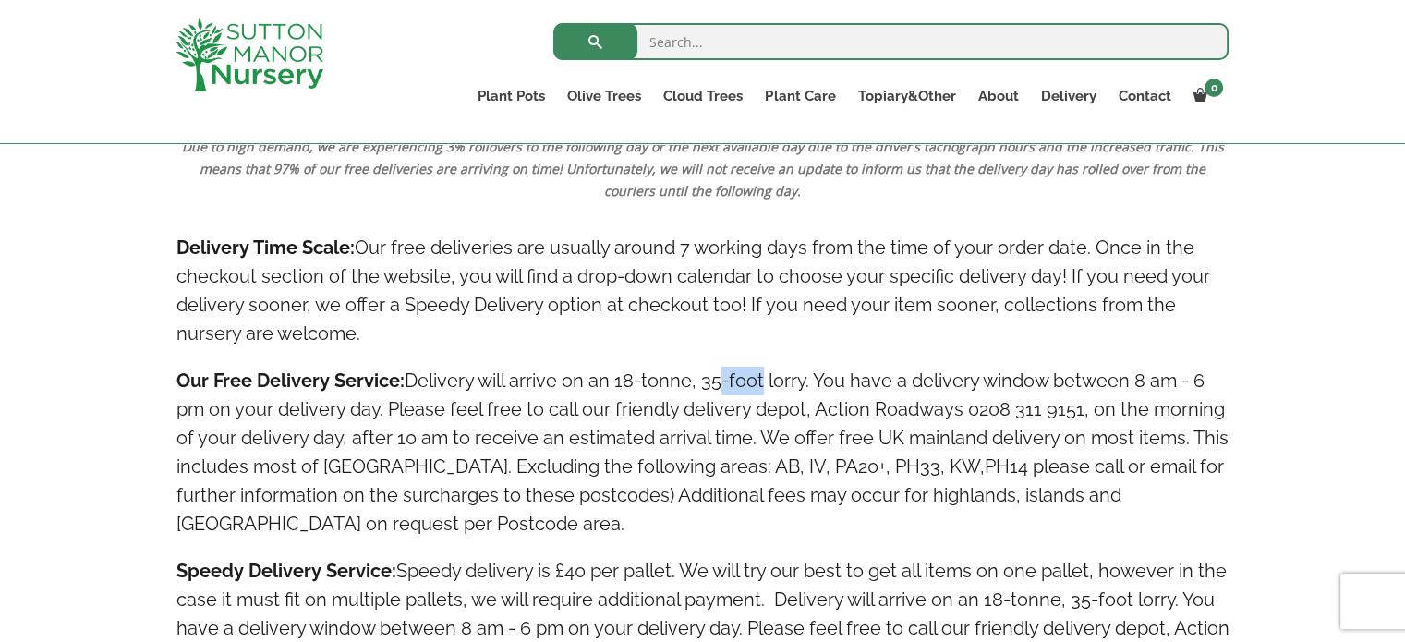
drag, startPoint x: 717, startPoint y: 372, endPoint x: 842, endPoint y: 395, distance: 126.8
click at [839, 395] on h4 "Our Free Delivery Service: Delivery will arrive on an 18-tonne, 35-foot lorry. …" at bounding box center [702, 453] width 1053 height 172
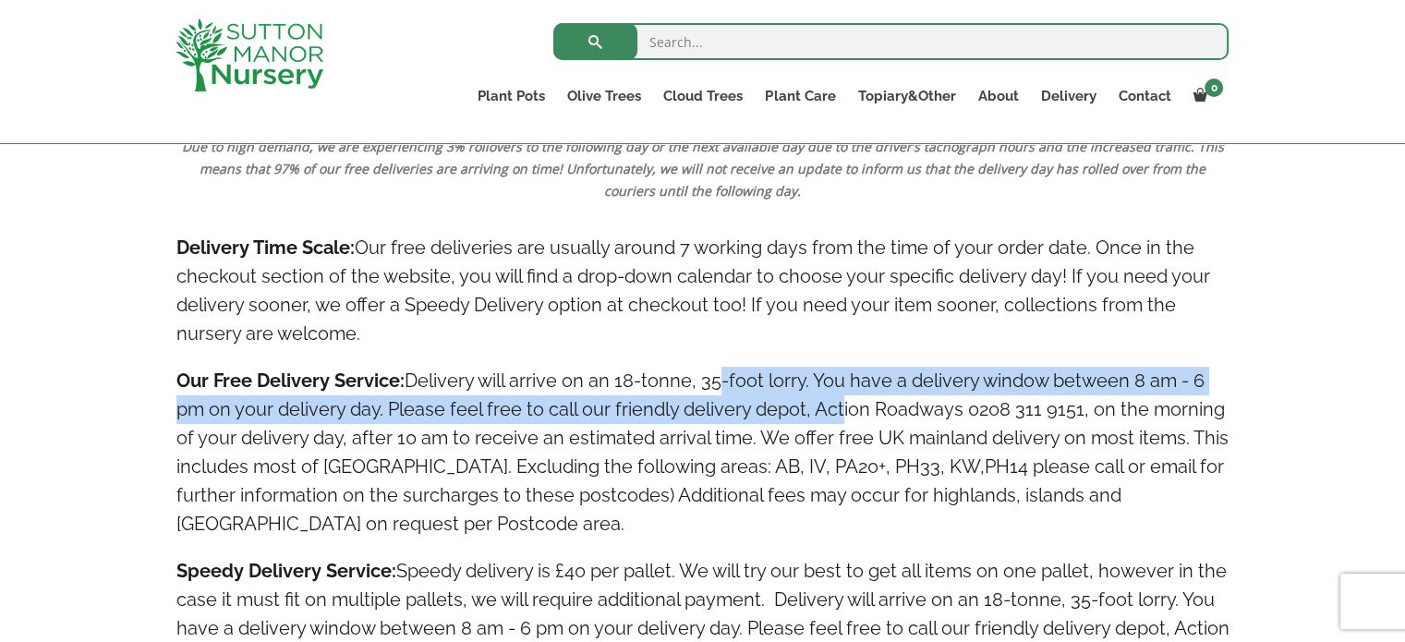
click at [835, 405] on h4 "Our Free Delivery Service: Delivery will arrive on an 18-tonne, 35-foot lorry. …" at bounding box center [702, 453] width 1053 height 172
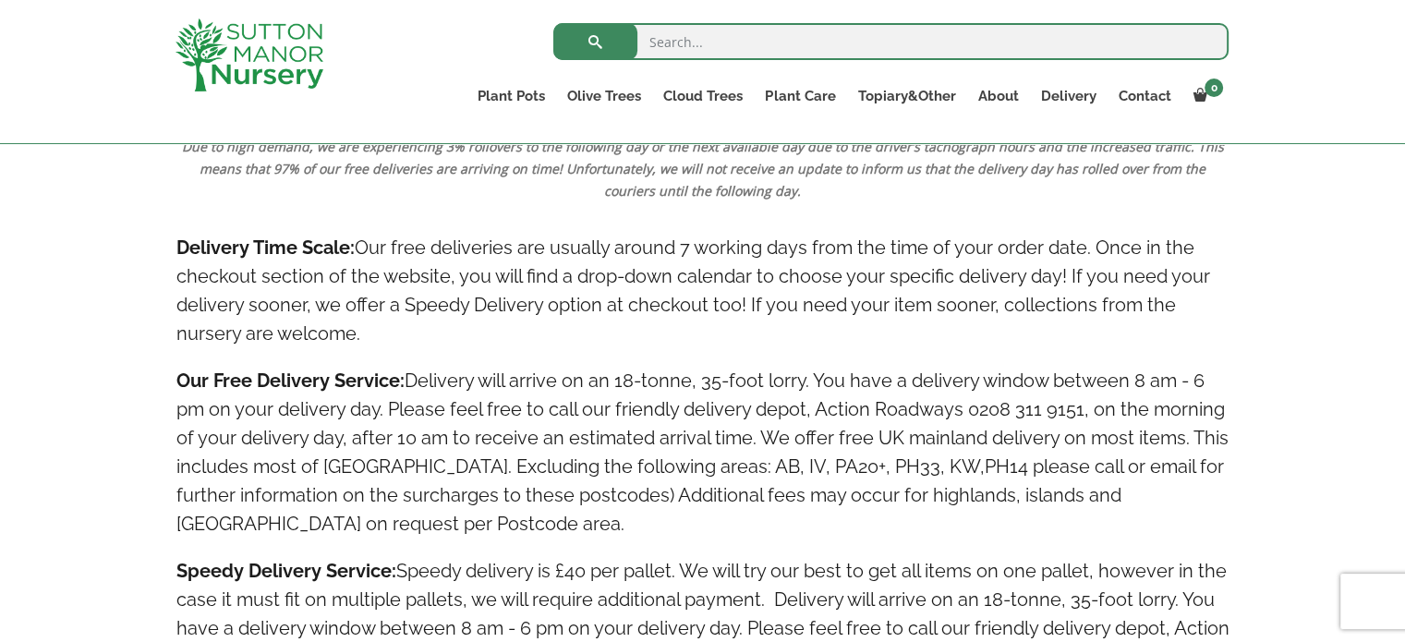
click at [707, 393] on h4 "Our Free Delivery Service: Delivery will arrive on an 18-tonne, 35-foot lorry. …" at bounding box center [702, 453] width 1053 height 172
click at [710, 382] on h4 "Our Free Delivery Service: Delivery will arrive on an 18-tonne, 35-foot lorry. …" at bounding box center [702, 453] width 1053 height 172
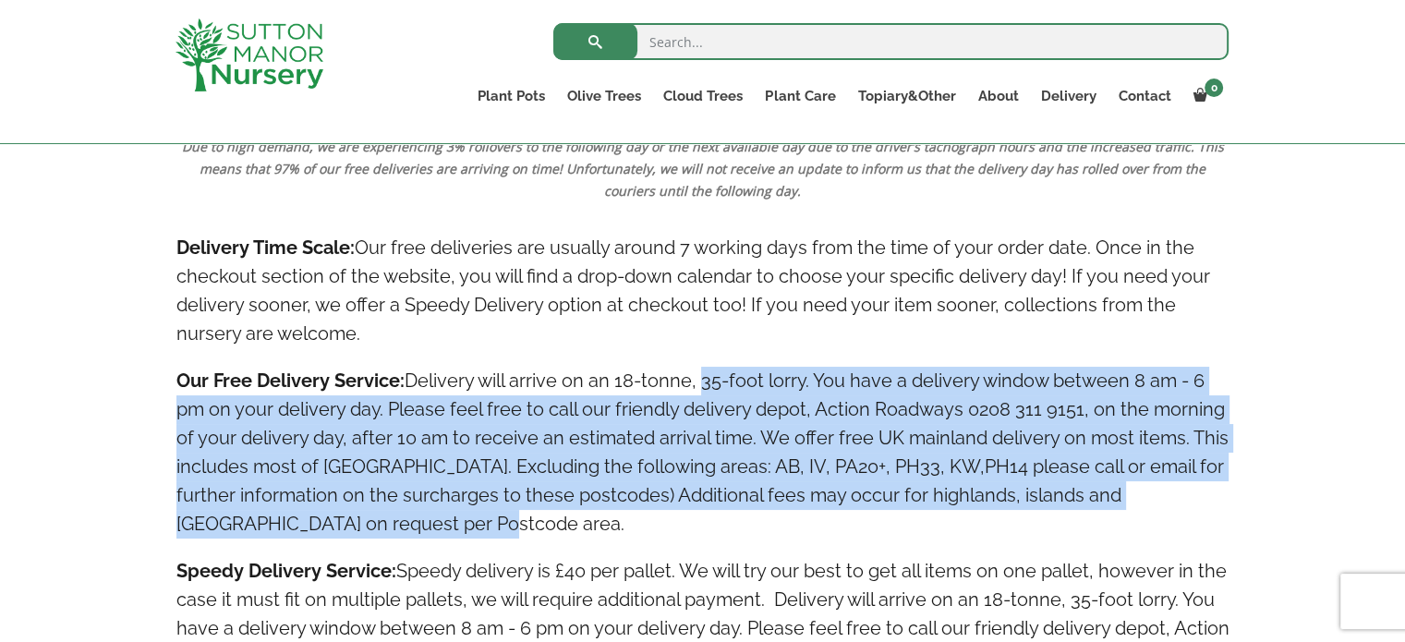
drag, startPoint x: 700, startPoint y: 381, endPoint x: 923, endPoint y: 528, distance: 266.7
click at [923, 528] on h4 "Our Free Delivery Service: Delivery will arrive on an 18-tonne, 35-foot lorry. …" at bounding box center [702, 453] width 1053 height 172
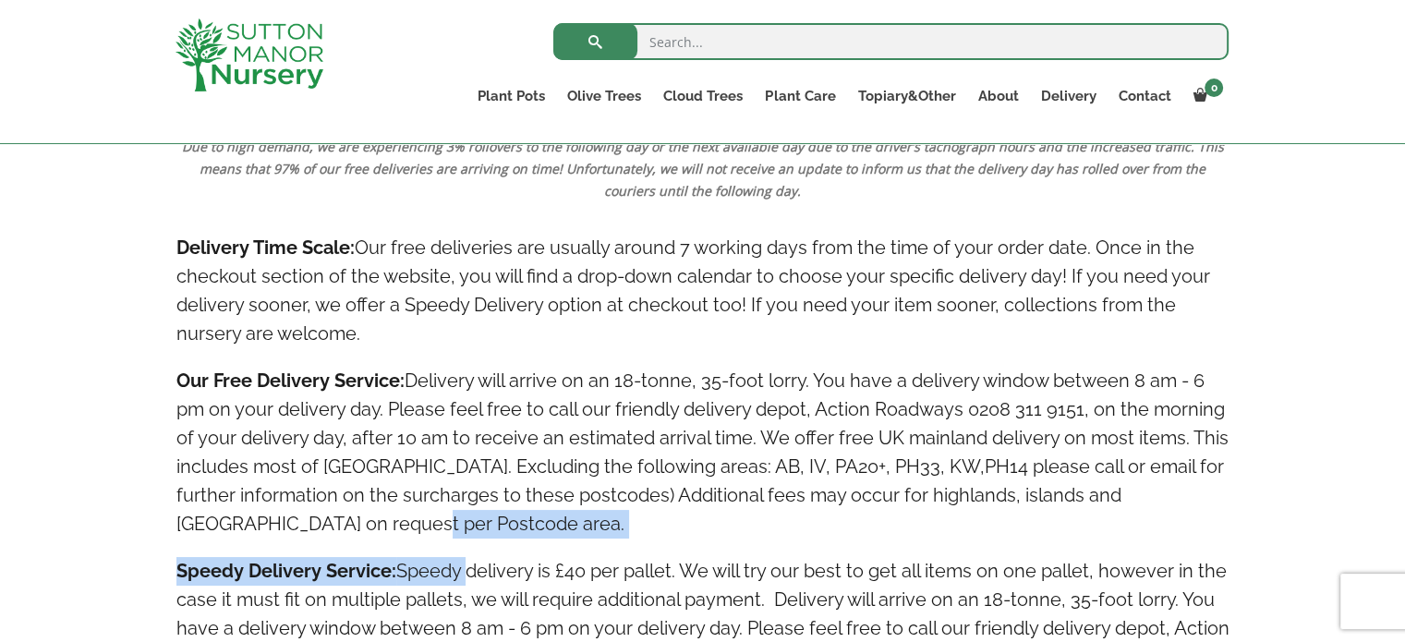
drag, startPoint x: 467, startPoint y: 537, endPoint x: 329, endPoint y: 509, distance: 141.3
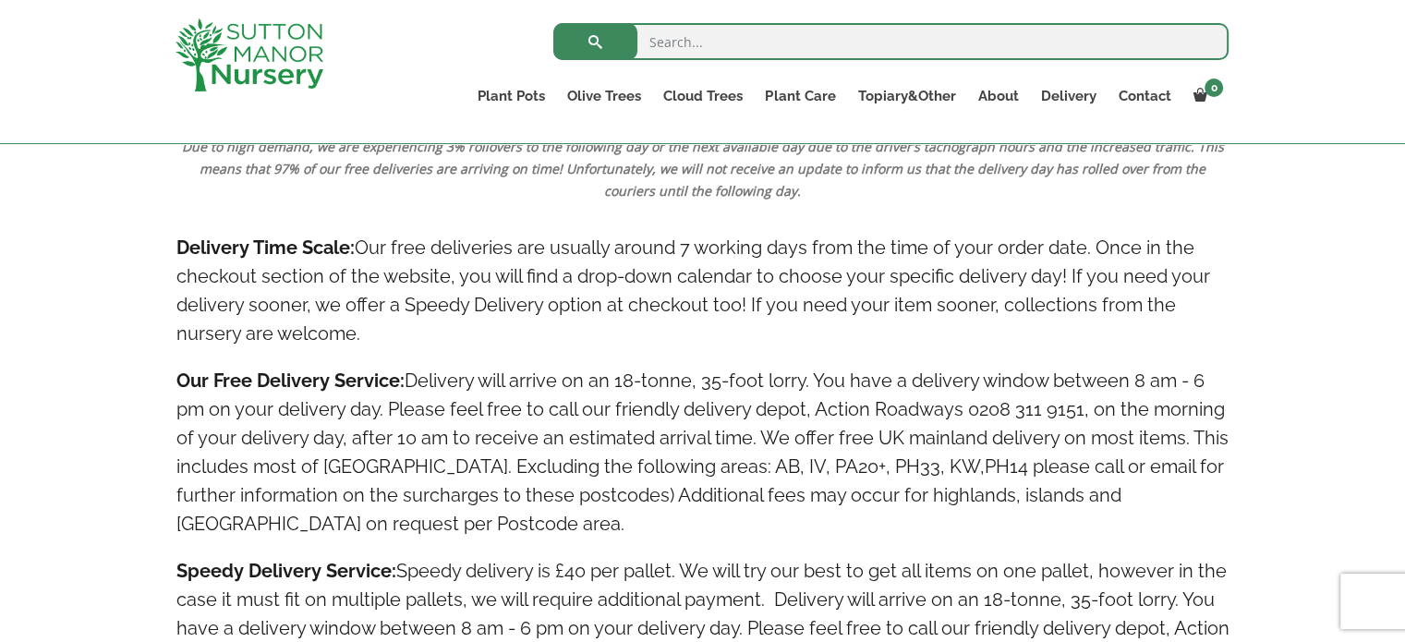
click at [483, 529] on h4 "Our Free Delivery Service: Delivery will arrive on an 18-tonne, 35-foot lorry. …" at bounding box center [702, 453] width 1053 height 172
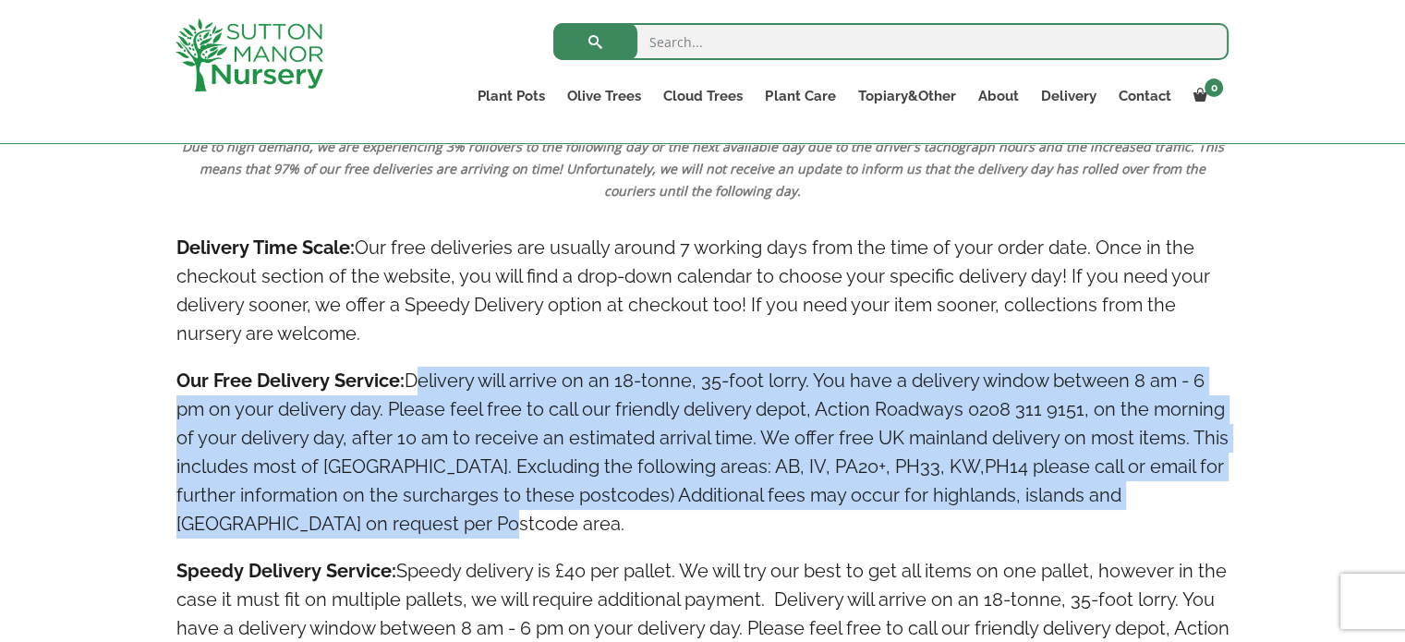
drag, startPoint x: 455, startPoint y: 520, endPoint x: 407, endPoint y: 369, distance: 158.9
click at [407, 369] on h4 "Our Free Delivery Service: Delivery will arrive on an 18-tonne, 35-foot lorry. …" at bounding box center [702, 453] width 1053 height 172
click at [455, 534] on h4 "Our Free Delivery Service: Delivery will arrive on an 18-tonne, 35-foot lorry. …" at bounding box center [702, 453] width 1053 height 172
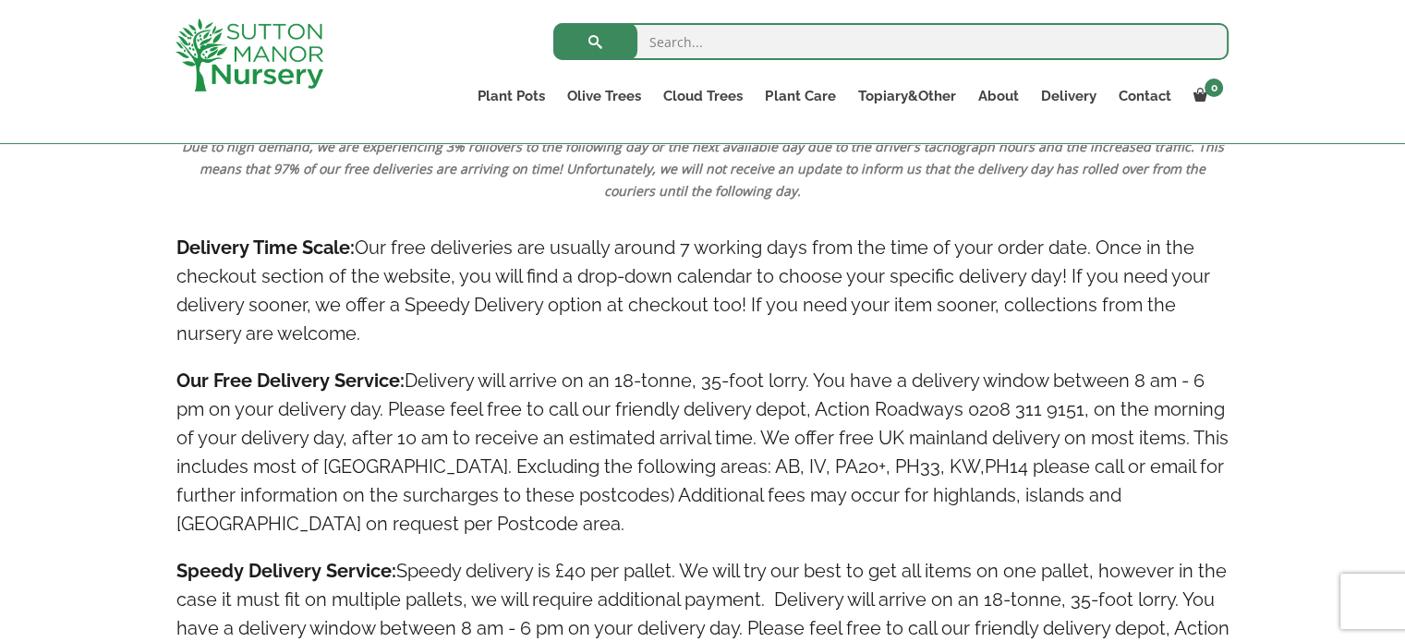
click at [440, 335] on h4 "Delivery Time Scale: Our free deliveries are usually around 7 working days from…" at bounding box center [702, 291] width 1053 height 115
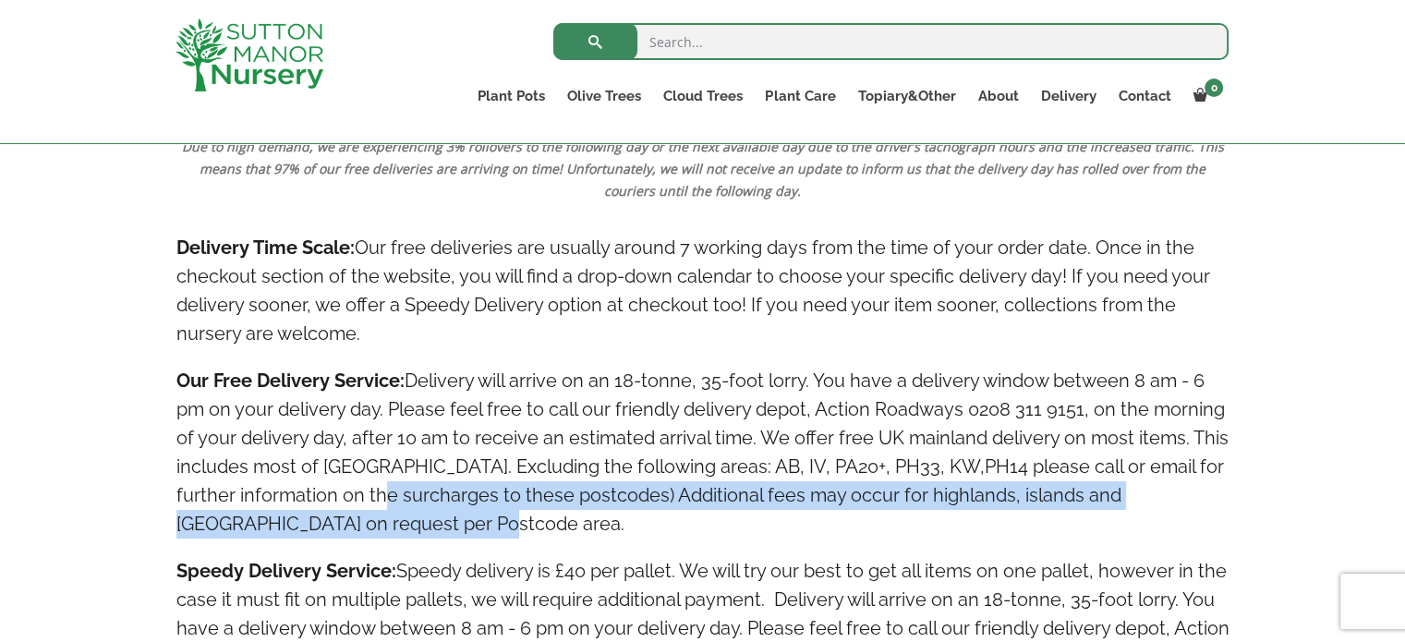
drag, startPoint x: 476, startPoint y: 524, endPoint x: 395, endPoint y: 502, distance: 83.4
click at [395, 502] on h4 "Our Free Delivery Service: Delivery will arrive on an 18-tonne, 35-foot lorry. …" at bounding box center [702, 453] width 1053 height 172
click at [415, 518] on h4 "Our Free Delivery Service: Delivery will arrive on an 18-tonne, 35-foot lorry. …" at bounding box center [702, 453] width 1053 height 172
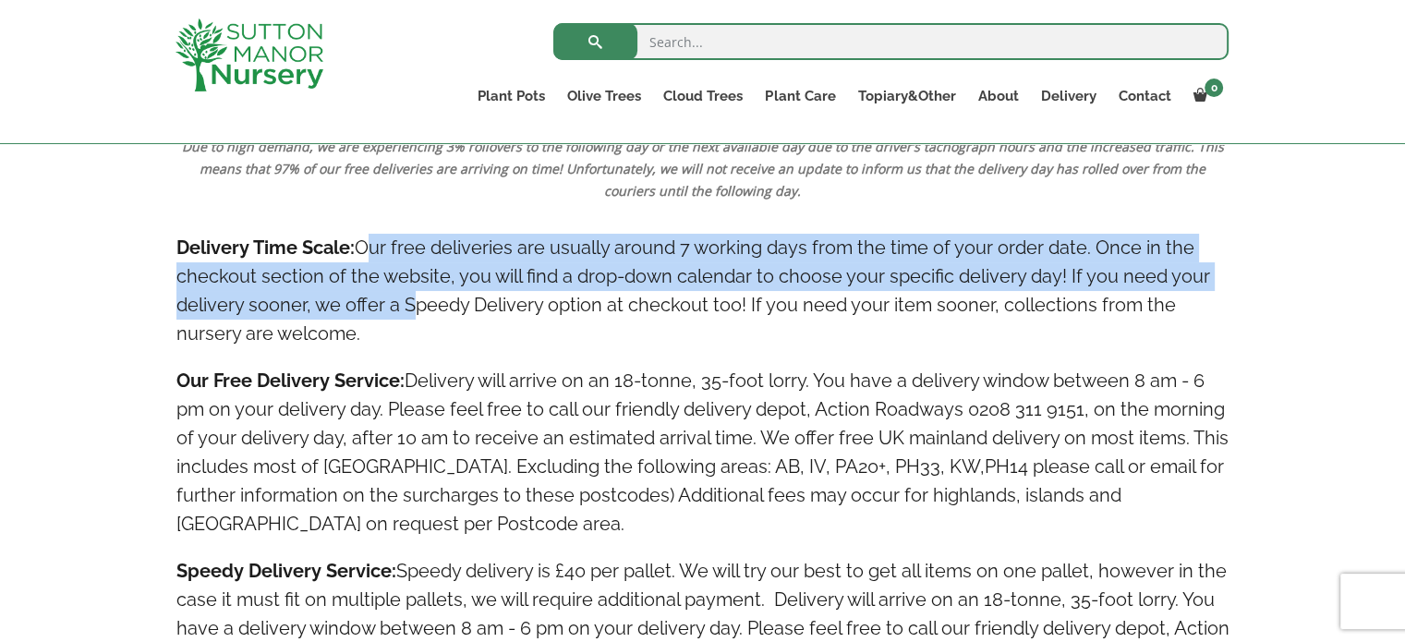
drag, startPoint x: 358, startPoint y: 236, endPoint x: 403, endPoint y: 305, distance: 82.3
click at [403, 305] on h4 "Delivery Time Scale: Our free deliveries are usually around 7 working days from…" at bounding box center [702, 291] width 1053 height 115
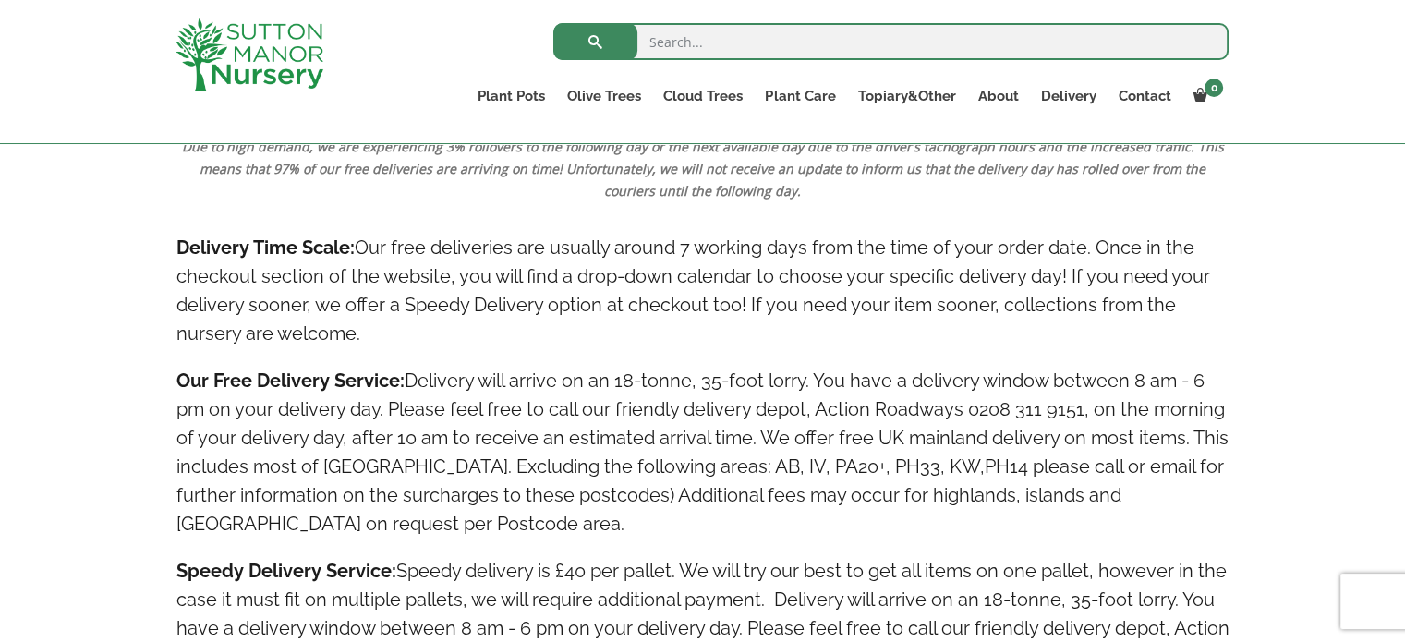
click at [408, 324] on h4 "Delivery Time Scale: Our free deliveries are usually around 7 working days from…" at bounding box center [702, 291] width 1053 height 115
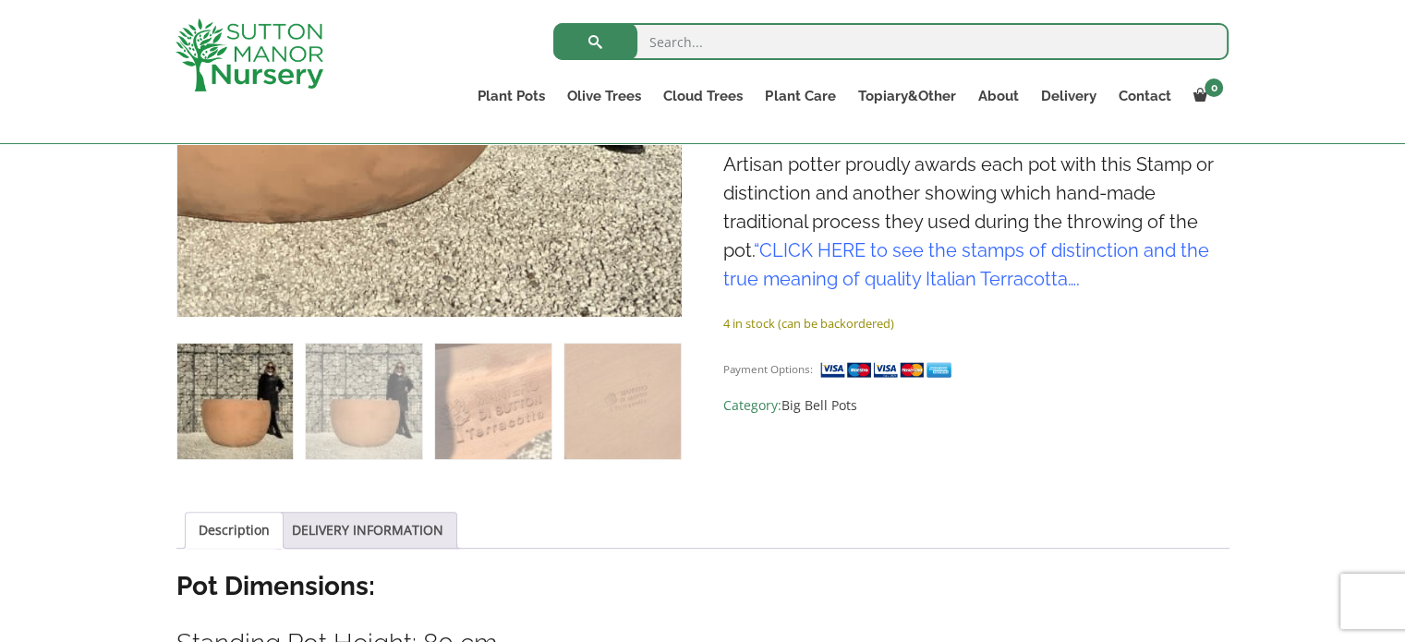
scroll to position [462, 0]
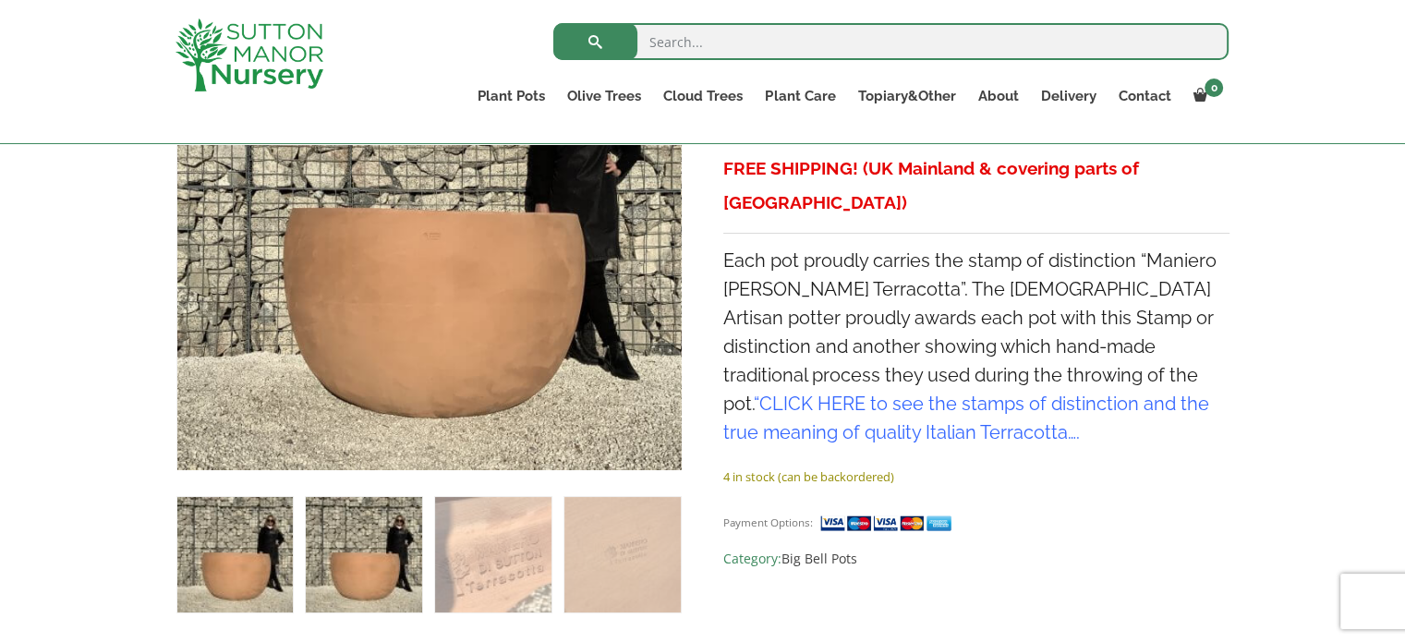
click at [350, 572] on img at bounding box center [363, 554] width 115 height 115
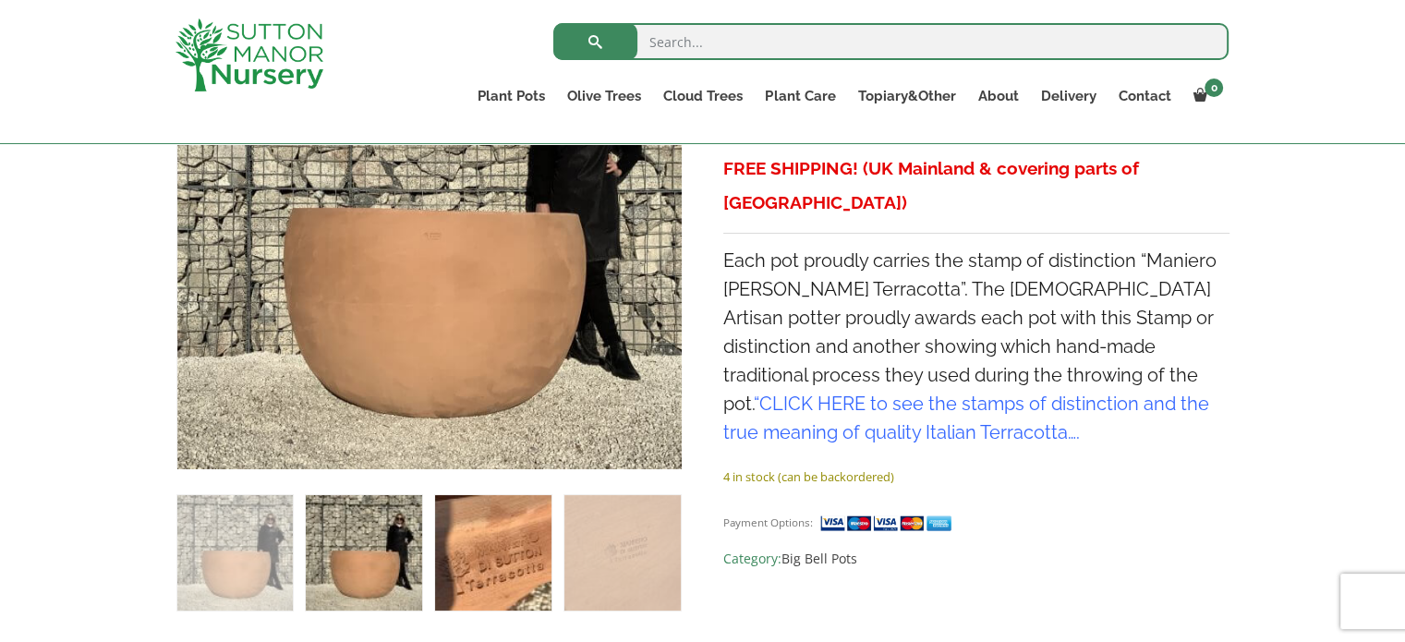
click at [464, 559] on img at bounding box center [492, 552] width 115 height 115
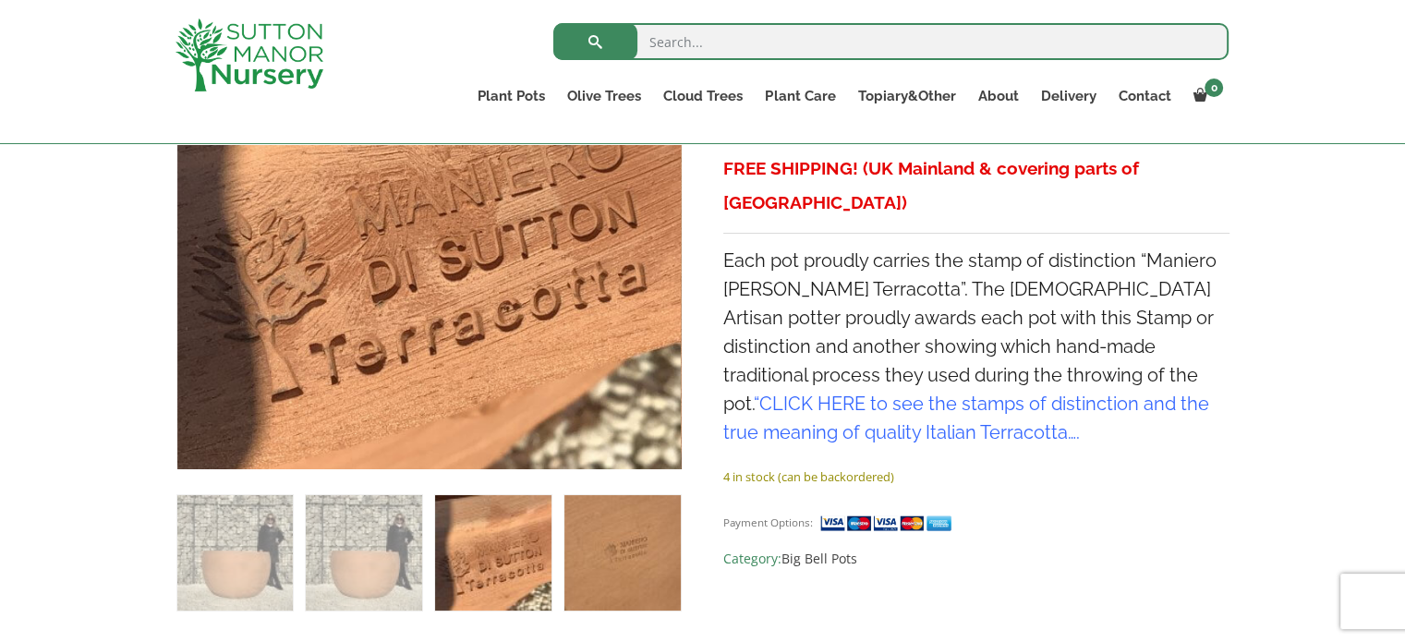
click at [578, 545] on img at bounding box center [621, 552] width 115 height 115
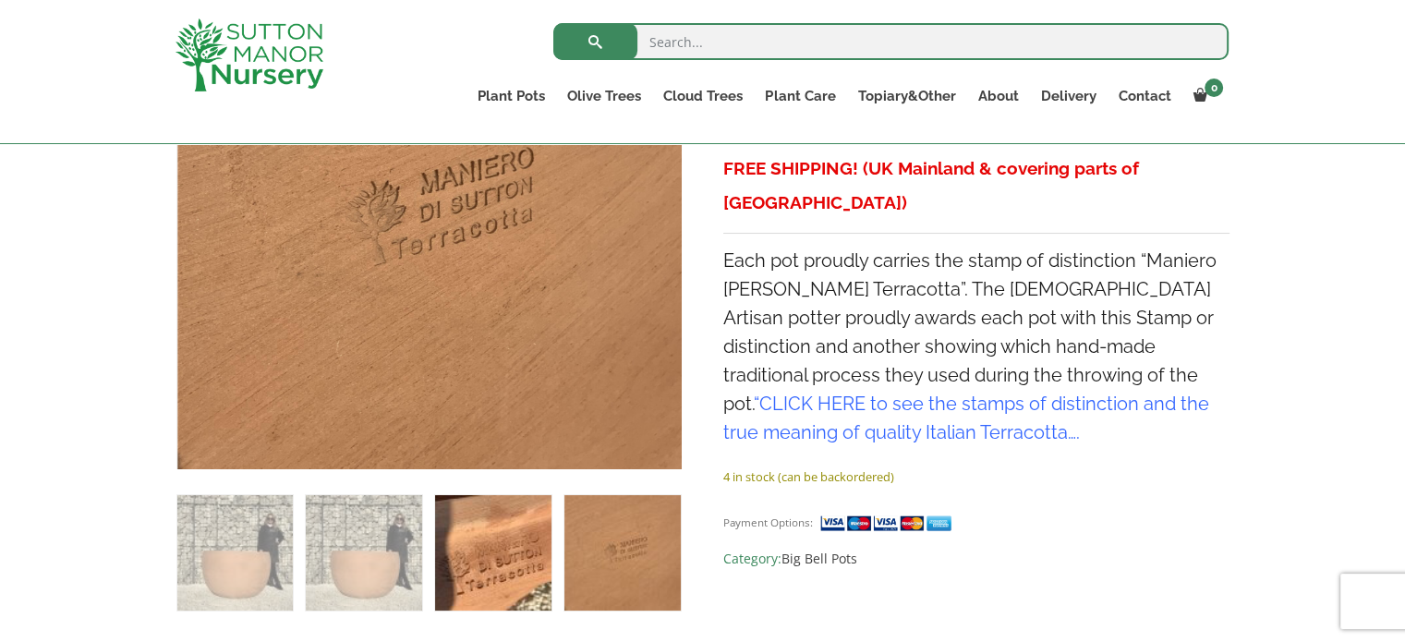
click at [462, 568] on img at bounding box center [492, 552] width 115 height 115
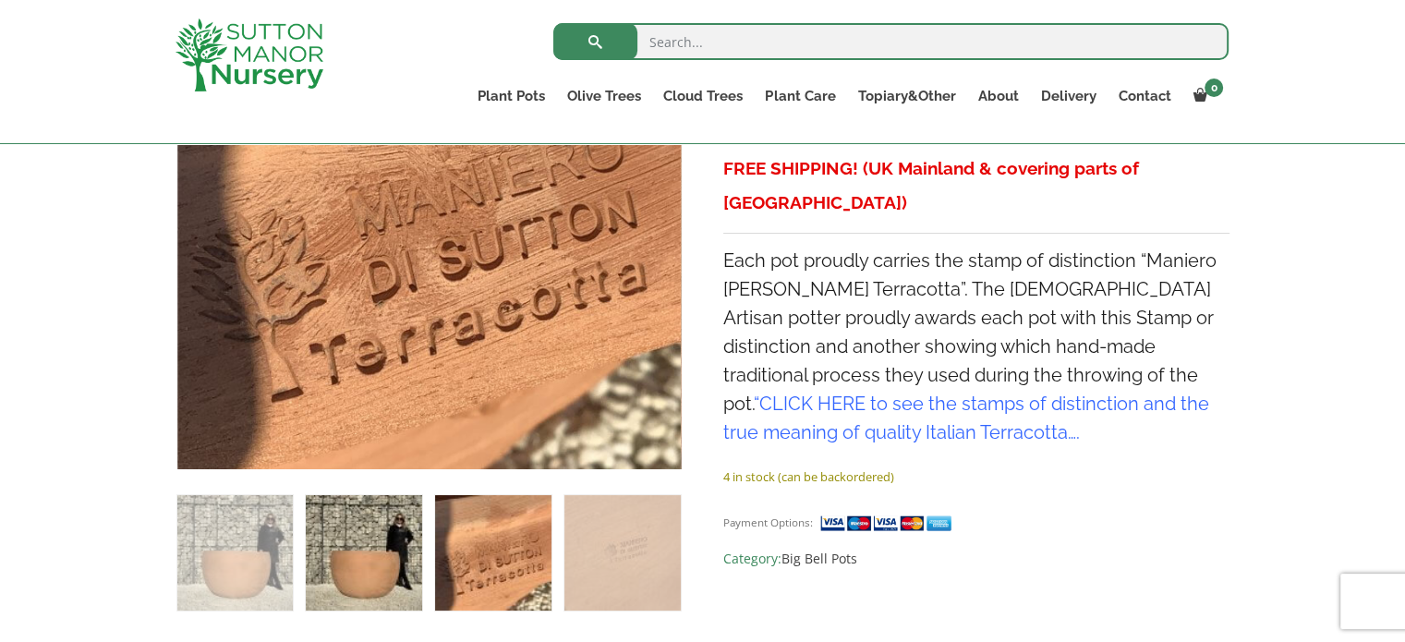
click at [370, 562] on img at bounding box center [363, 552] width 115 height 115
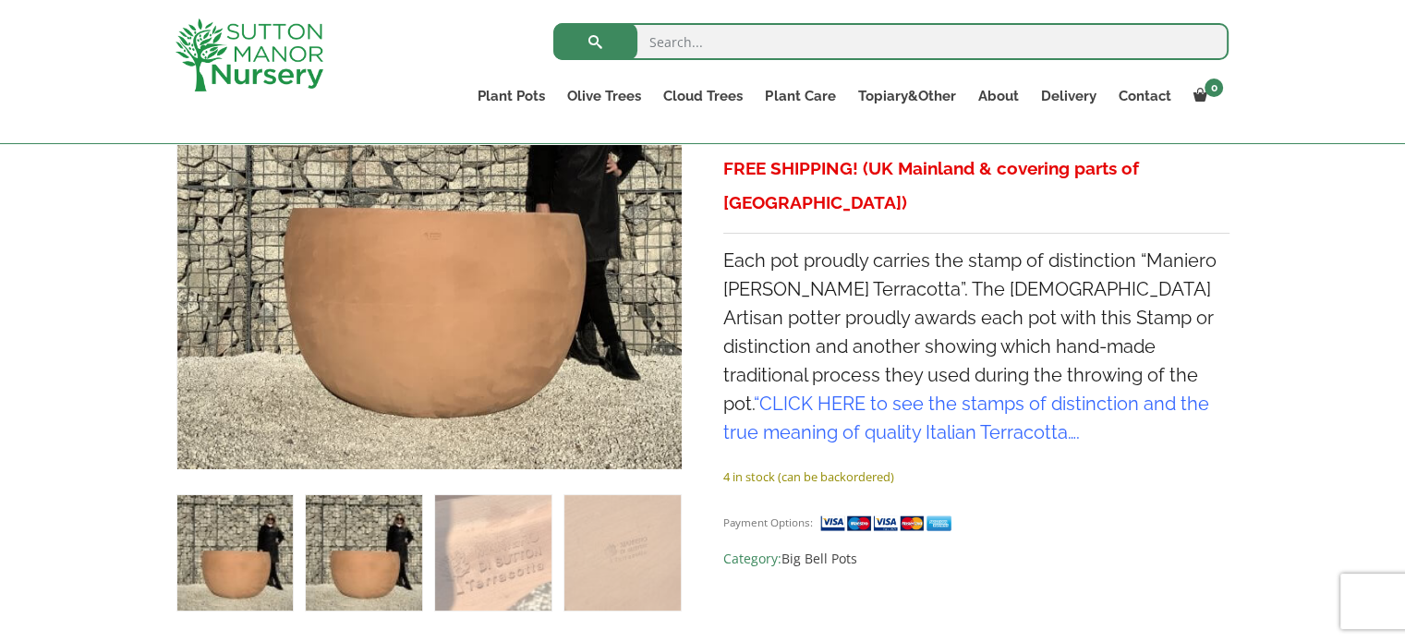
click at [254, 553] on img at bounding box center [234, 552] width 115 height 115
click at [379, 529] on img at bounding box center [363, 552] width 115 height 115
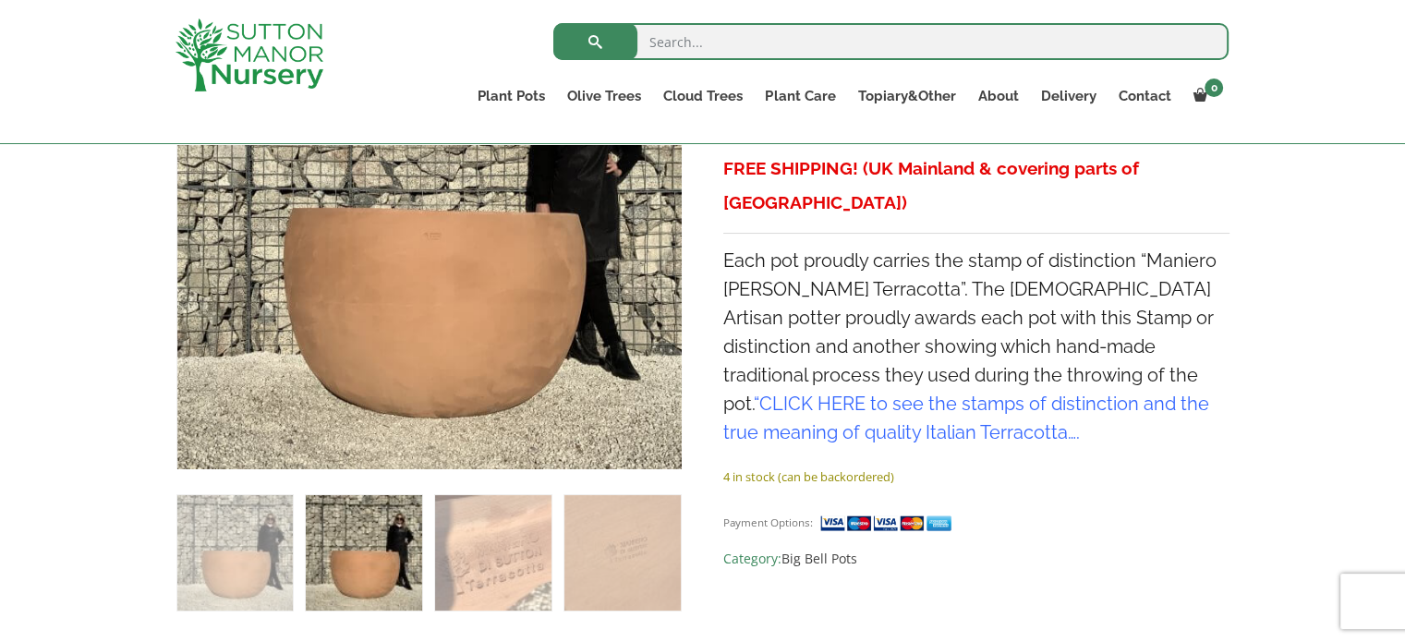
click at [399, 551] on img at bounding box center [363, 552] width 115 height 115
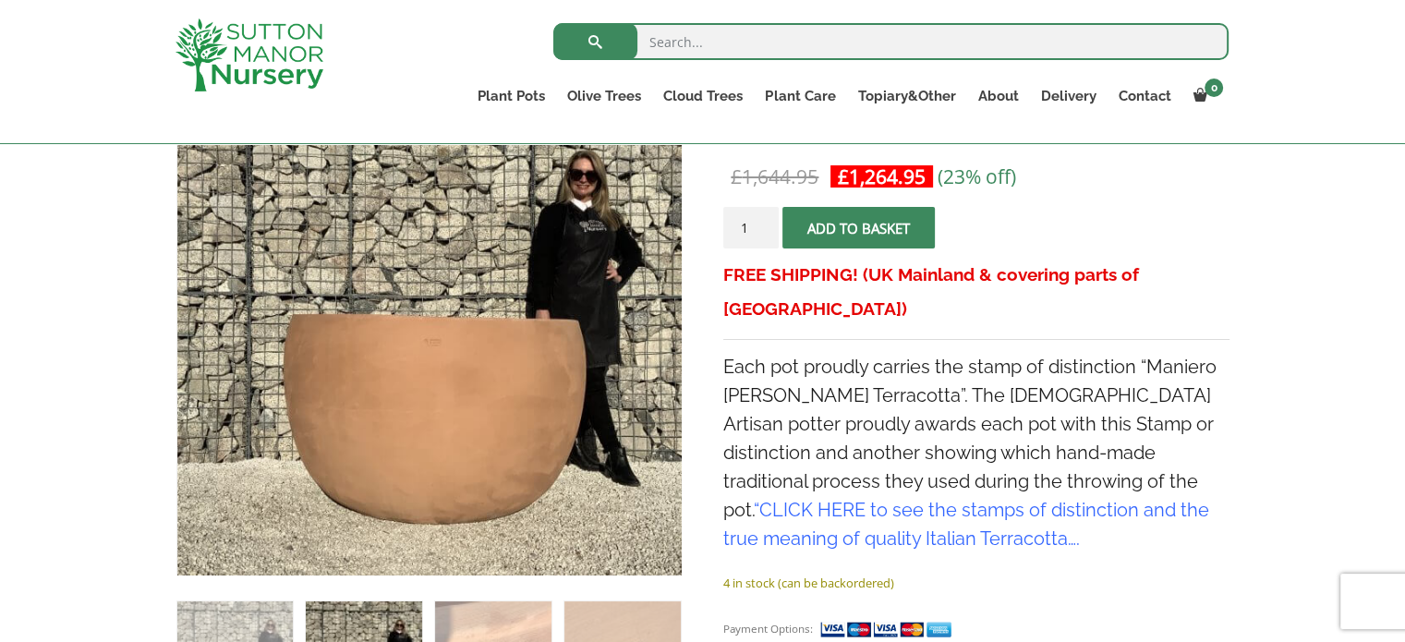
scroll to position [277, 0]
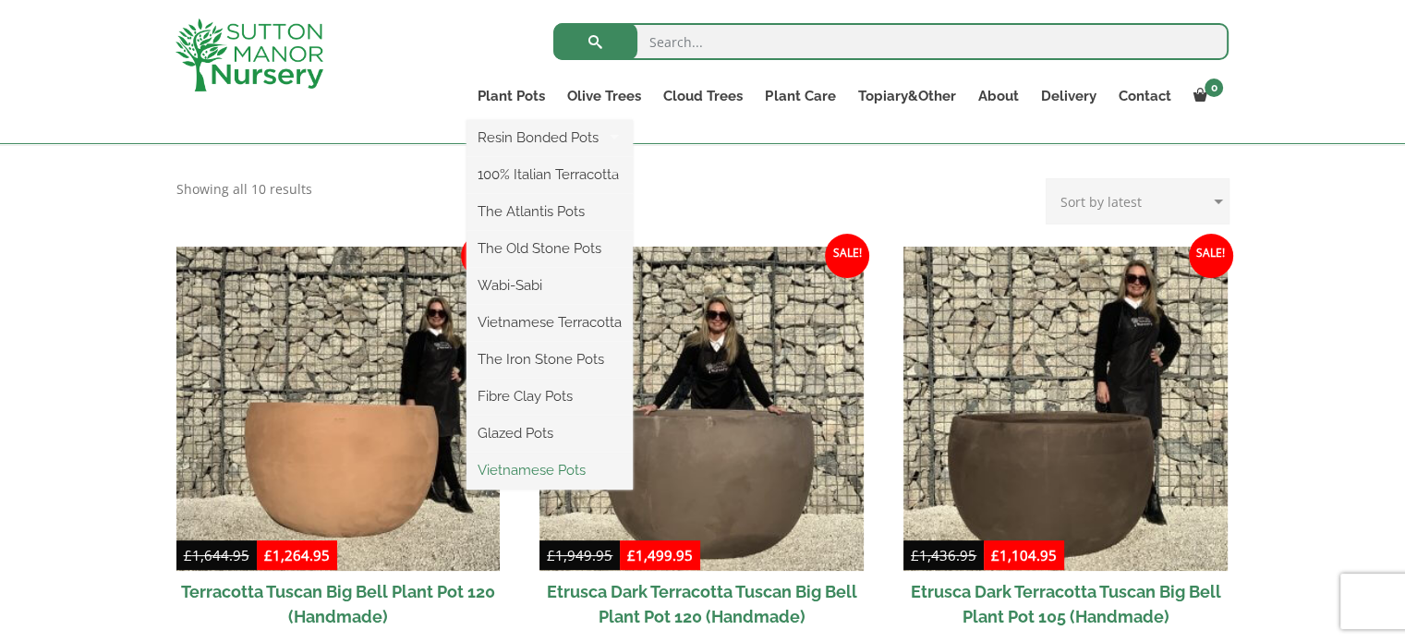
click at [558, 470] on link "Vietnamese Pots" at bounding box center [550, 470] width 166 height 28
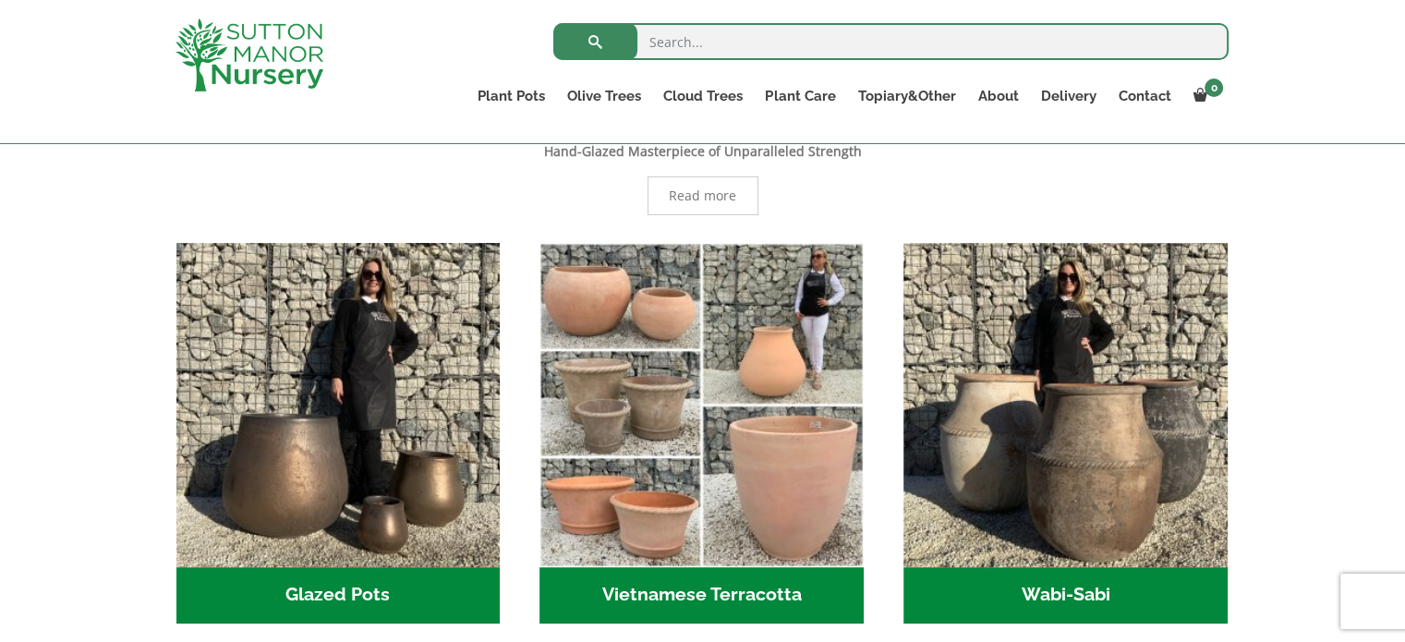
scroll to position [554, 0]
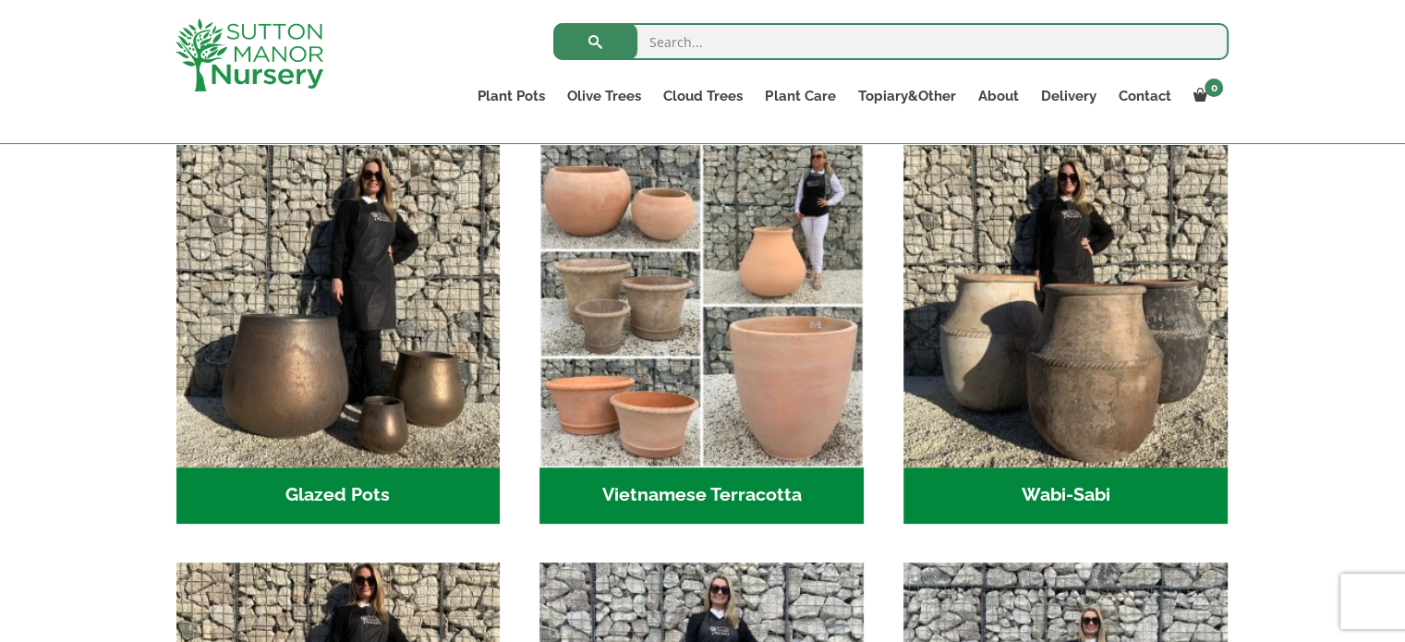
click at [440, 481] on h2 "Glazed Pots (12)" at bounding box center [338, 495] width 324 height 57
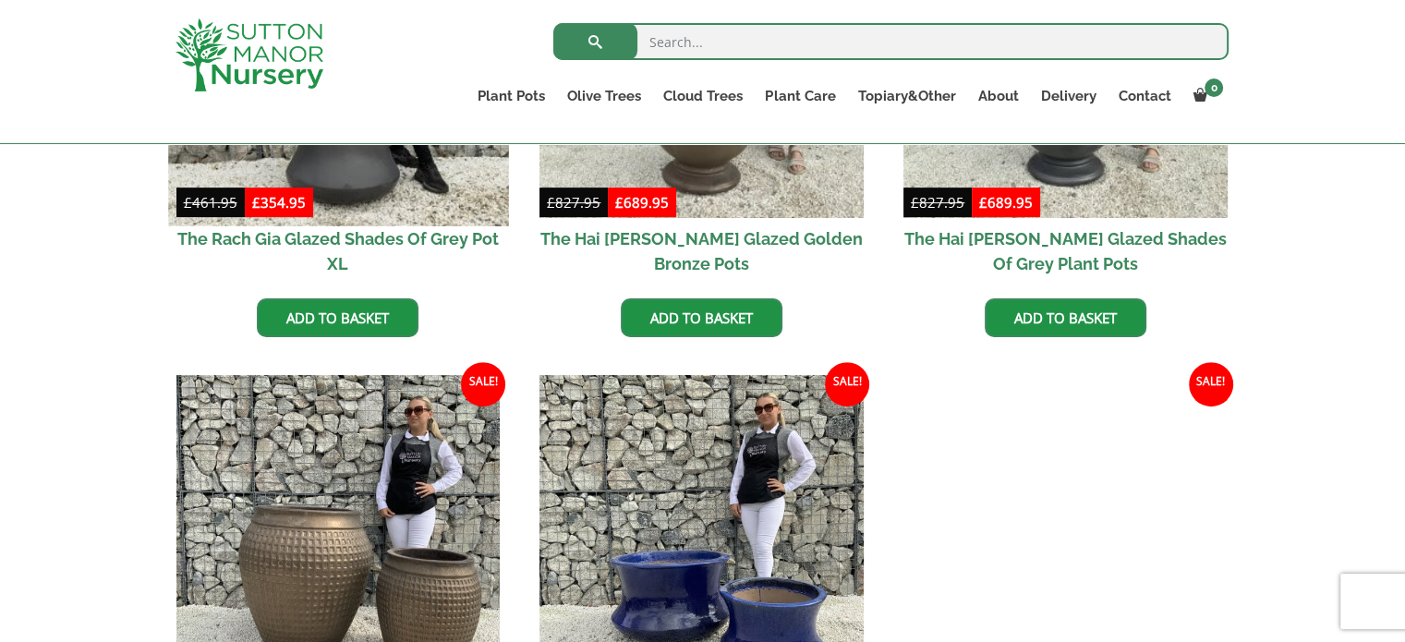
scroll to position [554, 0]
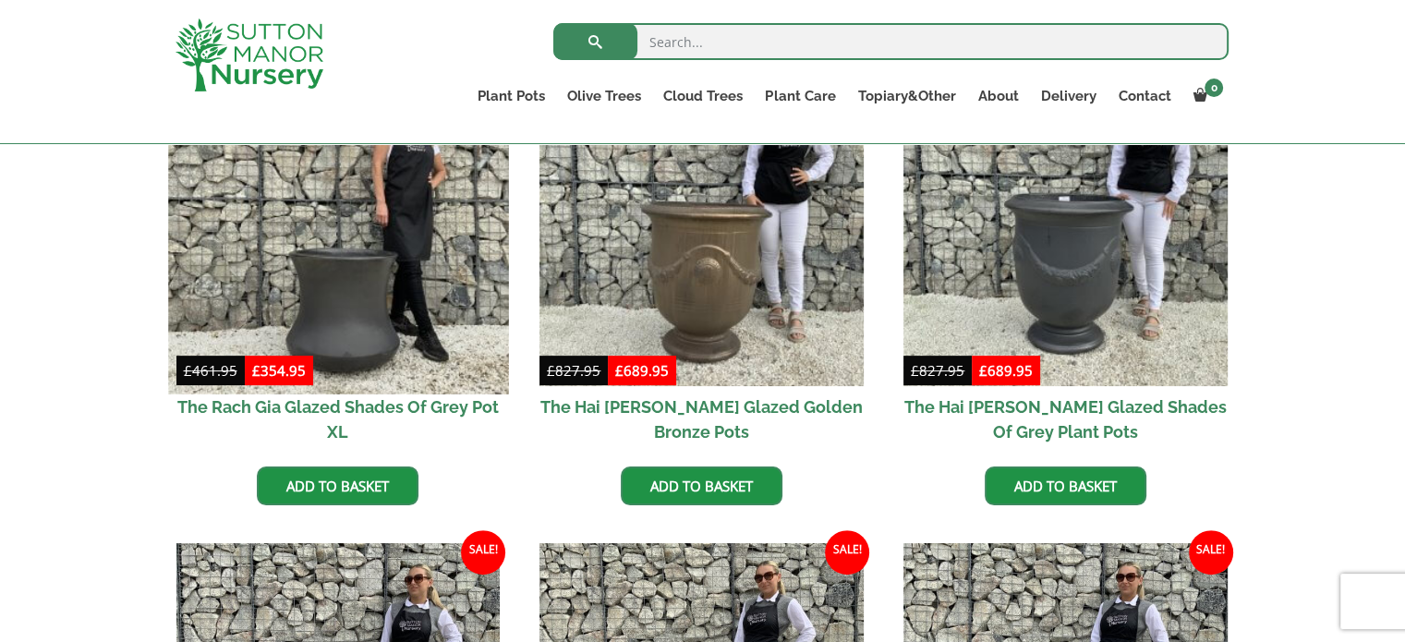
click img
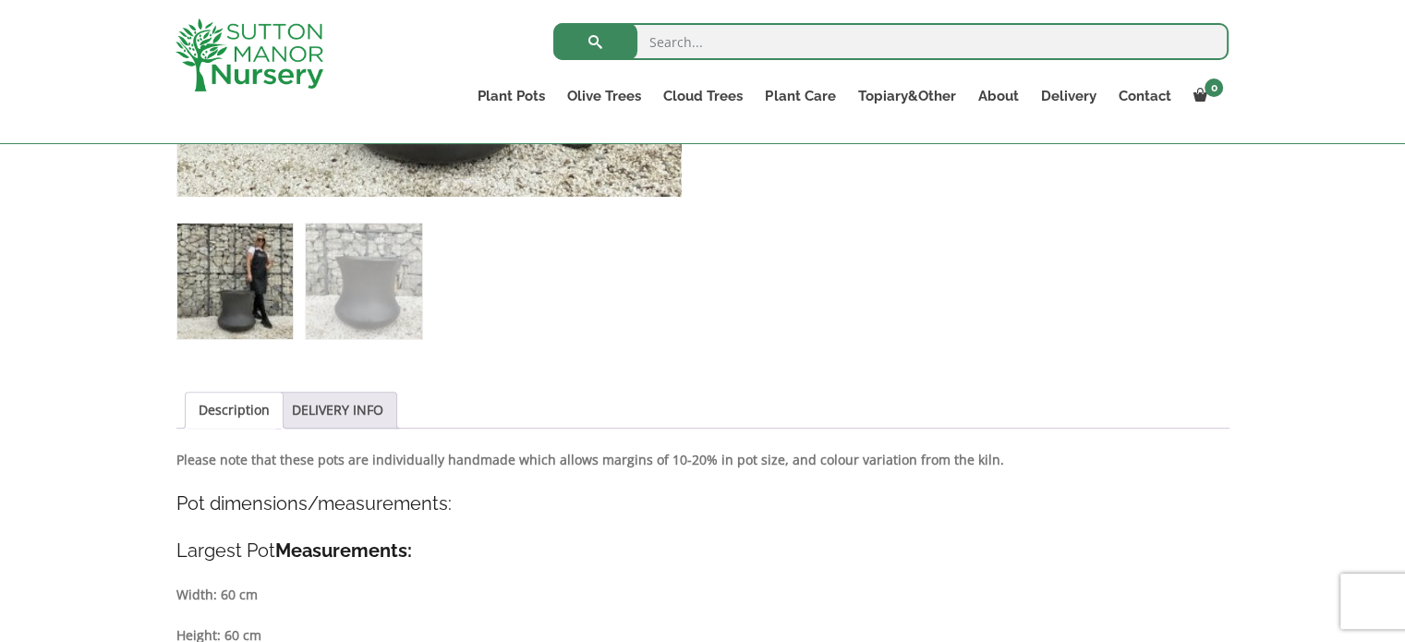
scroll to position [1114, 0]
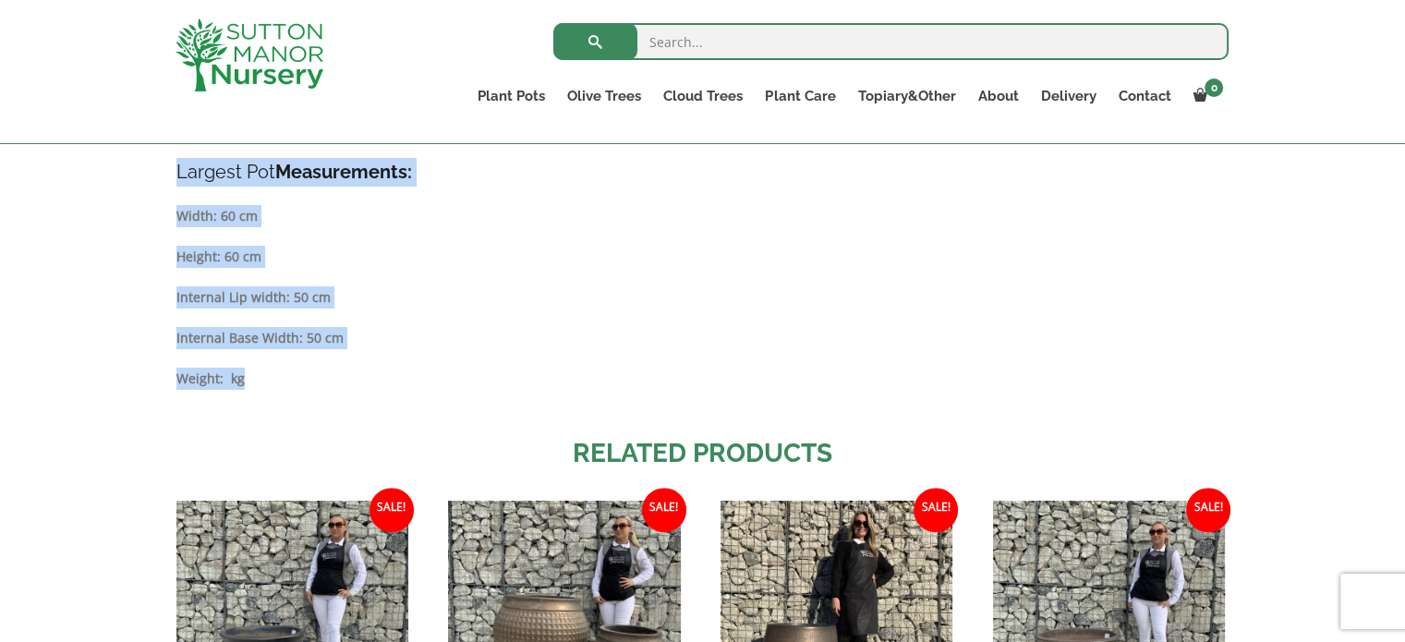
drag, startPoint x: 267, startPoint y: 406, endPoint x: 118, endPoint y: 271, distance: 200.8
click at [118, 271] on div "Sale! 🔍 The Rach Gia Glazed Shades Of Grey Pot XL £ 461.95 Original price was: …" at bounding box center [702, 137] width 1405 height 1714
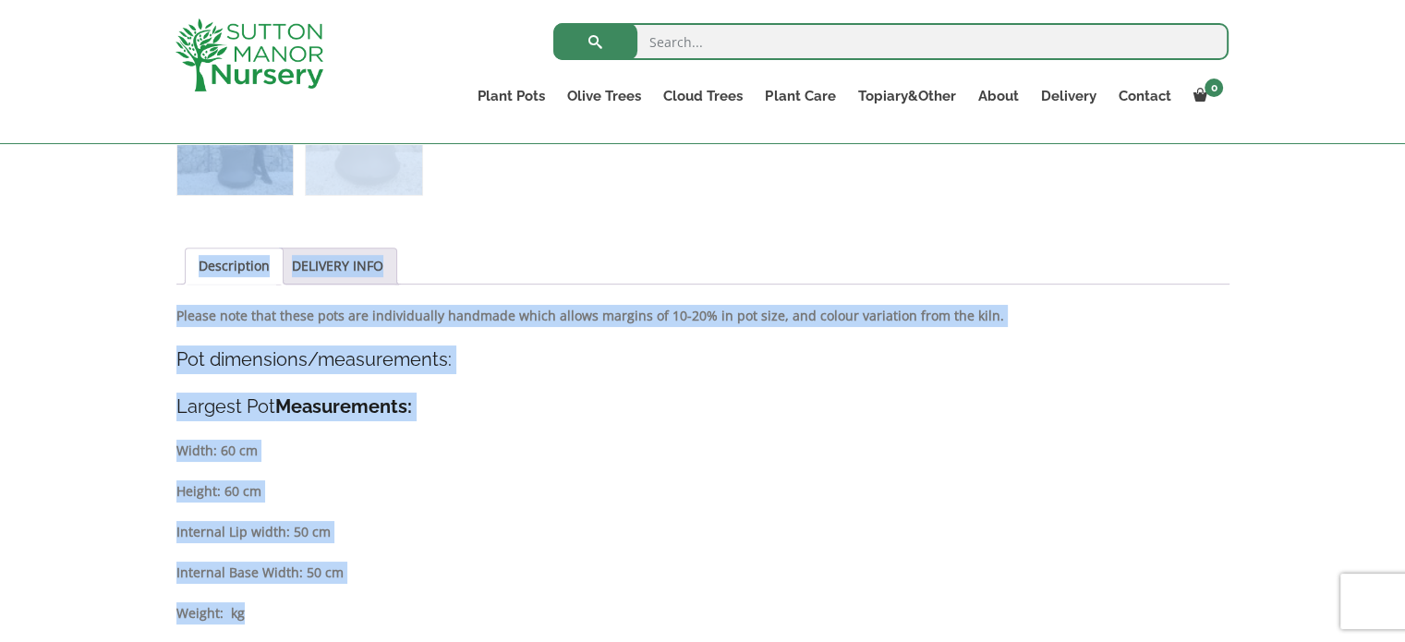
scroll to position [870, 0]
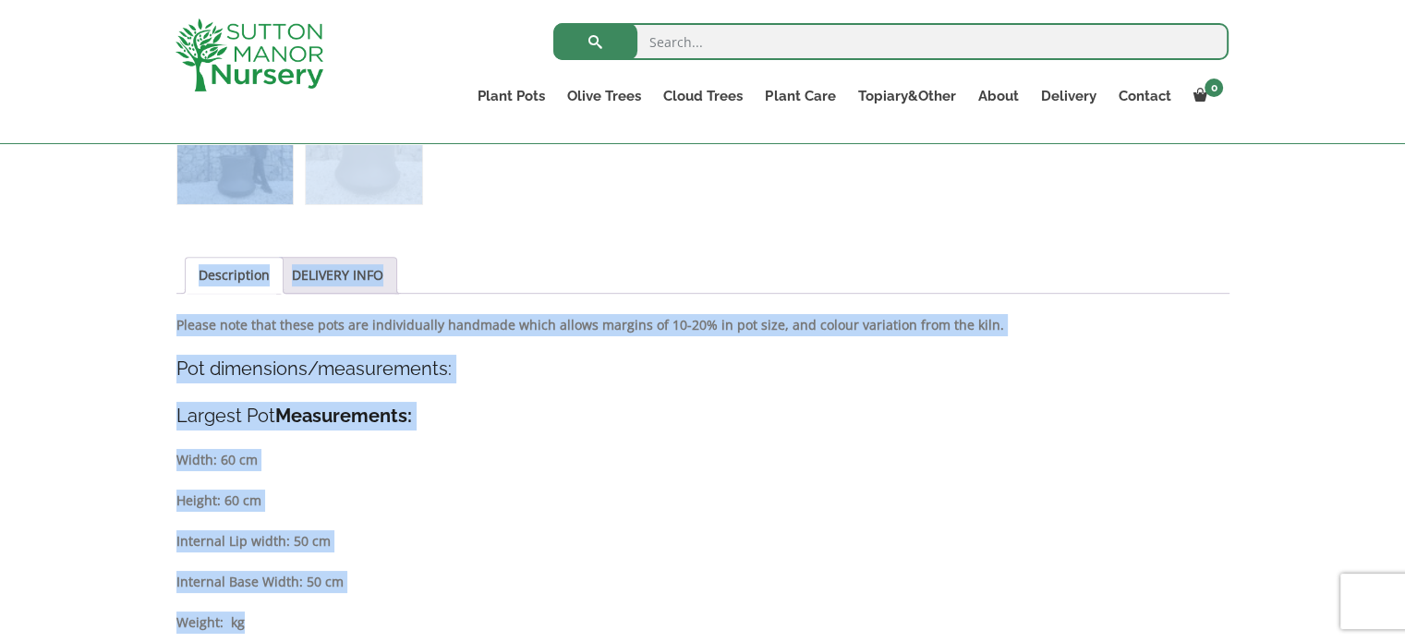
click at [669, 243] on div "Sale! 🔍 The Rach Gia Glazed Shades Of Grey Pot XL £ 461.95 Original price was: …" at bounding box center [702, 346] width 1053 height 1579
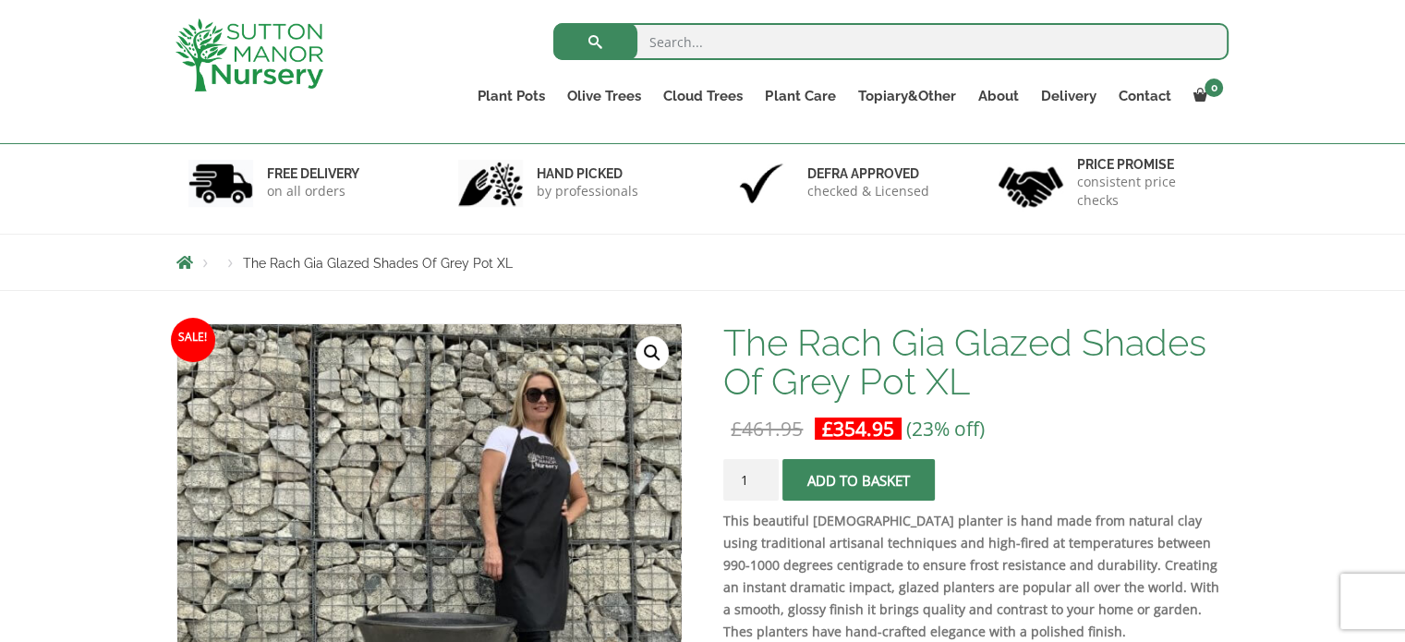
scroll to position [0, 0]
